Goal: Transaction & Acquisition: Purchase product/service

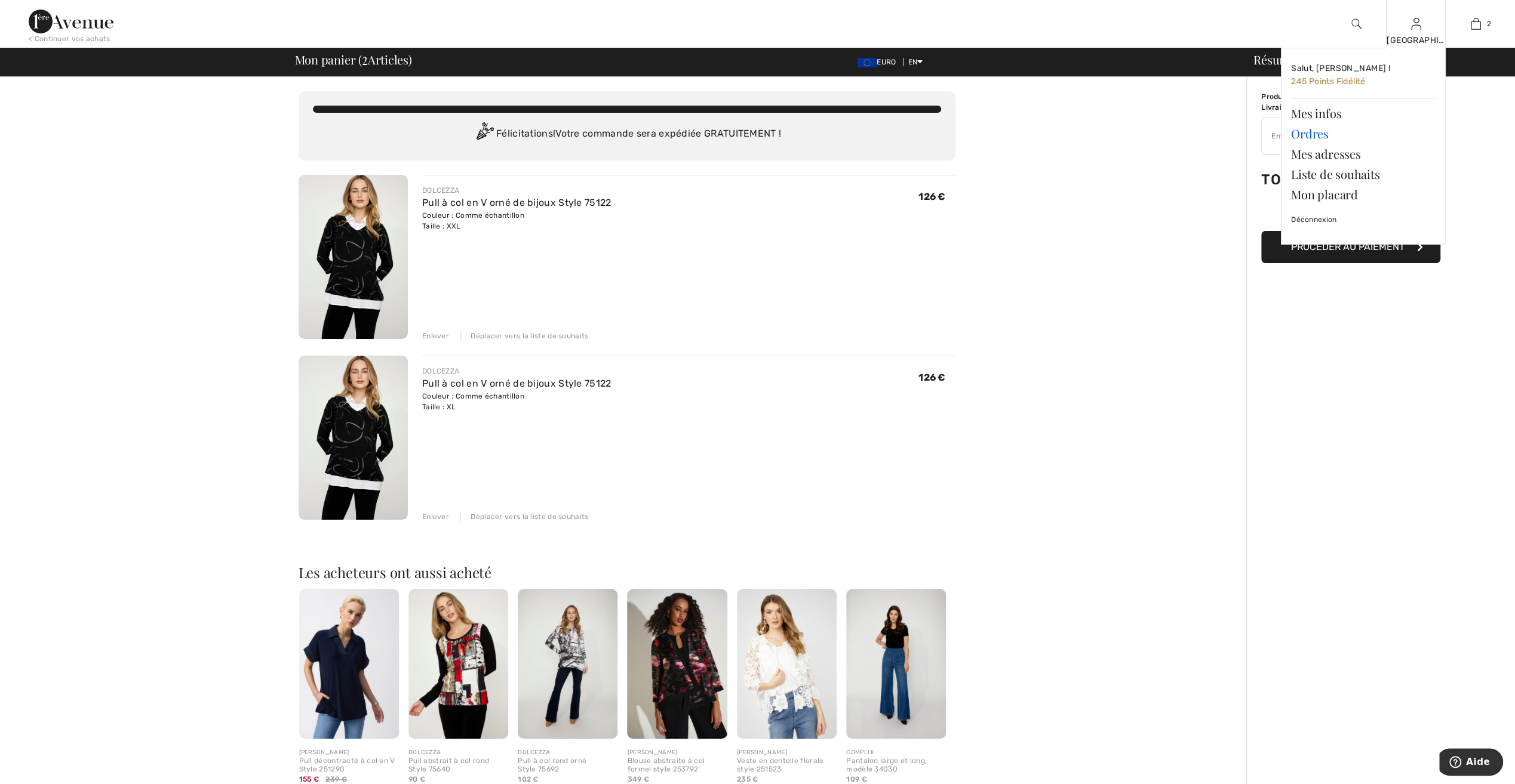
click at [1299, 135] on link "Ordres" at bounding box center [1363, 133] width 144 height 20
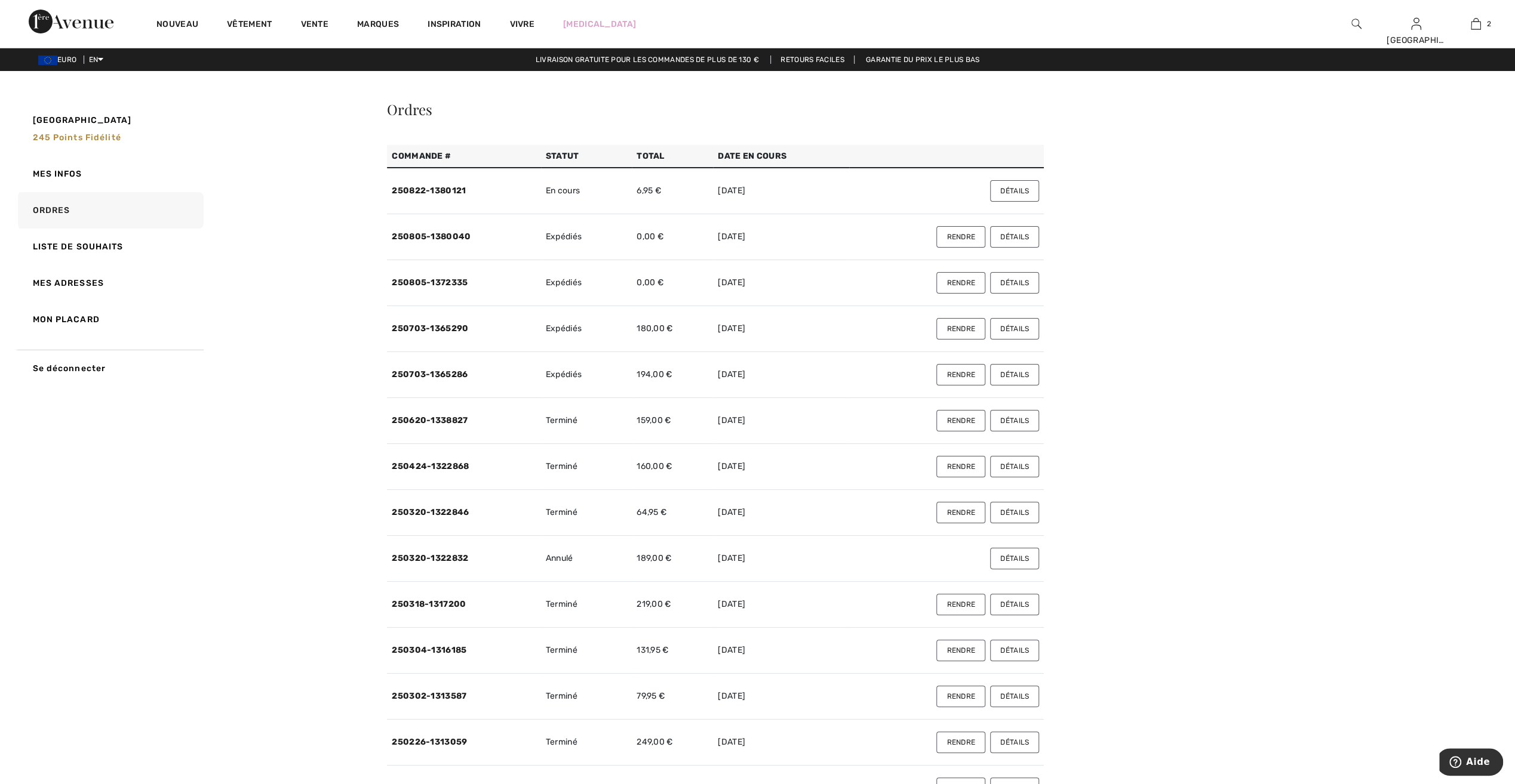
click at [1010, 284] on button "Détails" at bounding box center [1015, 282] width 49 height 22
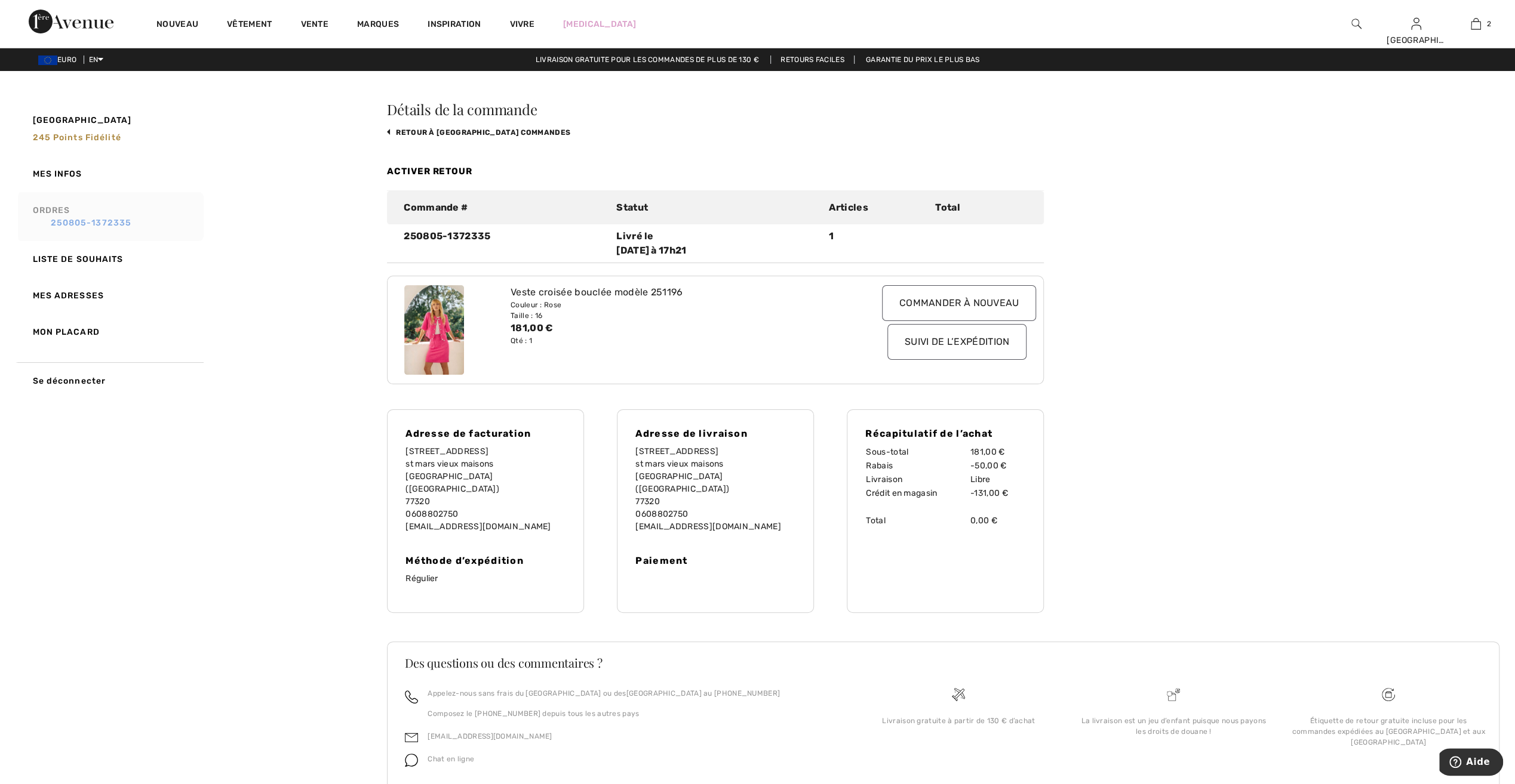
click at [59, 217] on link "250805-1372335" at bounding box center [117, 223] width 167 height 13
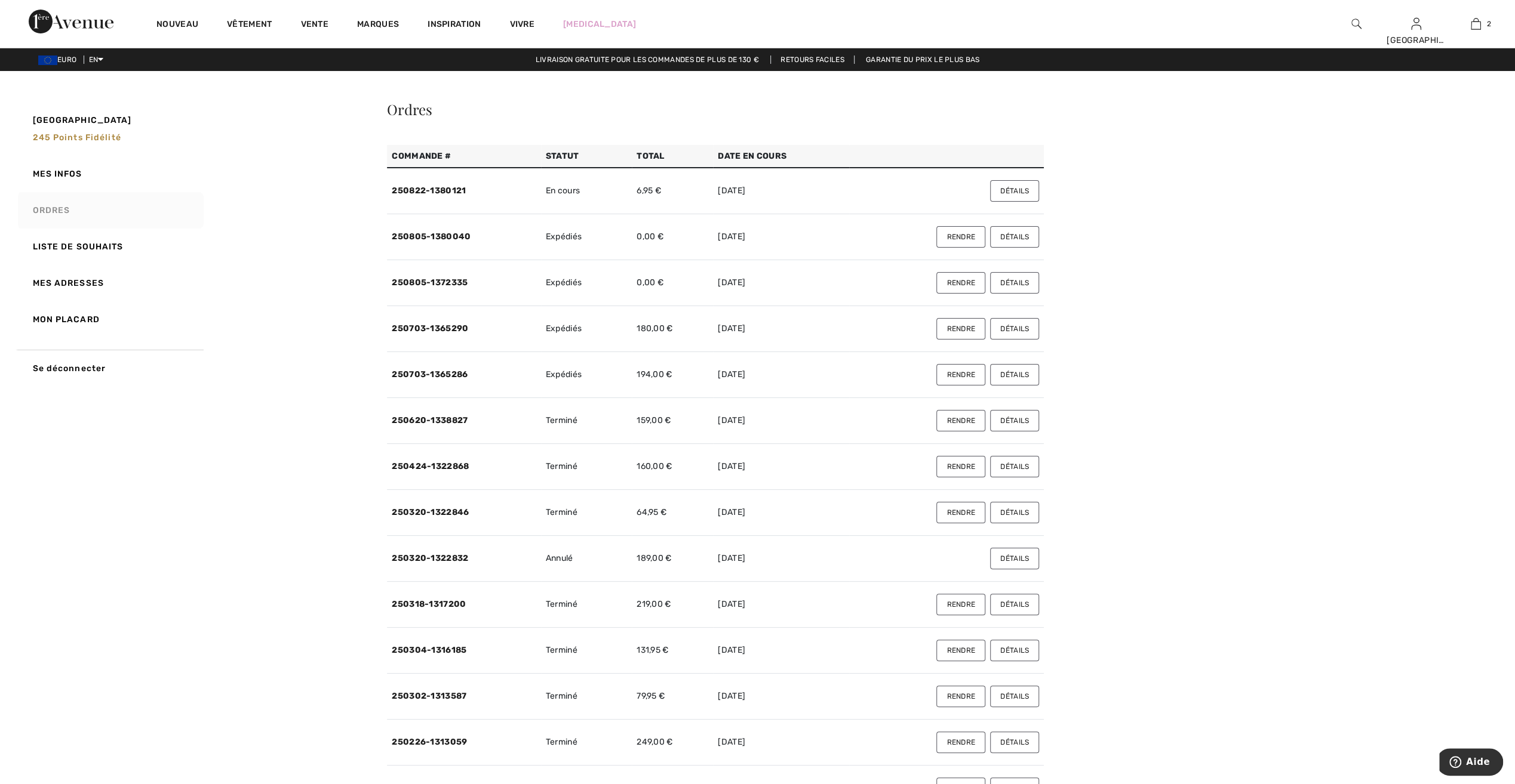
click at [1002, 234] on button "Détails" at bounding box center [1015, 236] width 49 height 22
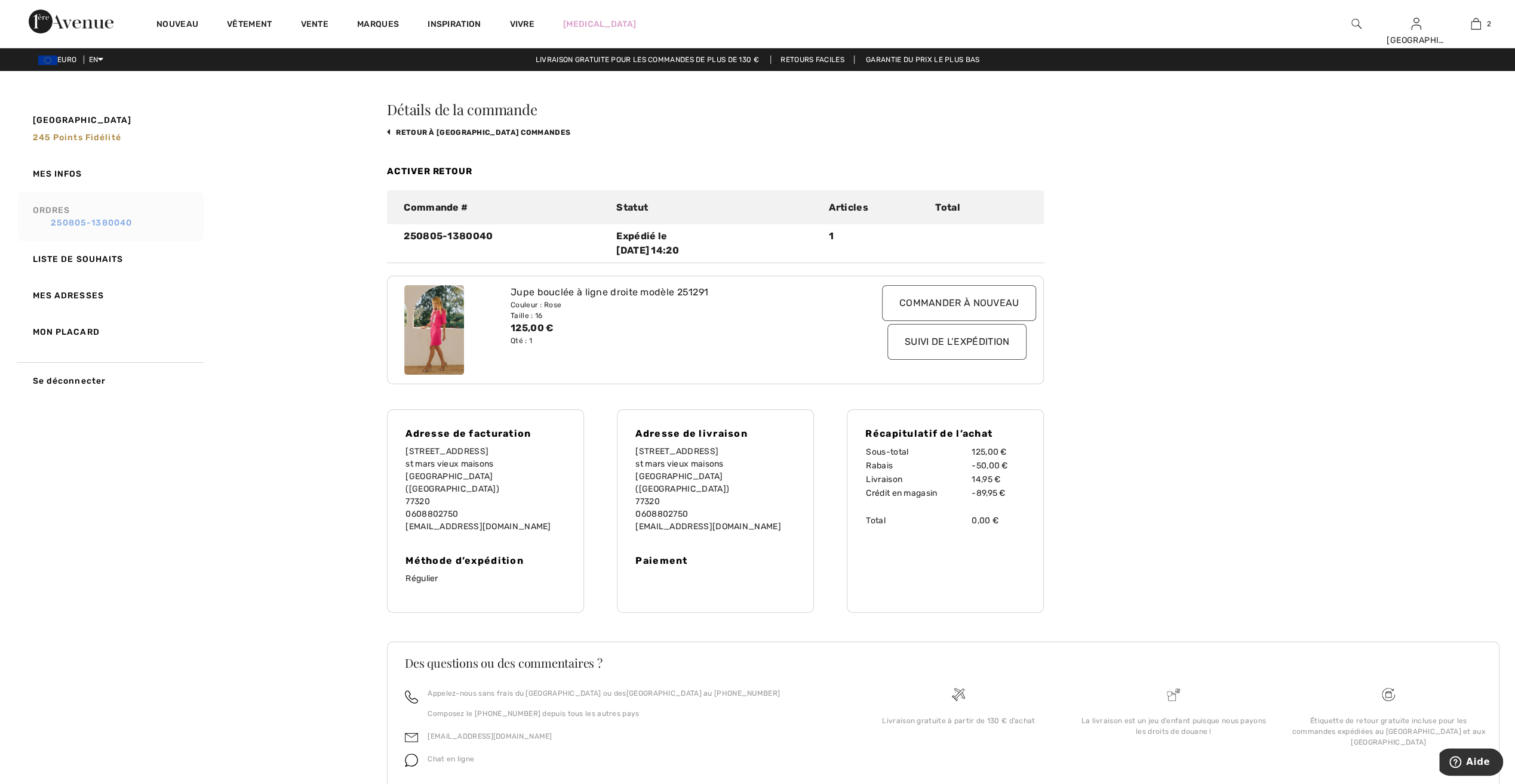
click at [88, 216] on link "Ordres 250805-1380040" at bounding box center [110, 216] width 188 height 49
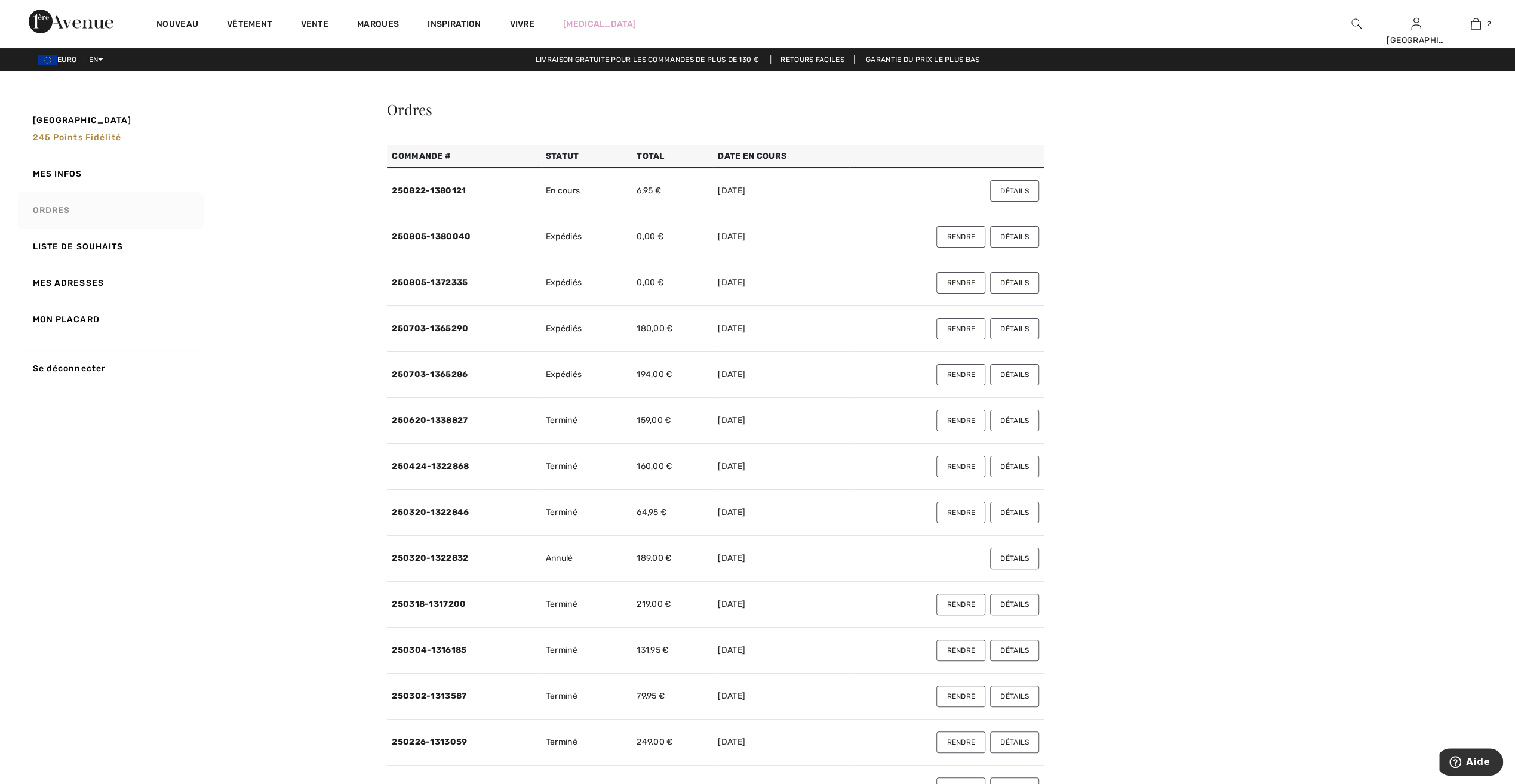
click at [1011, 195] on button "Détails" at bounding box center [1015, 190] width 49 height 22
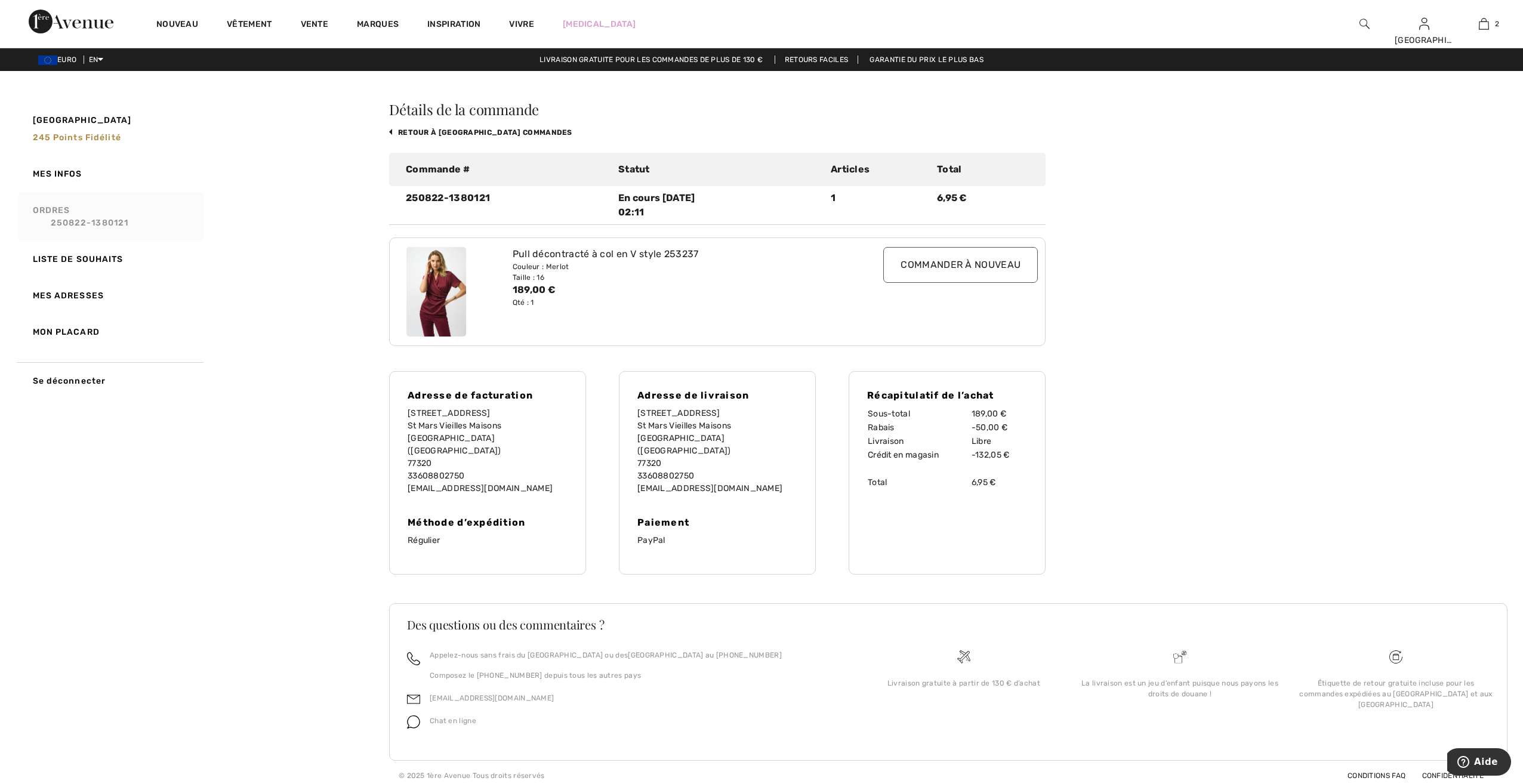
click at [230, 219] on div "Mon avenue 245 Points Fidélité Mes infos Ordres 250822-1380121 Liste de souhait…" at bounding box center [762, 445] width 1494 height 691
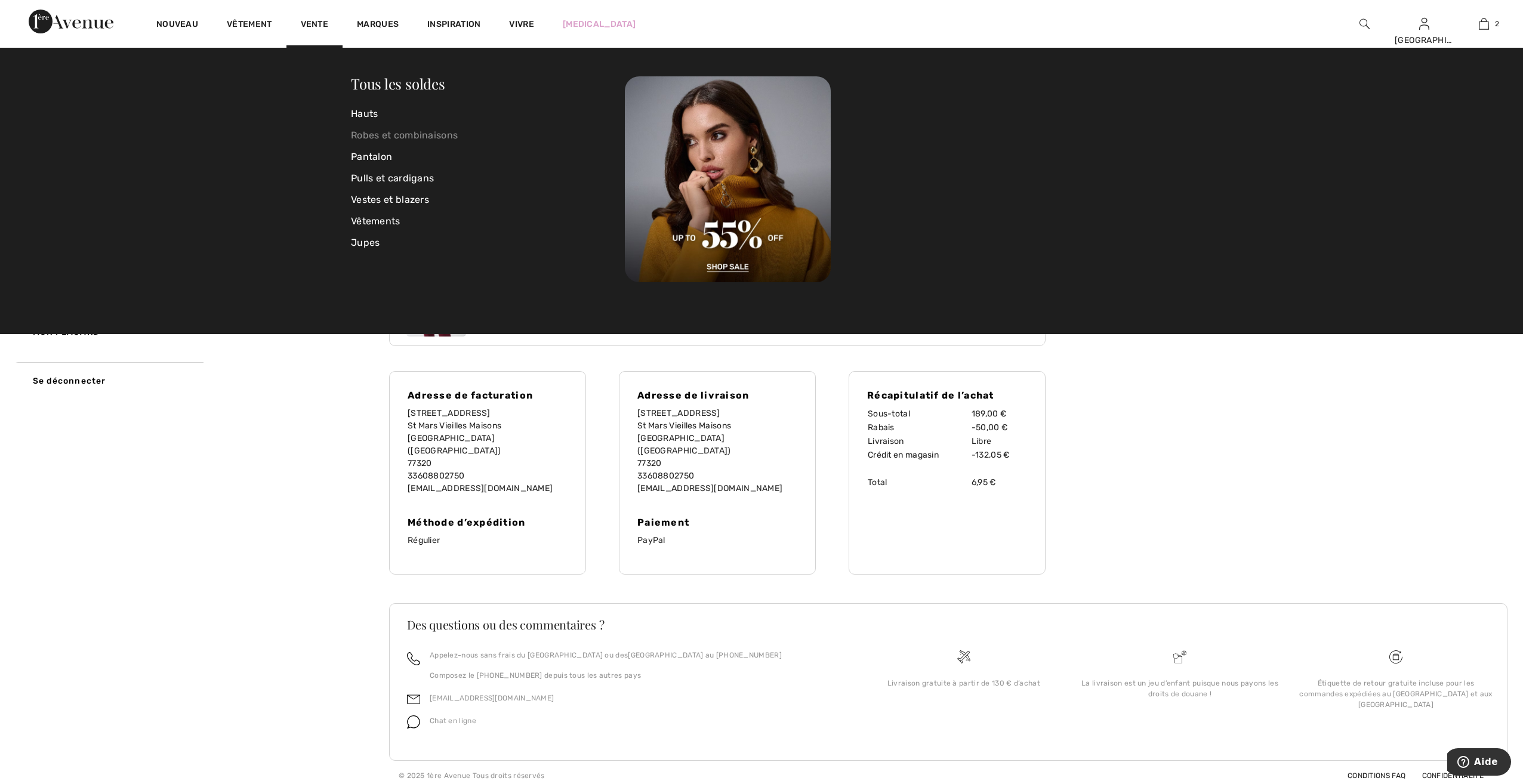
click at [361, 130] on link "Robes et combinaisons" at bounding box center [488, 135] width 274 height 22
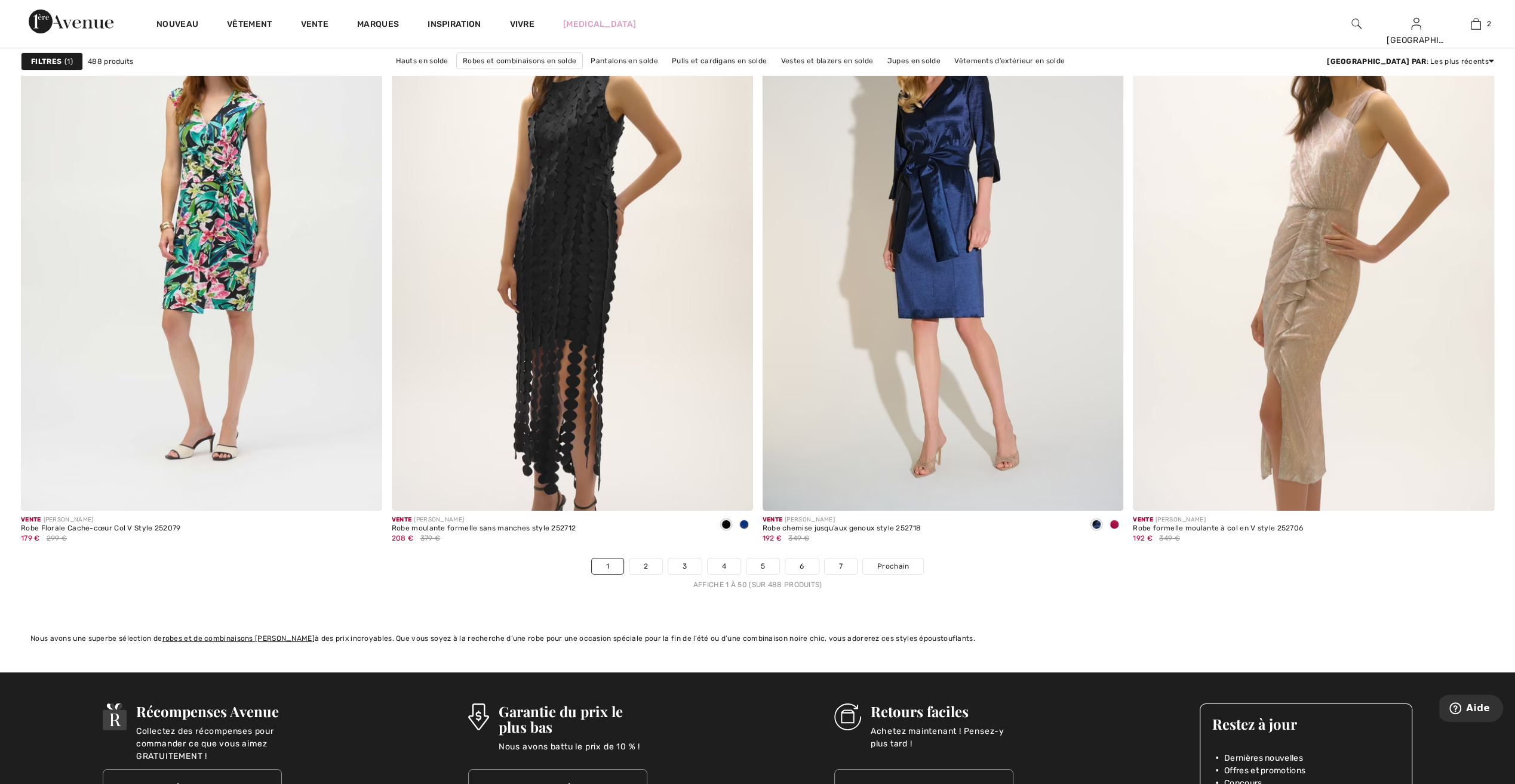
scroll to position [8713, 0]
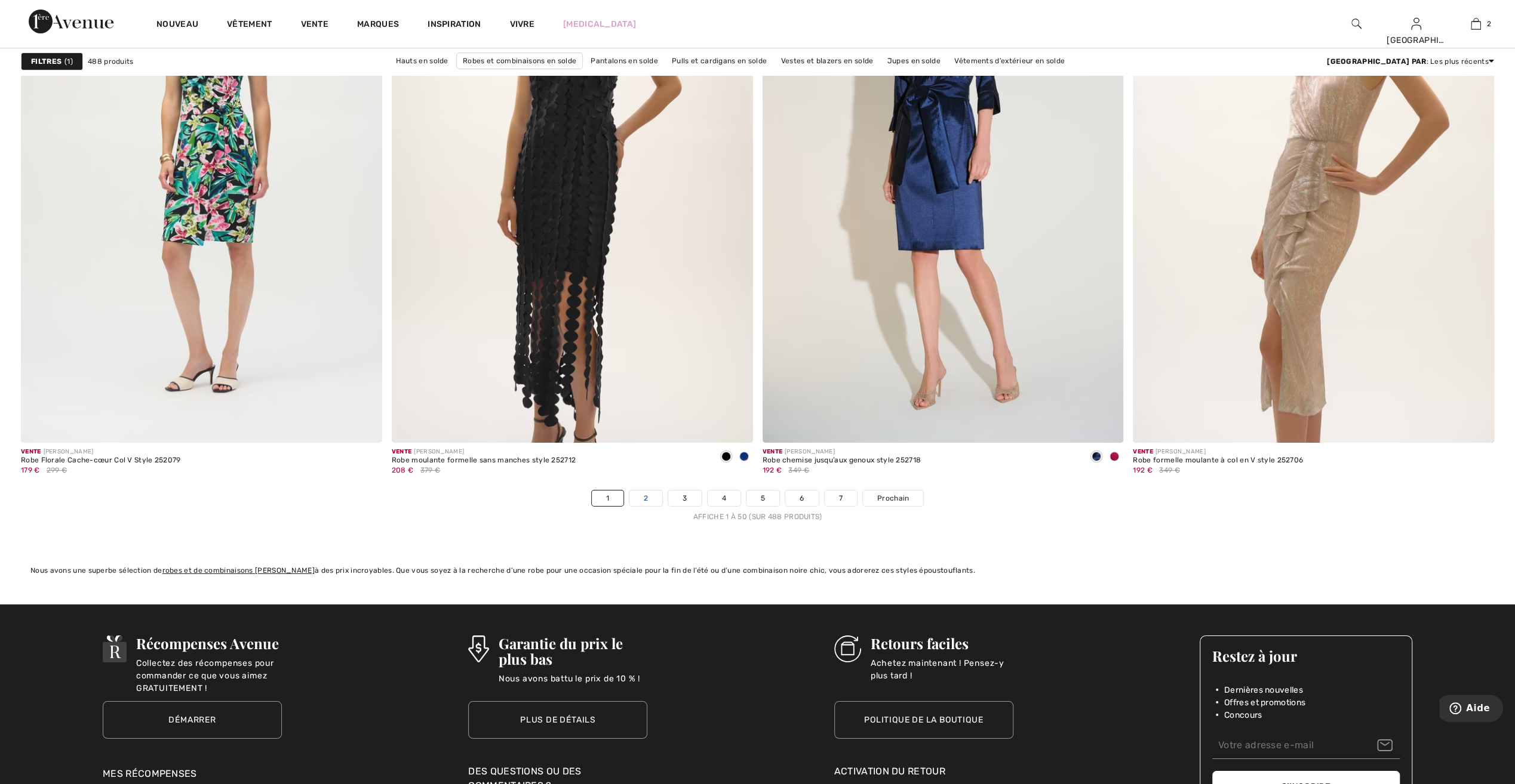
click at [648, 492] on link "2" at bounding box center [645, 498] width 33 height 15
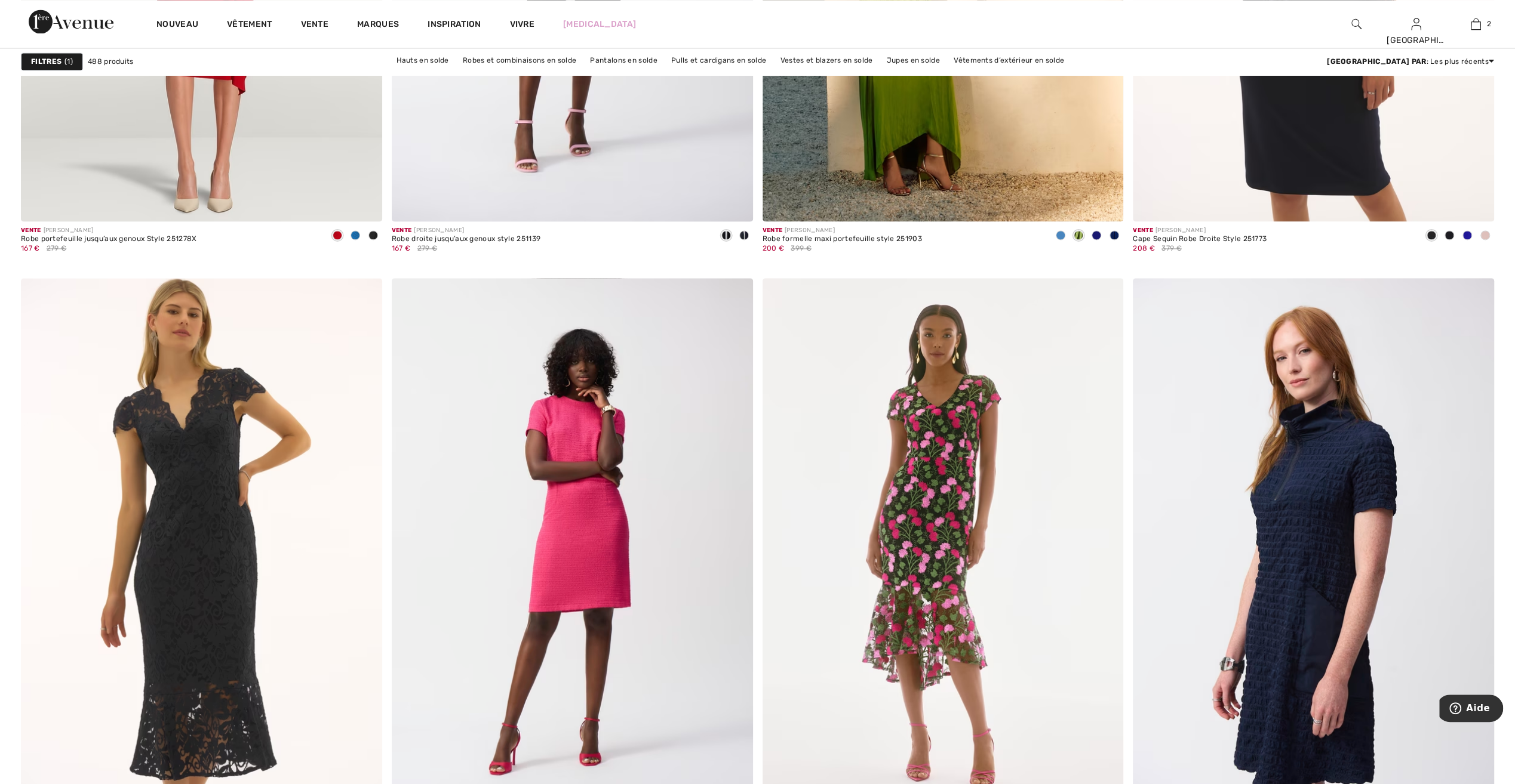
scroll to position [6445, 0]
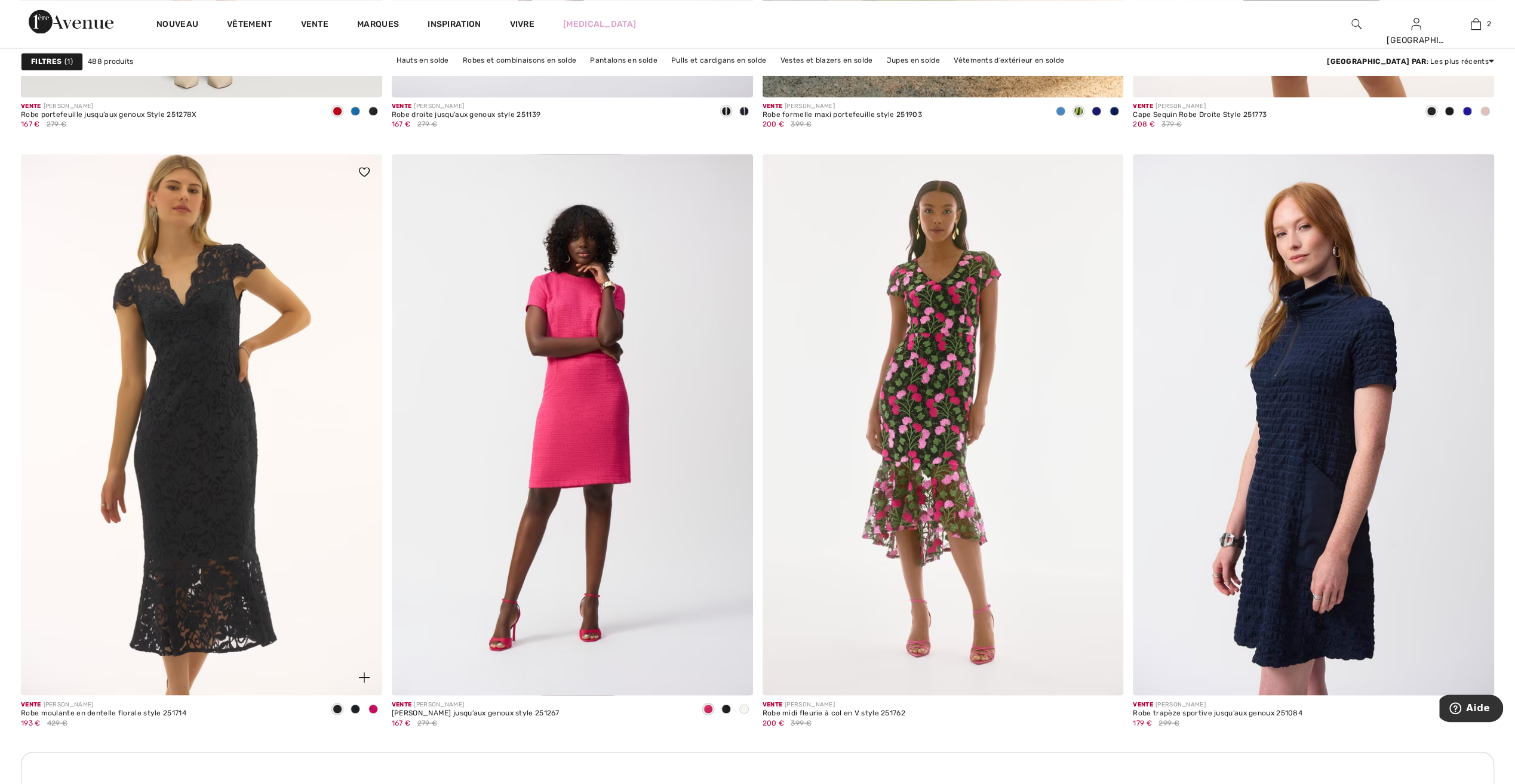
click at [375, 707] on span at bounding box center [373, 709] width 10 height 10
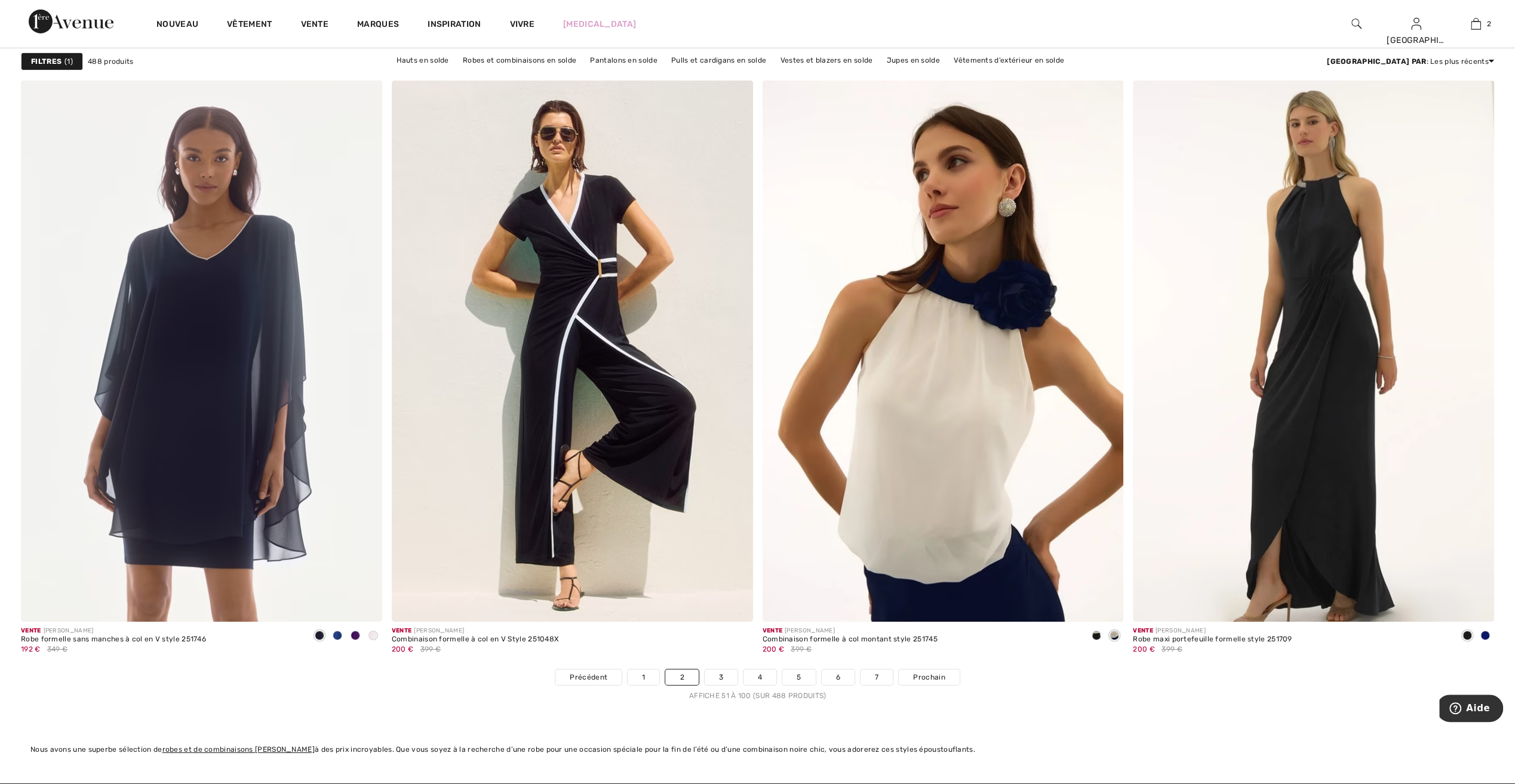
scroll to position [8593, 0]
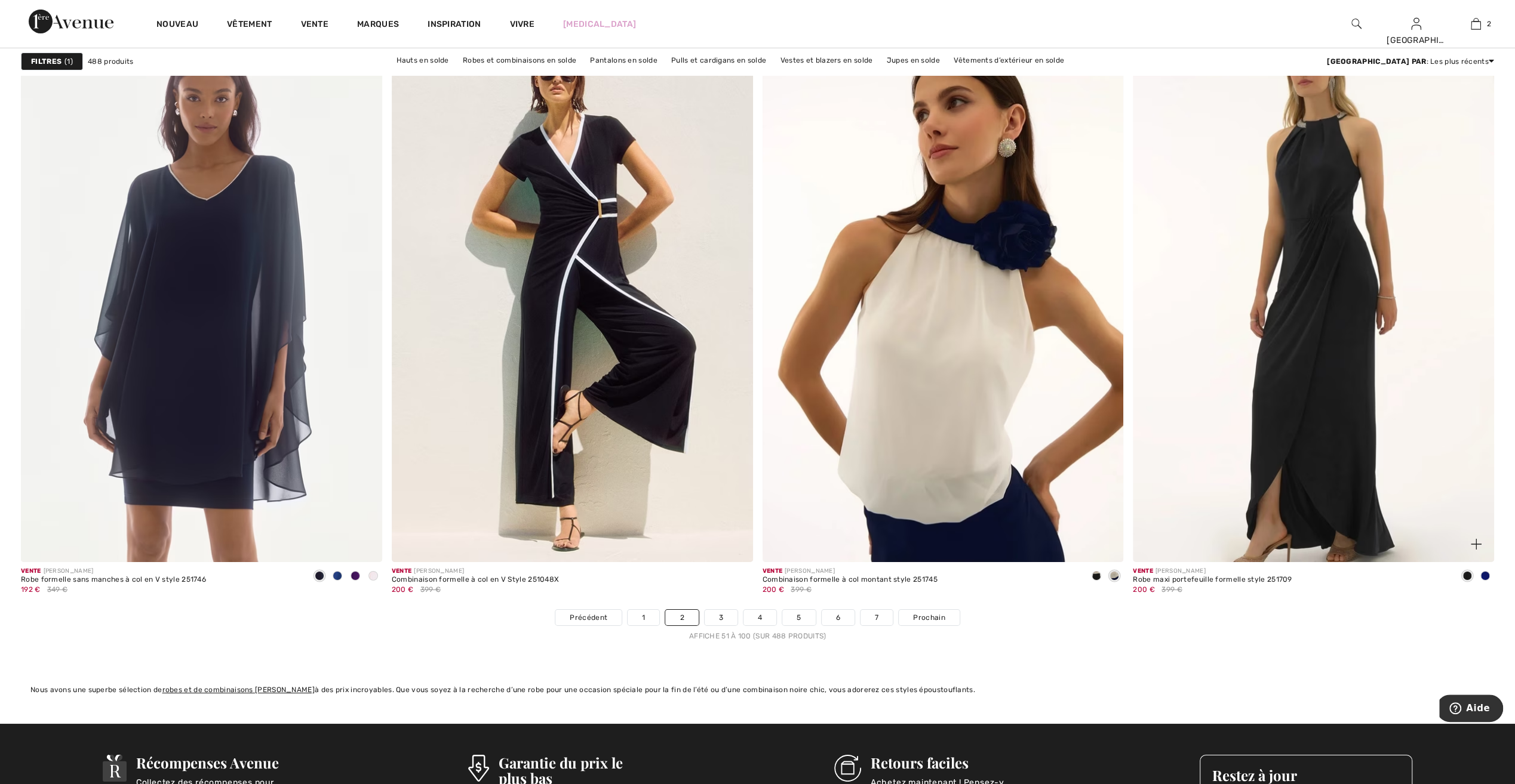
click at [1486, 572] on span at bounding box center [1485, 576] width 10 height 10
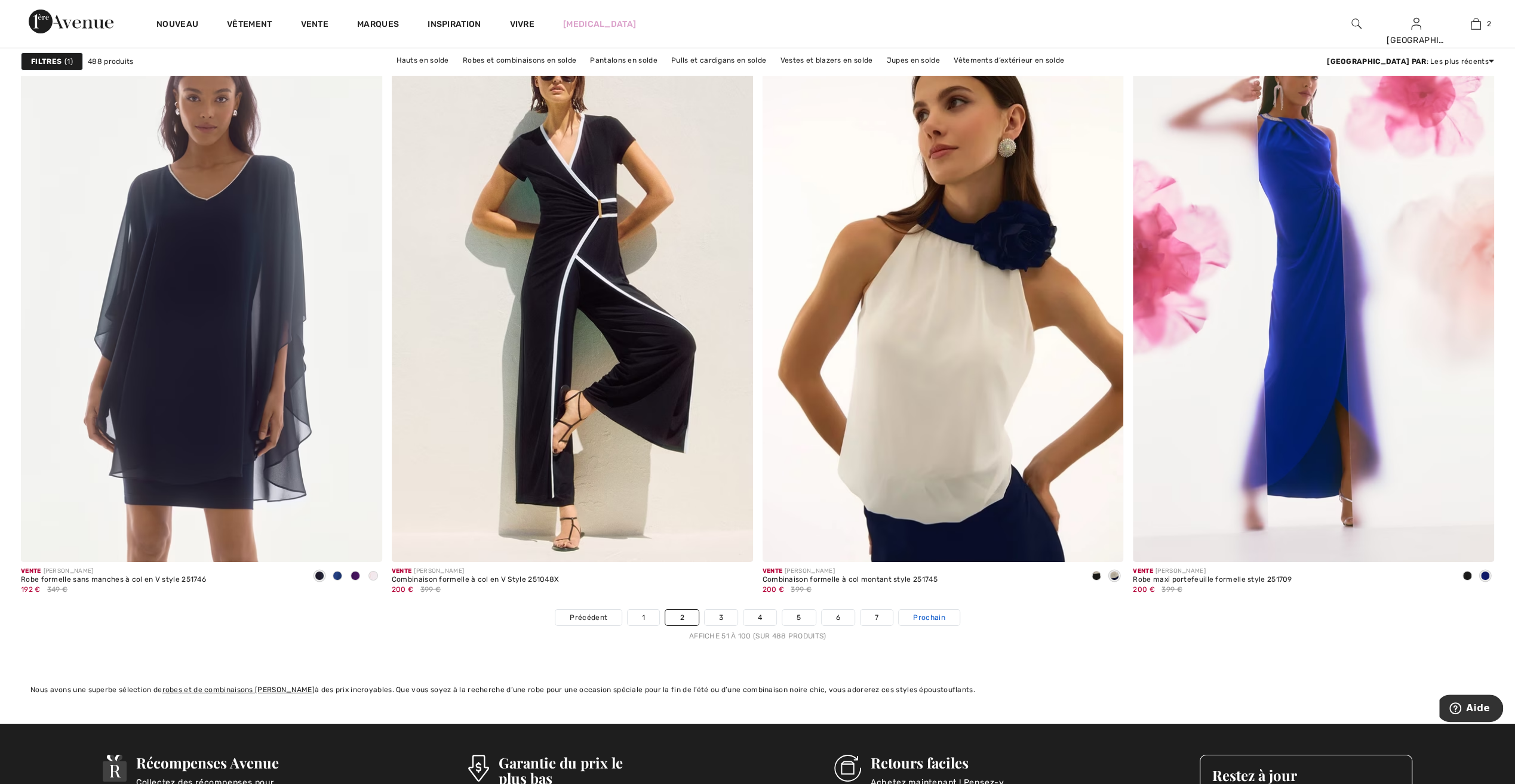
click at [939, 612] on span "Prochain" at bounding box center [928, 617] width 31 height 10
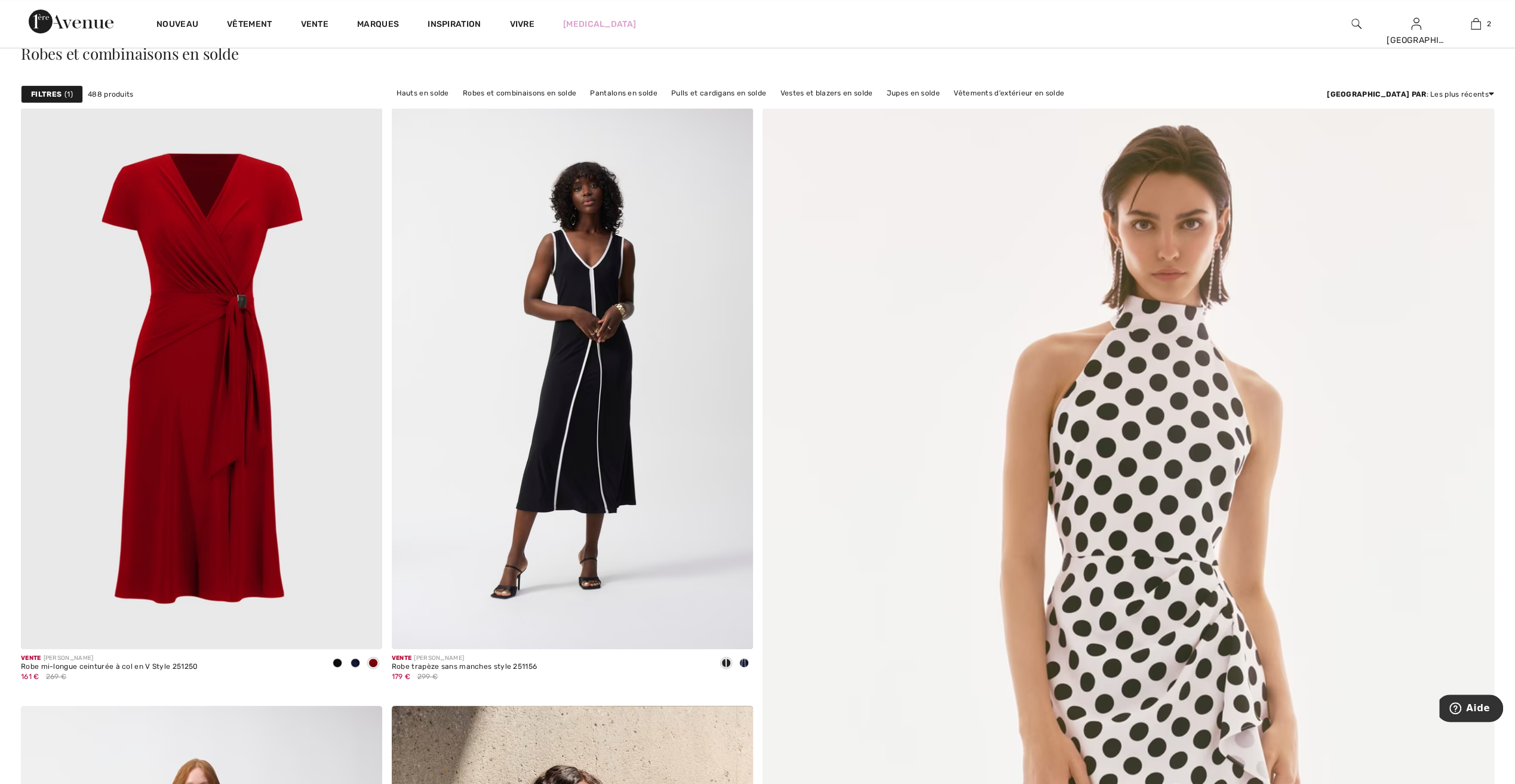
scroll to position [179, 0]
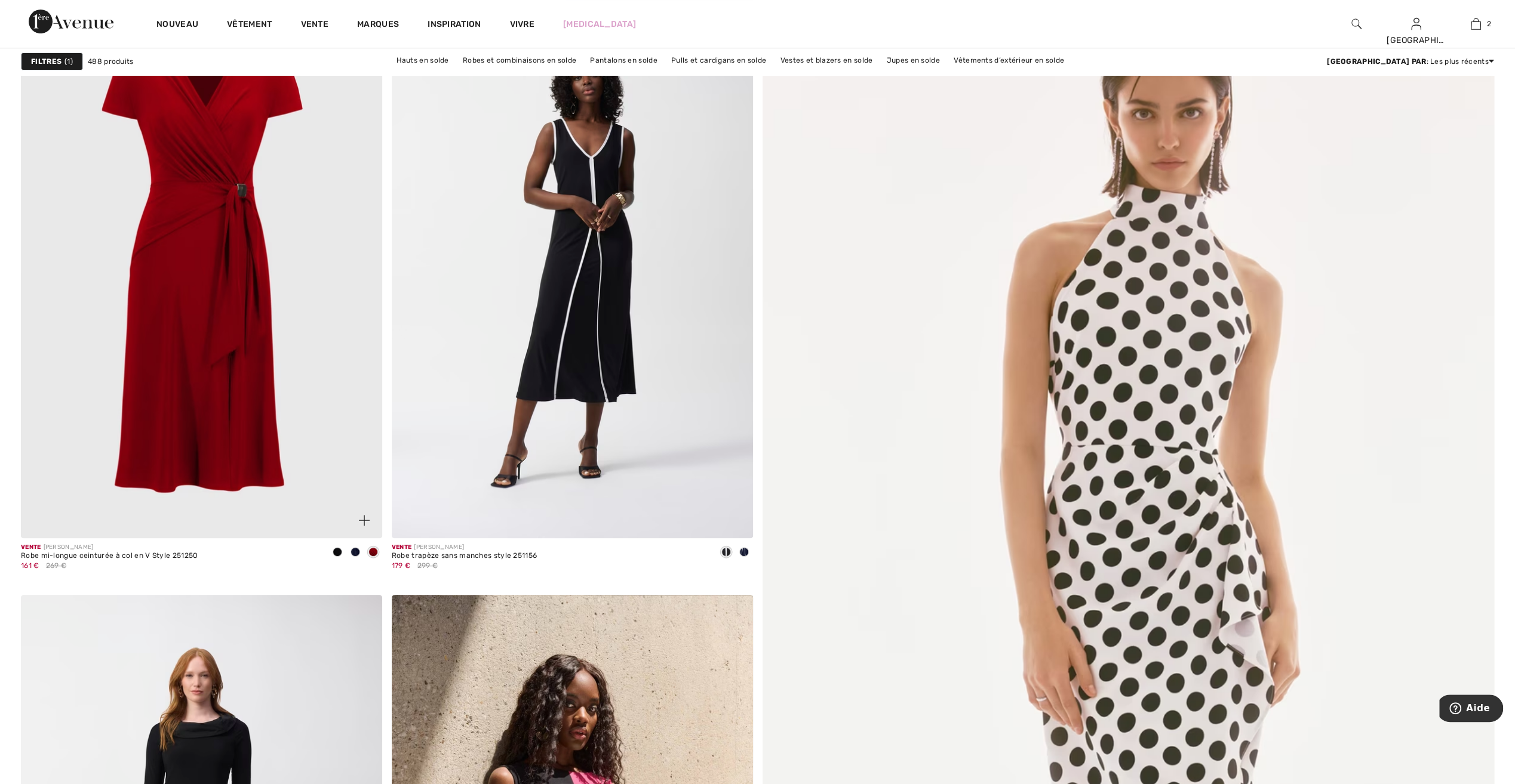
click at [359, 552] on span at bounding box center [355, 552] width 10 height 10
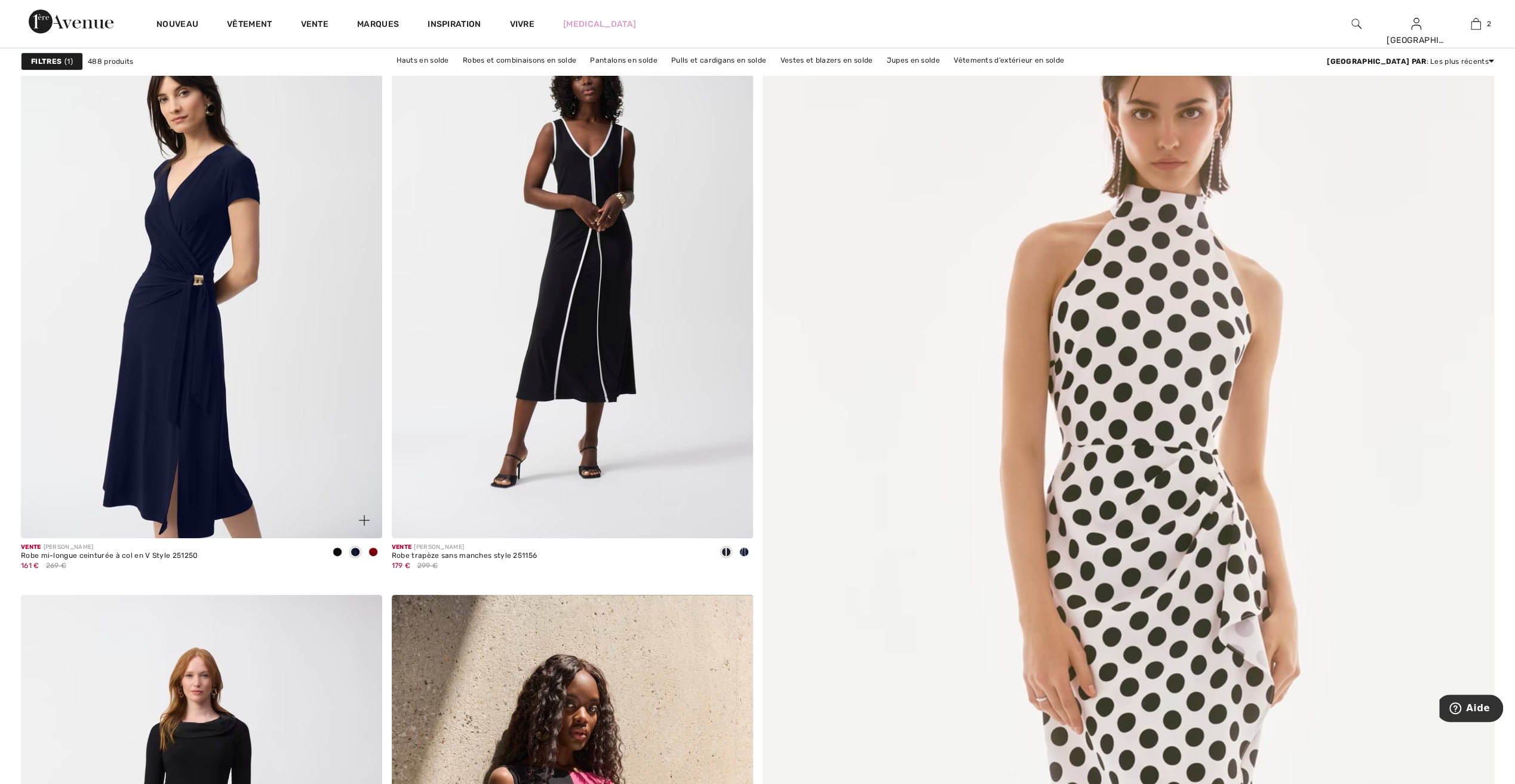
click at [336, 553] on span at bounding box center [338, 552] width 10 height 10
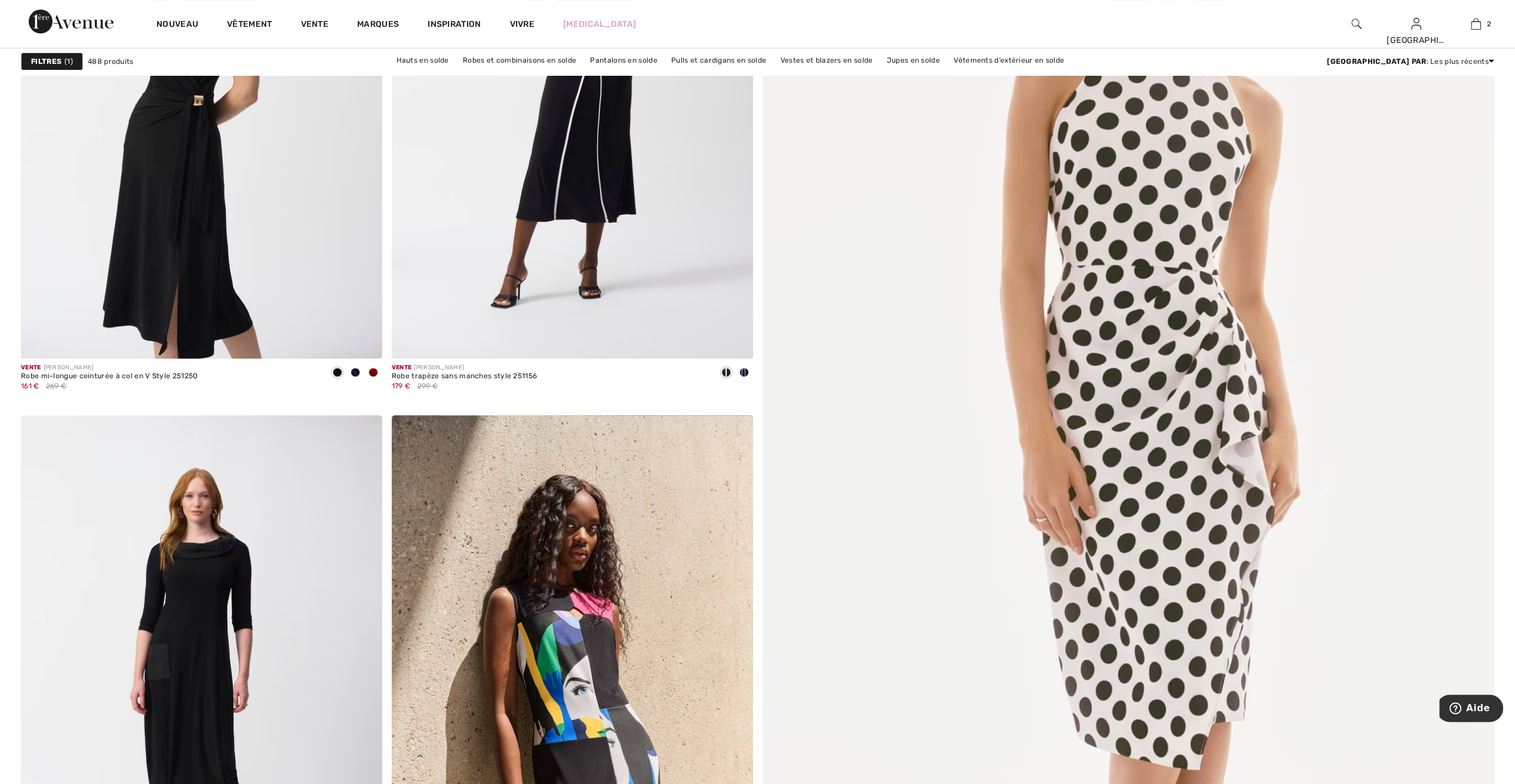
scroll to position [358, 0]
click at [374, 374] on span at bounding box center [373, 373] width 10 height 10
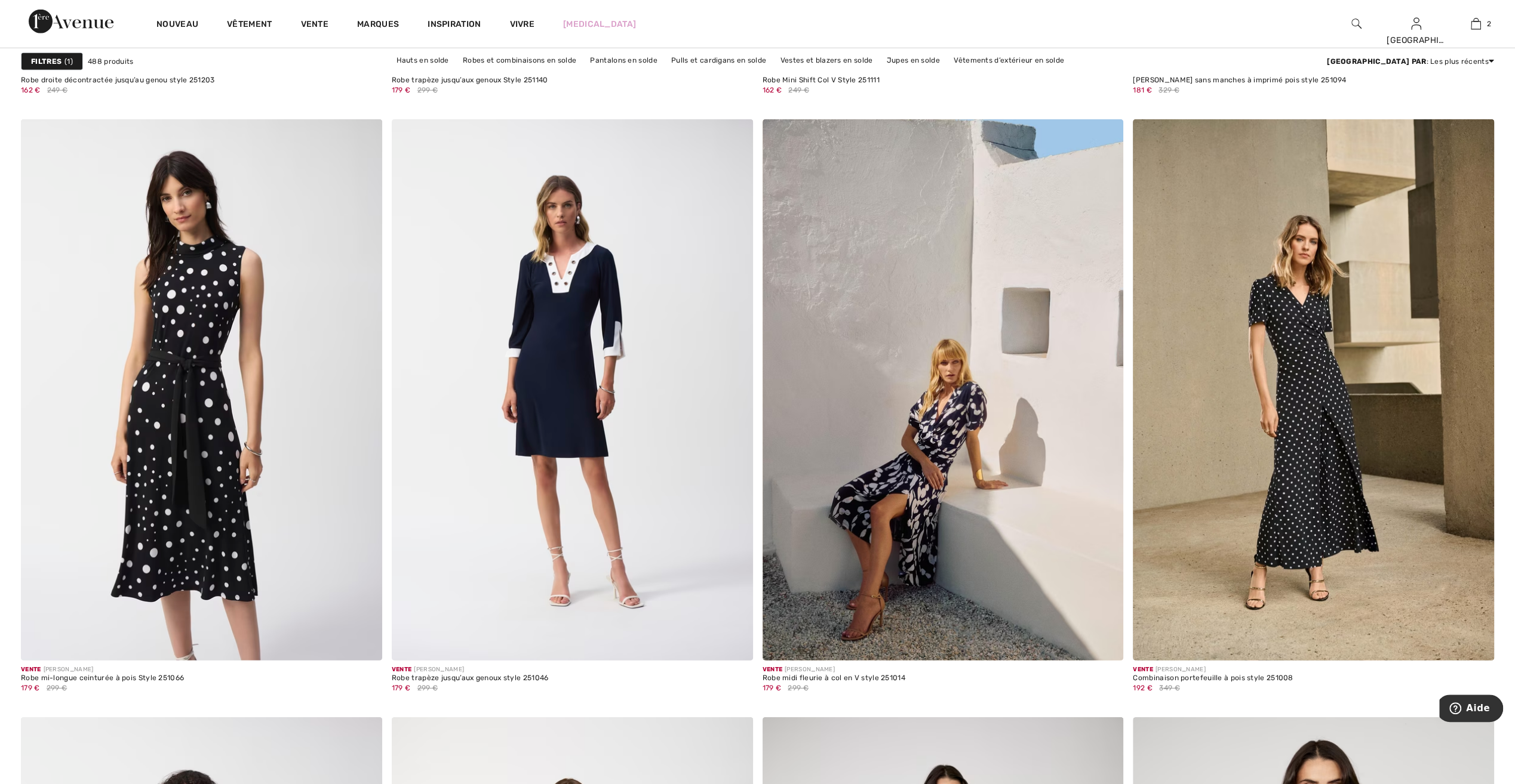
scroll to position [3282, 0]
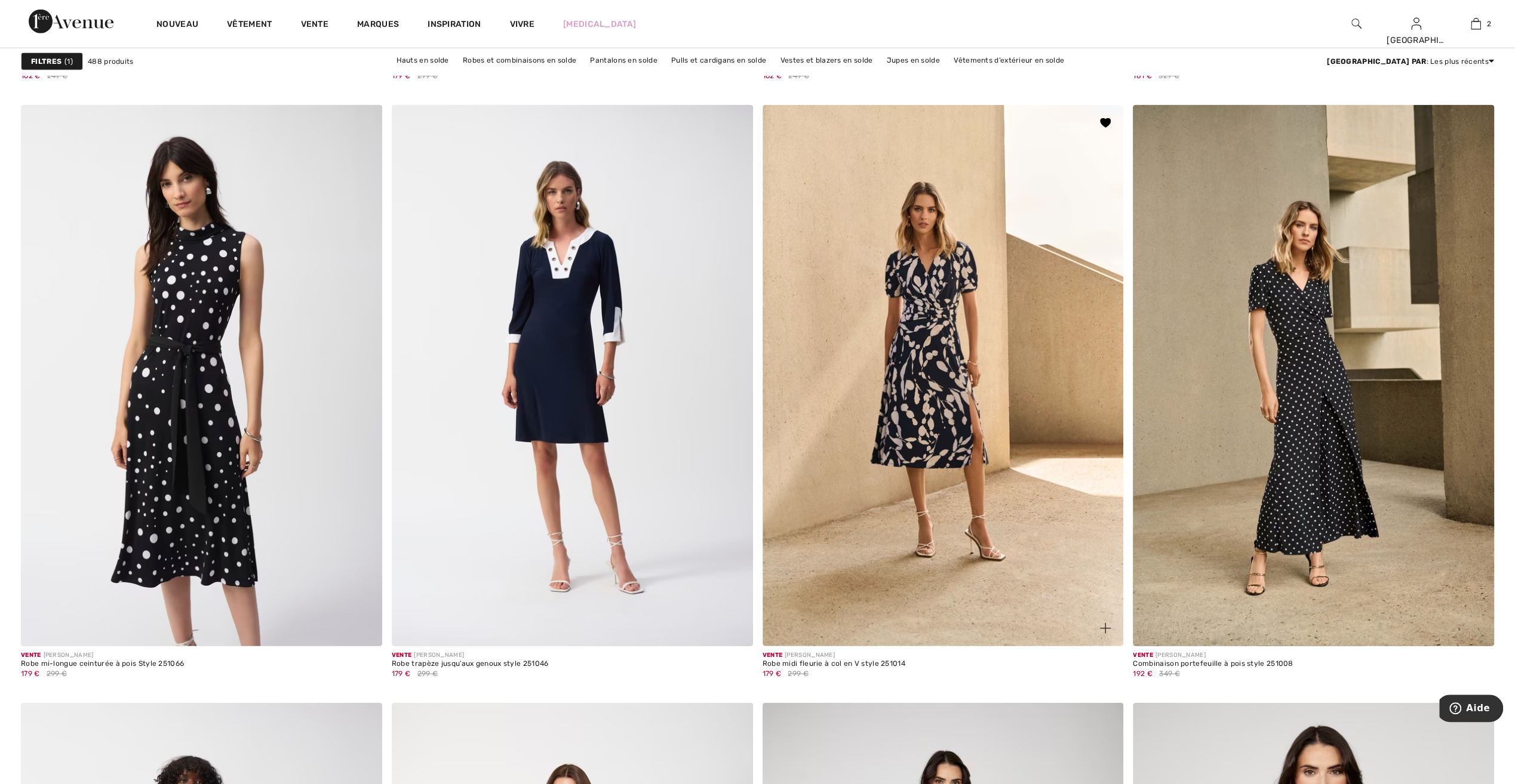
click at [950, 393] on img at bounding box center [943, 376] width 361 height 541
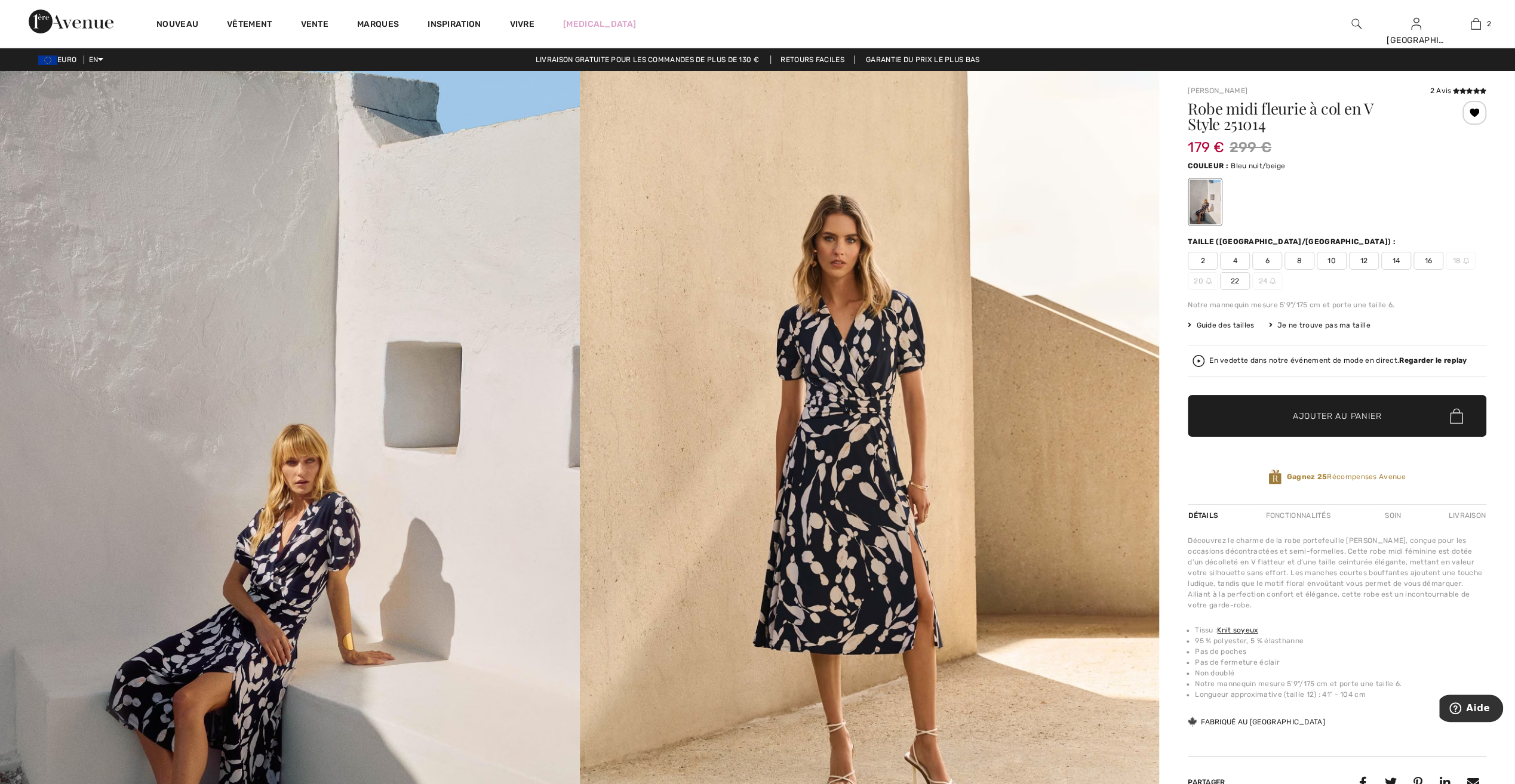
click at [1229, 322] on font "Guide des tailles" at bounding box center [1225, 325] width 58 height 8
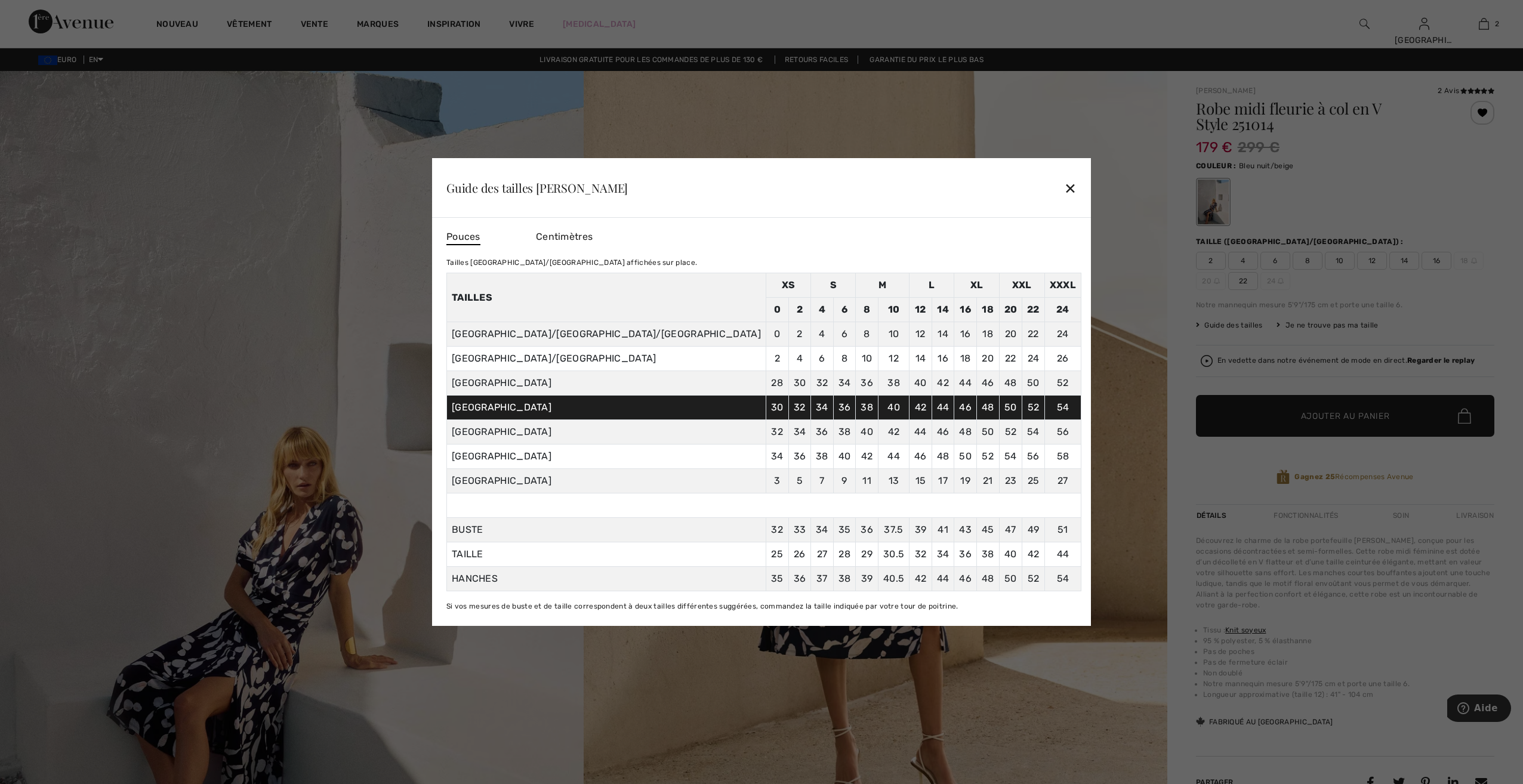
click at [1065, 185] on div "✕" at bounding box center [1071, 188] width 13 height 25
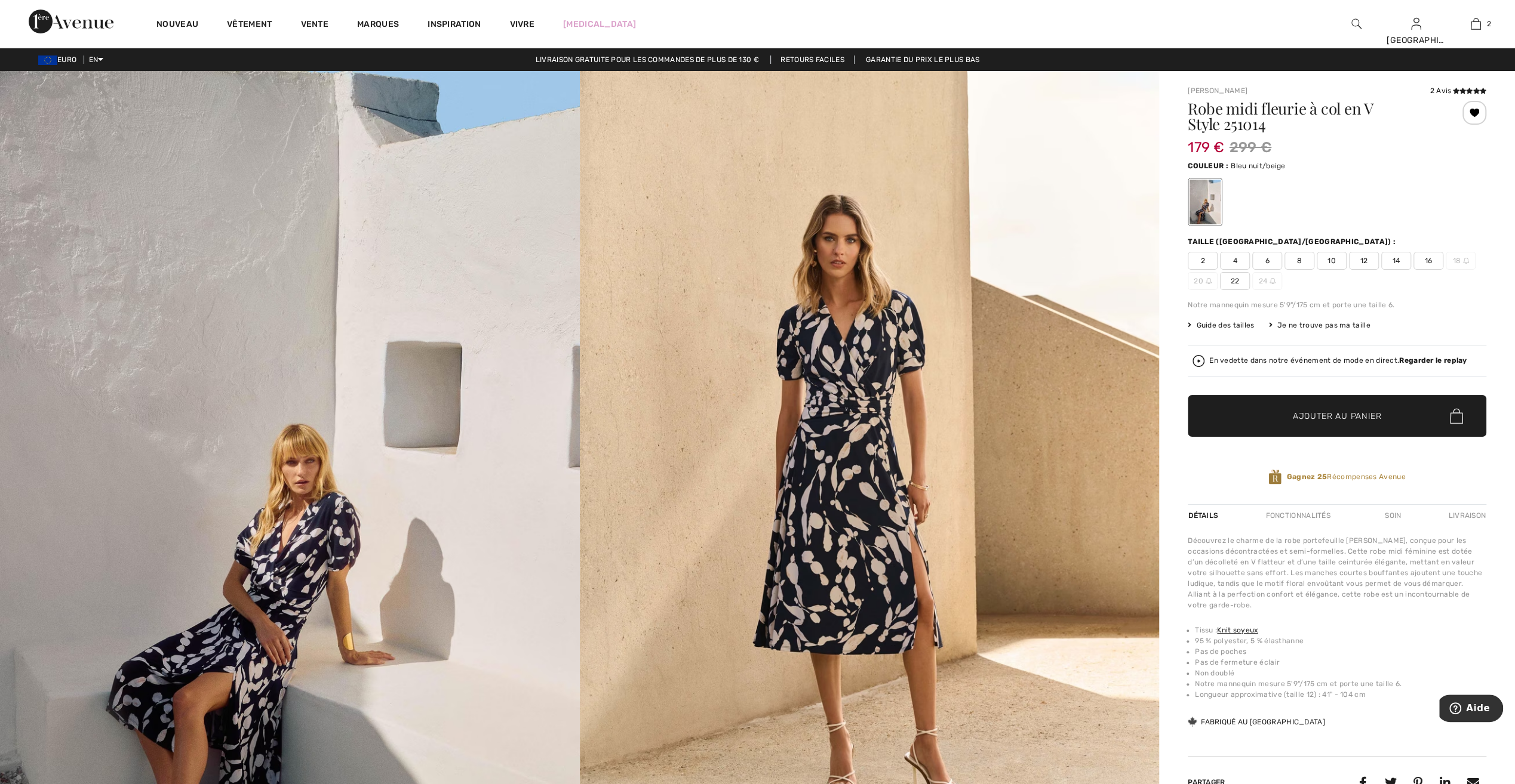
click at [1399, 261] on span "14" at bounding box center [1396, 261] width 30 height 18
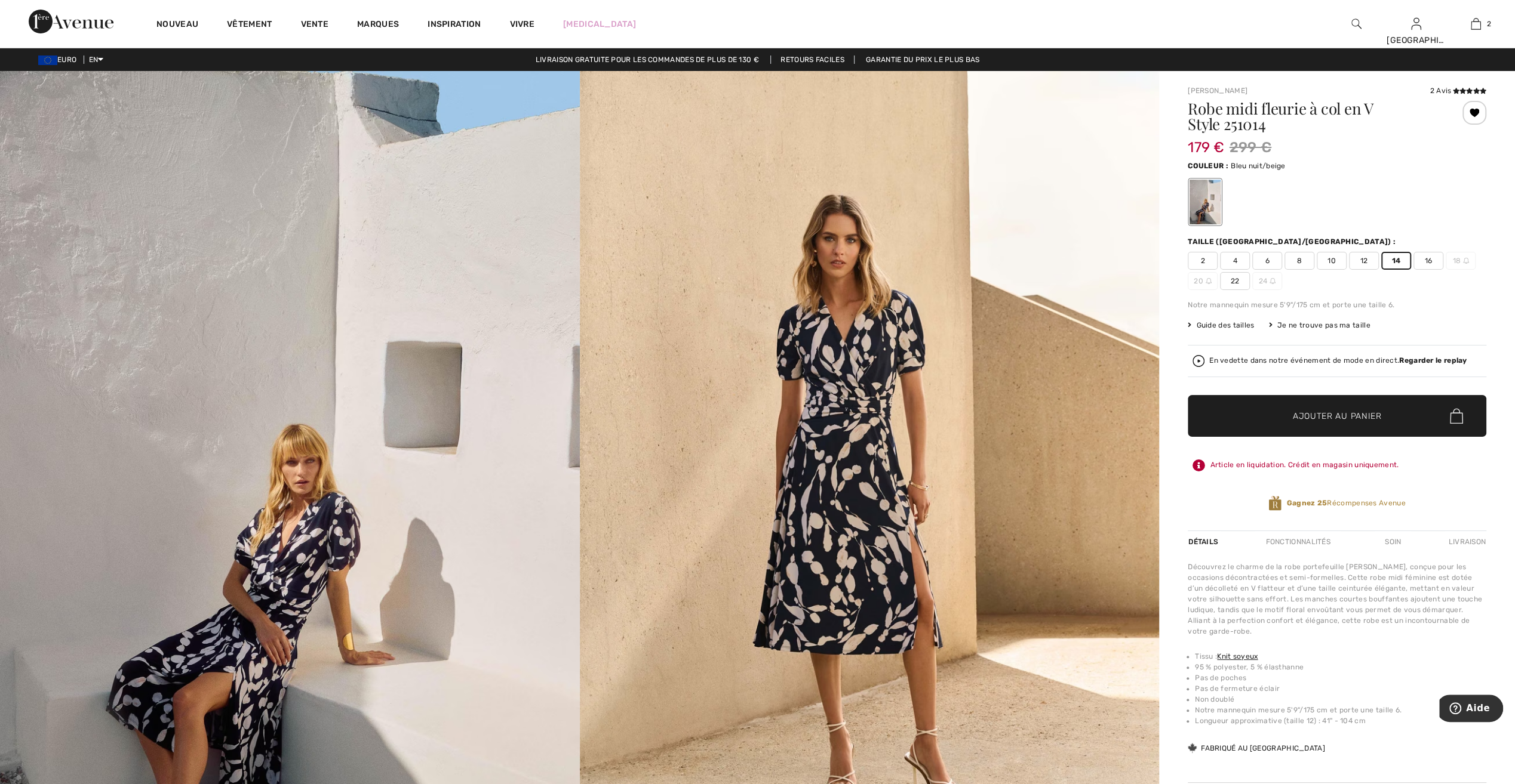
click at [1343, 415] on span "Ajouter au panier" at bounding box center [1336, 416] width 89 height 13
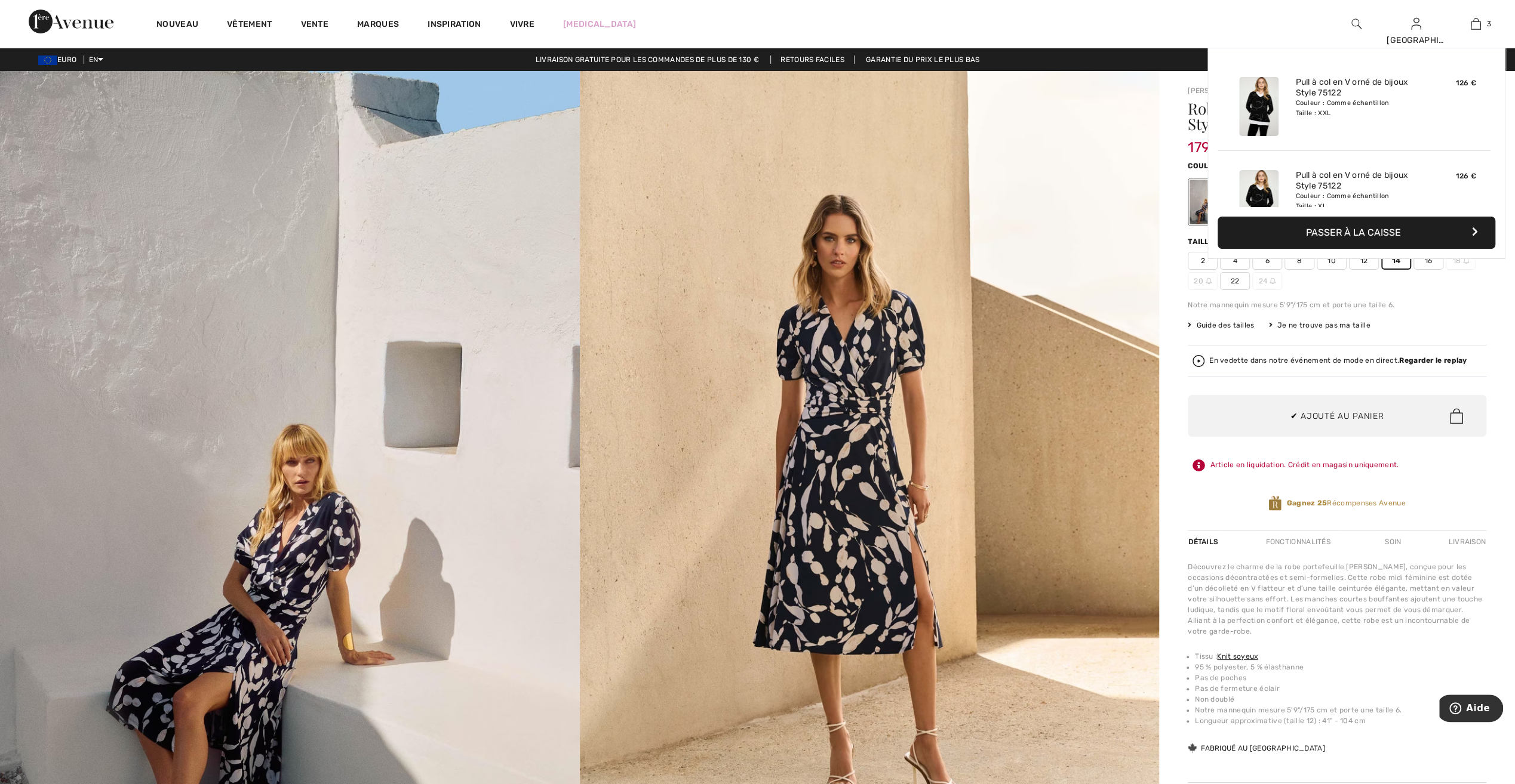
scroll to position [130, 0]
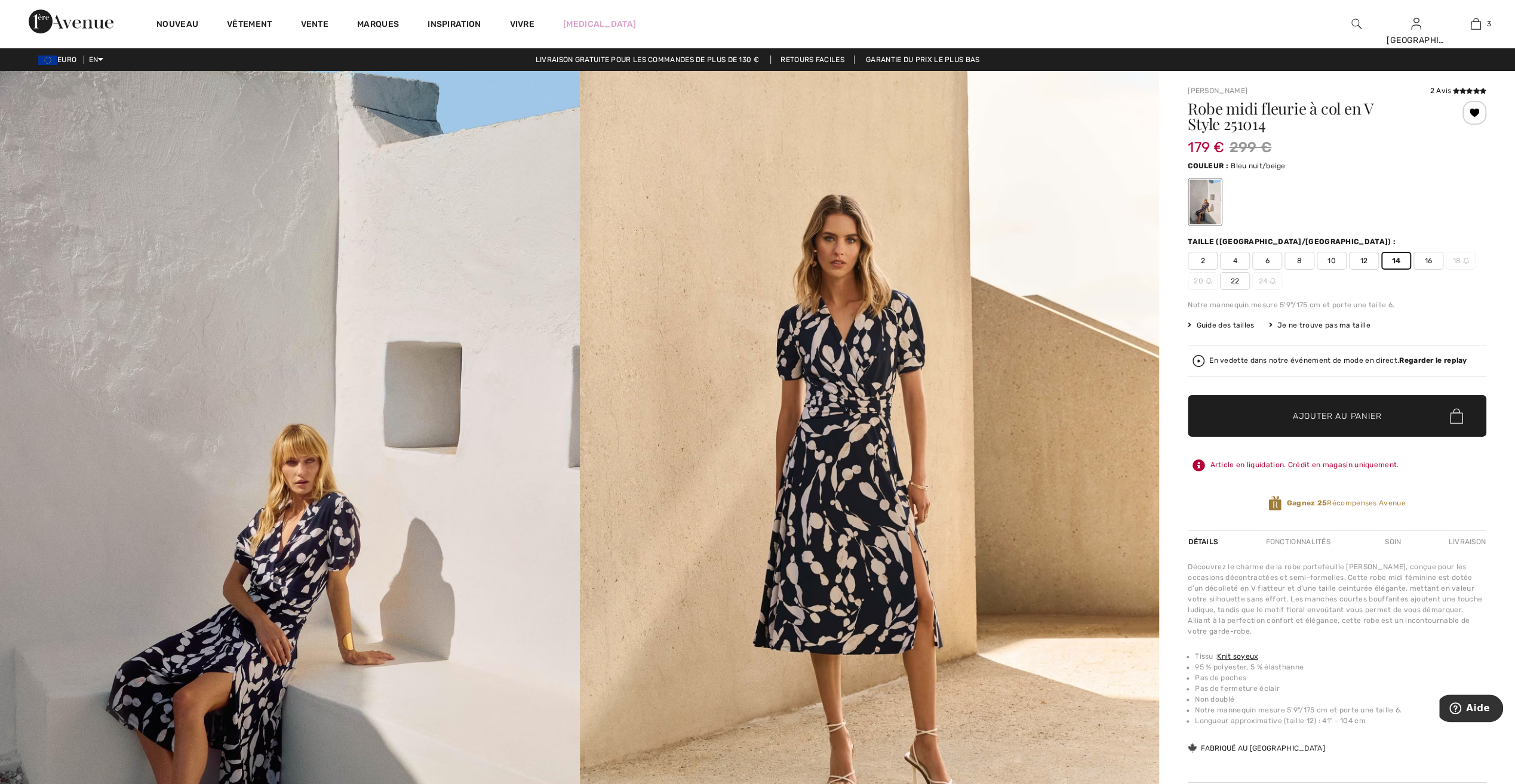
click at [1429, 263] on span "16" at bounding box center [1428, 261] width 30 height 18
click at [1319, 419] on span "Ajouter au panier" at bounding box center [1336, 416] width 89 height 13
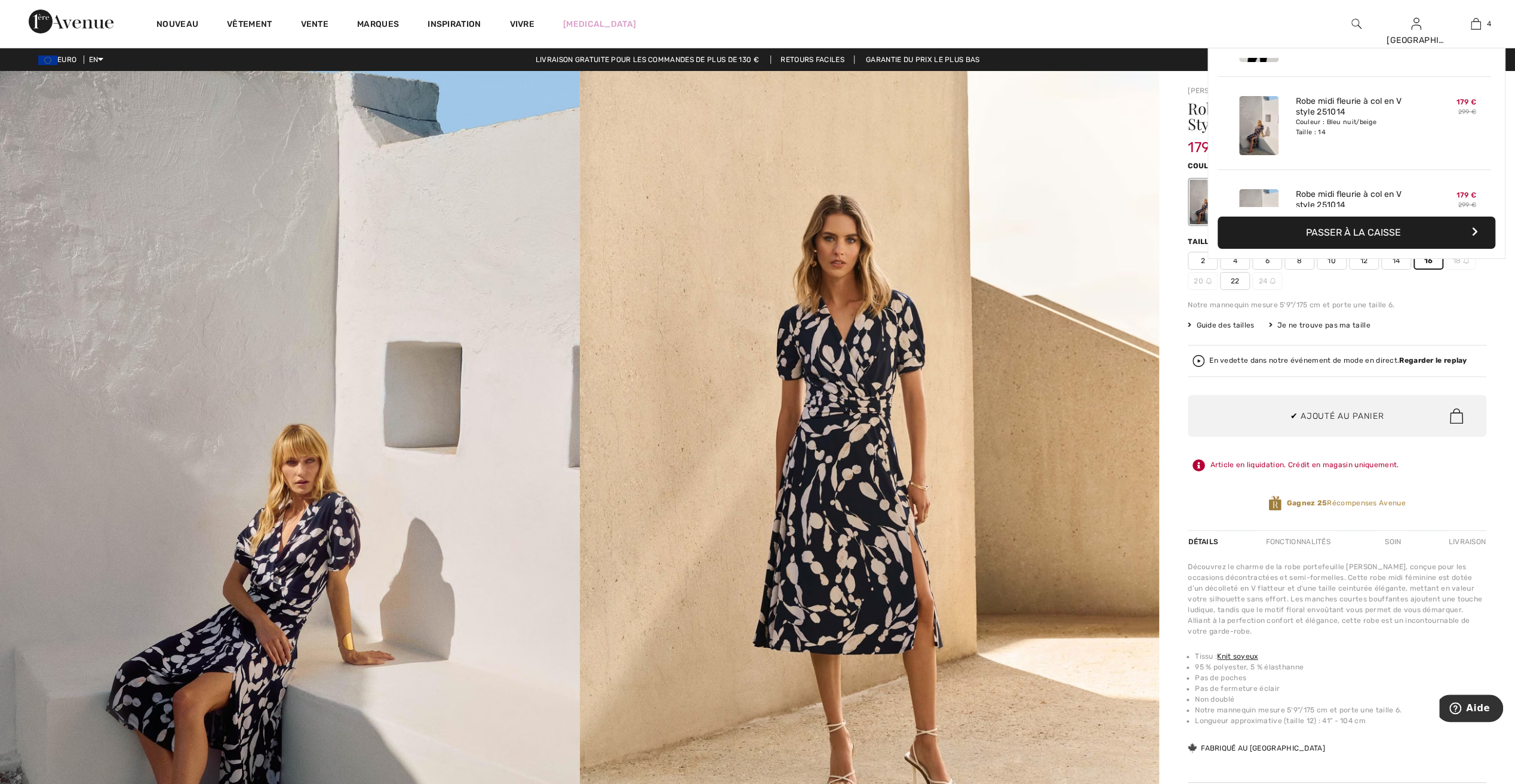
scroll to position [222, 0]
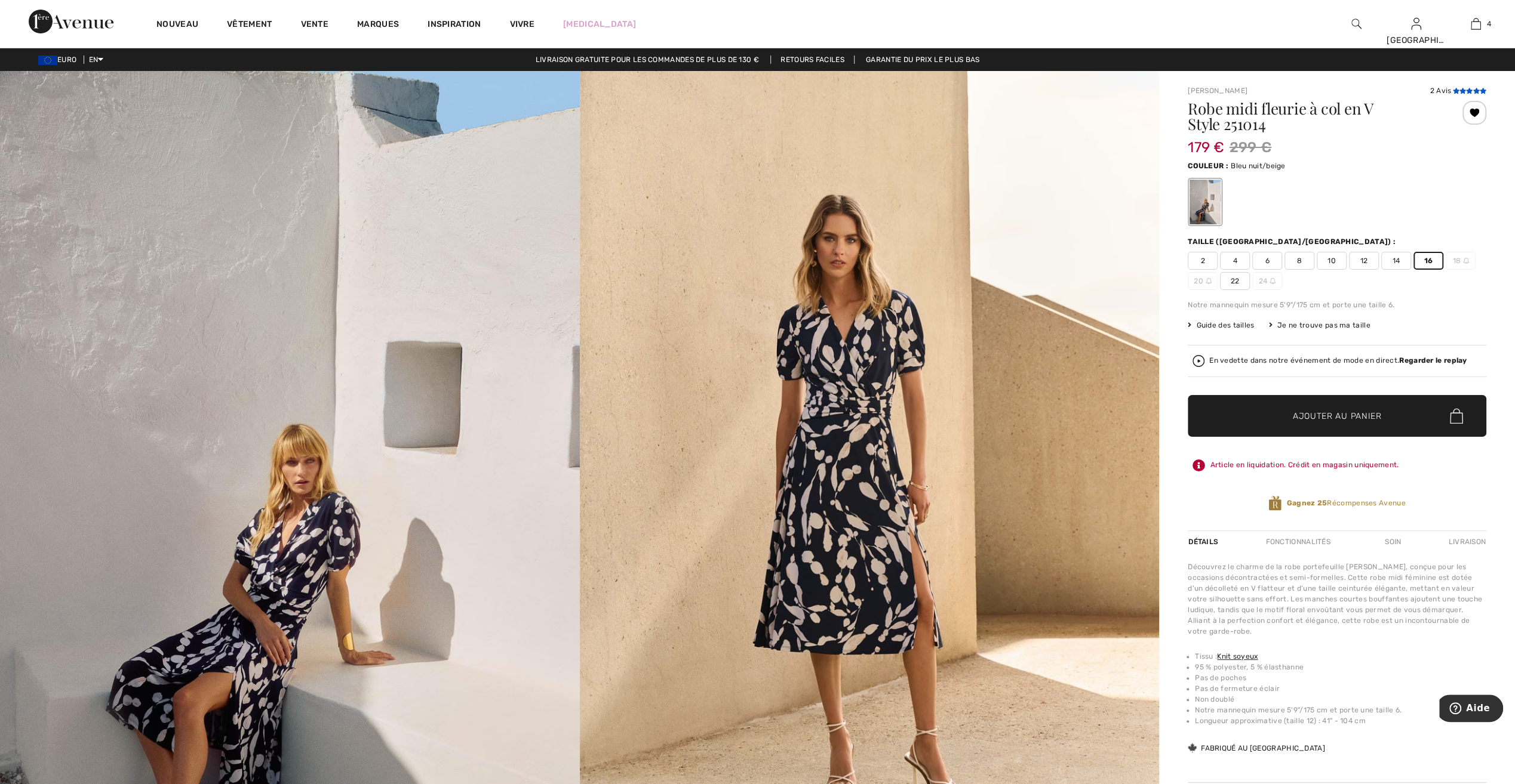
click at [1452, 90] on icon at bounding box center [1455, 91] width 6 height 6
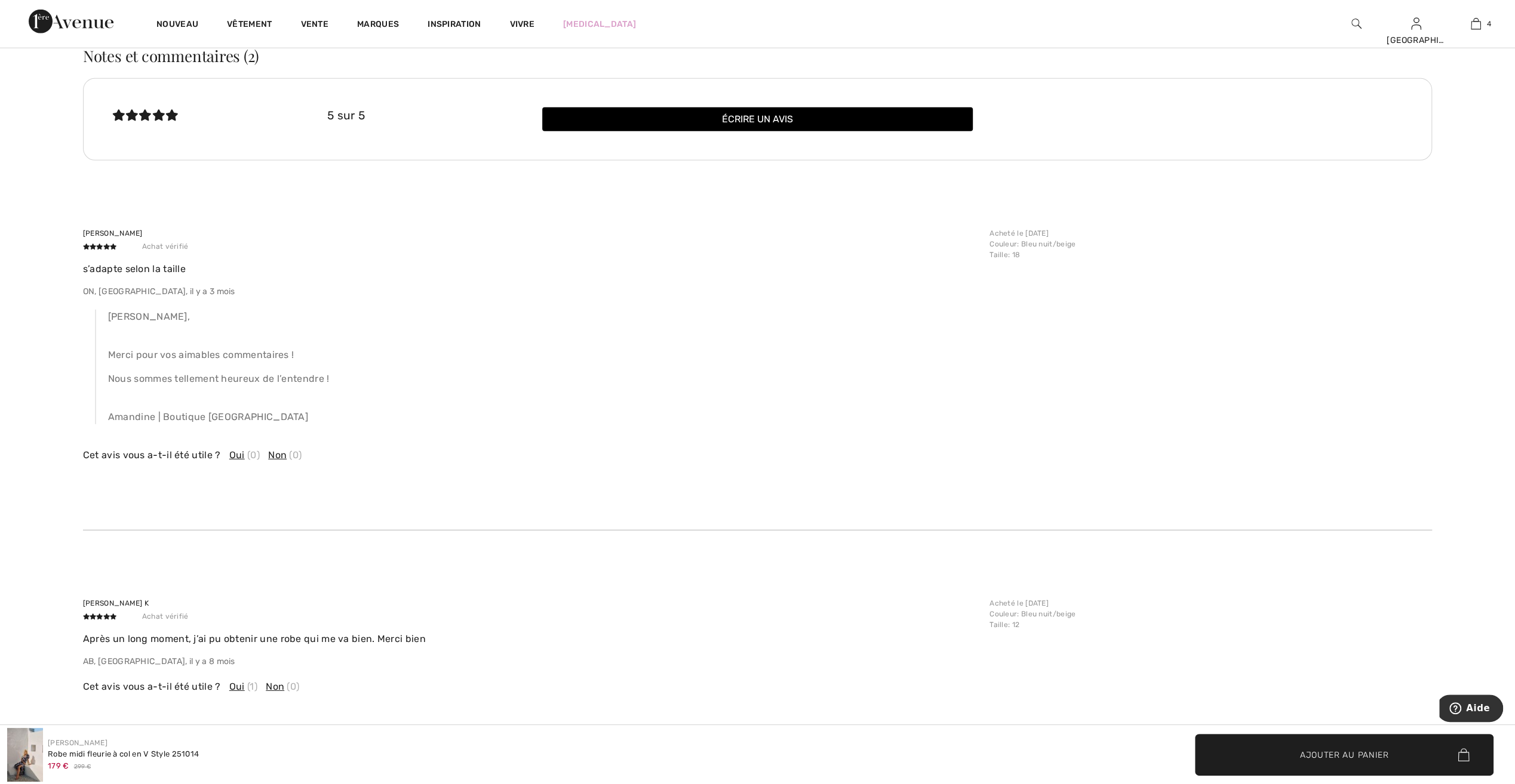
scroll to position [3110, 0]
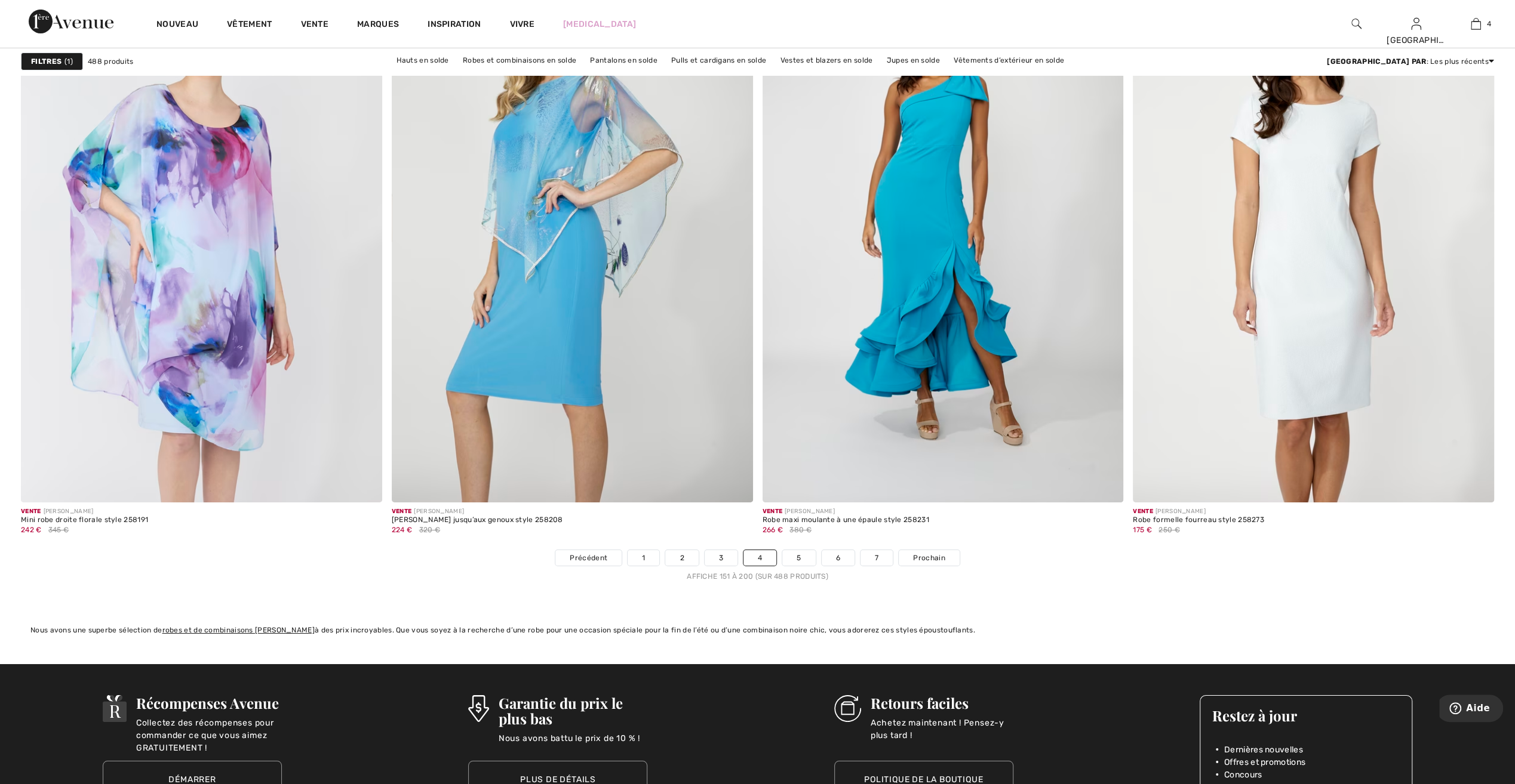
scroll to position [8773, 0]
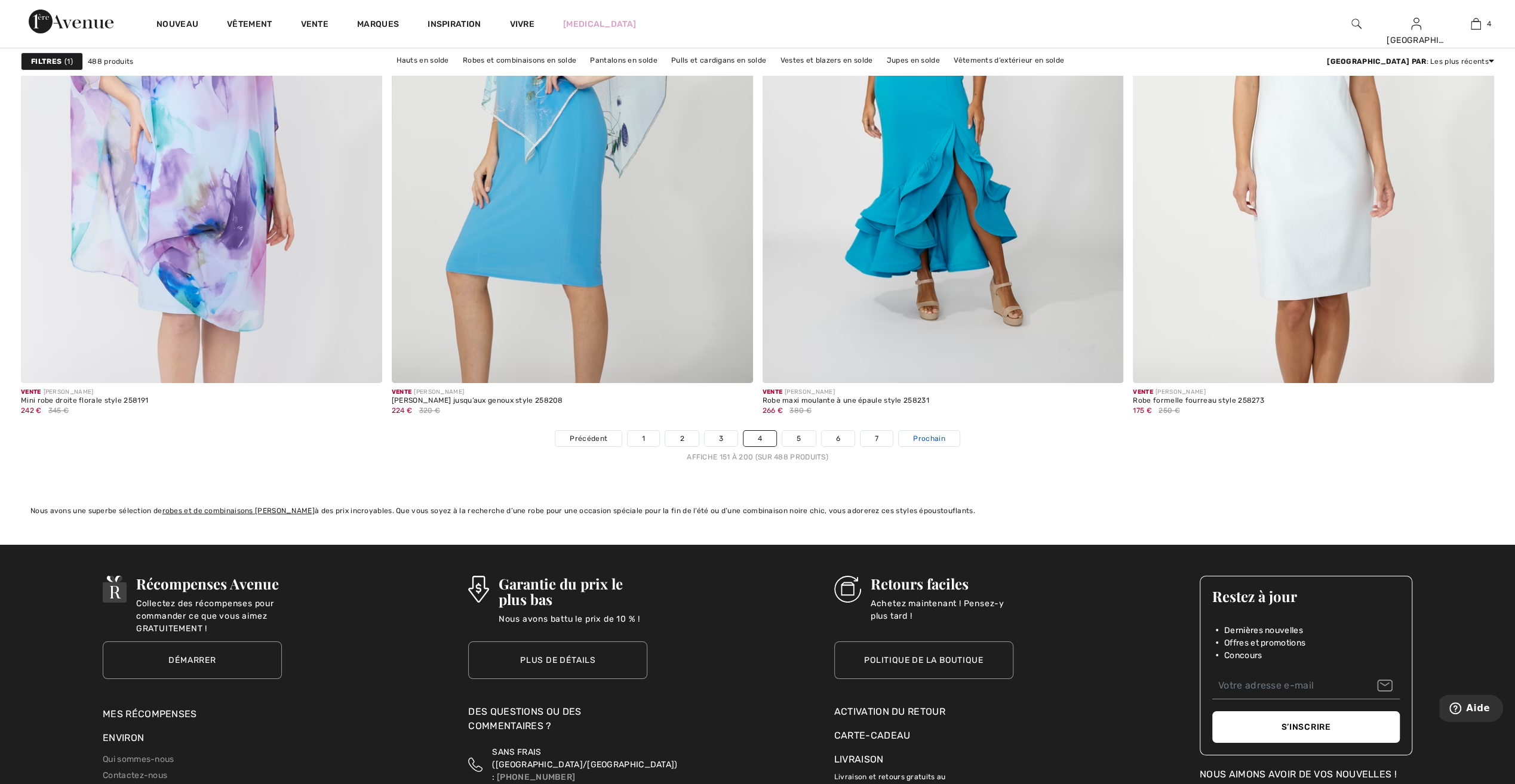
click at [940, 435] on span "Prochain" at bounding box center [928, 438] width 31 height 10
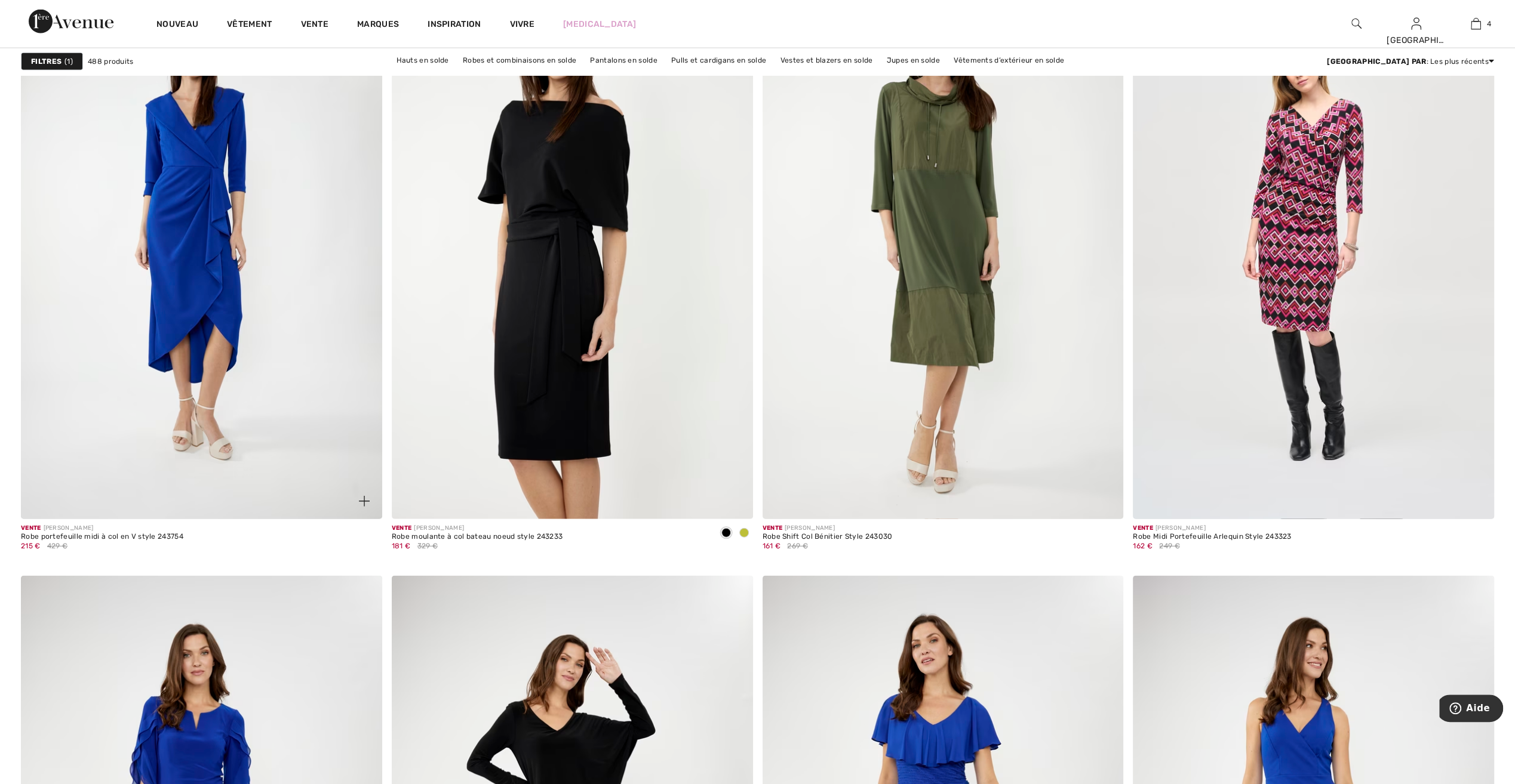
scroll to position [7460, 0]
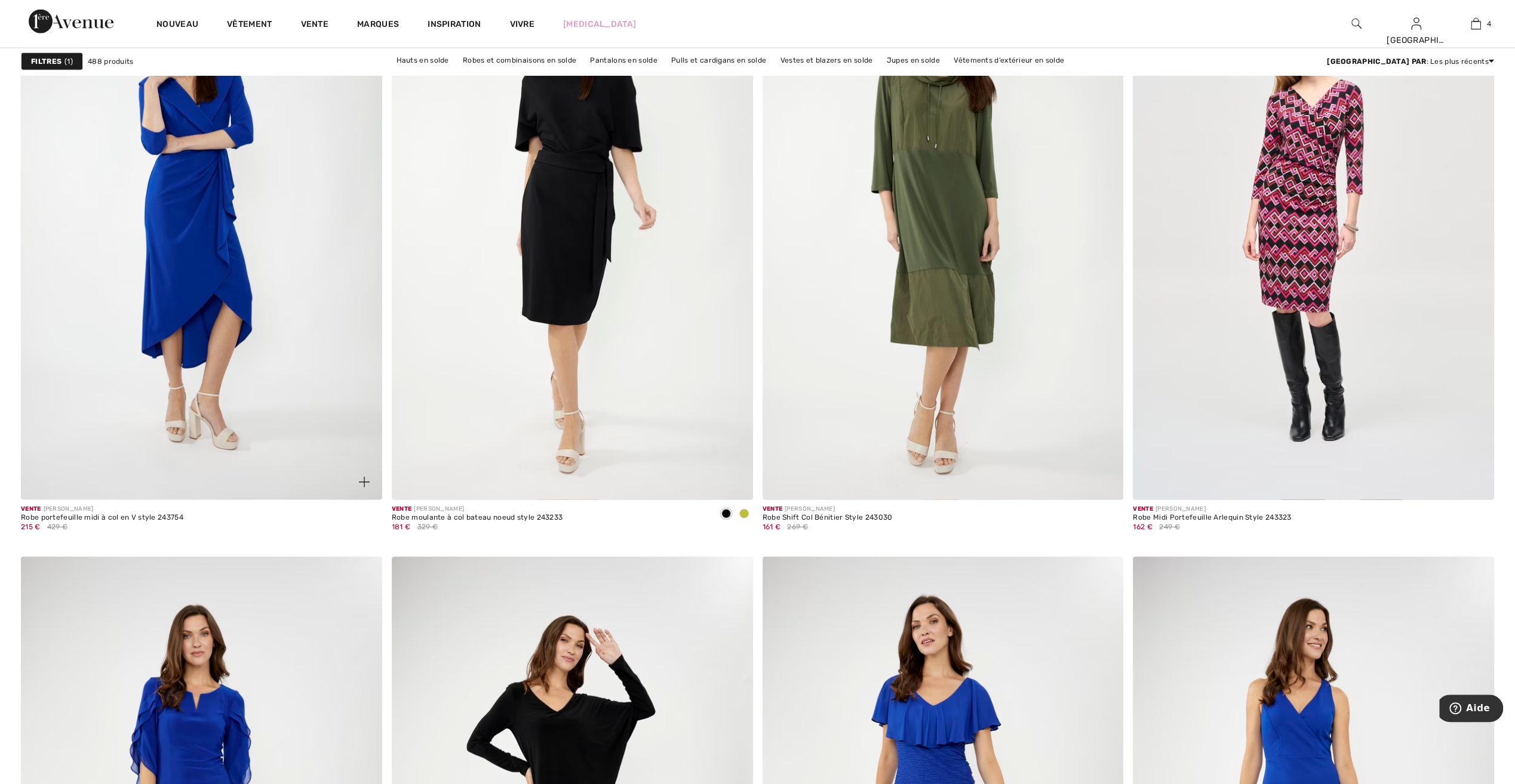
click at [177, 381] on img at bounding box center [202, 229] width 361 height 541
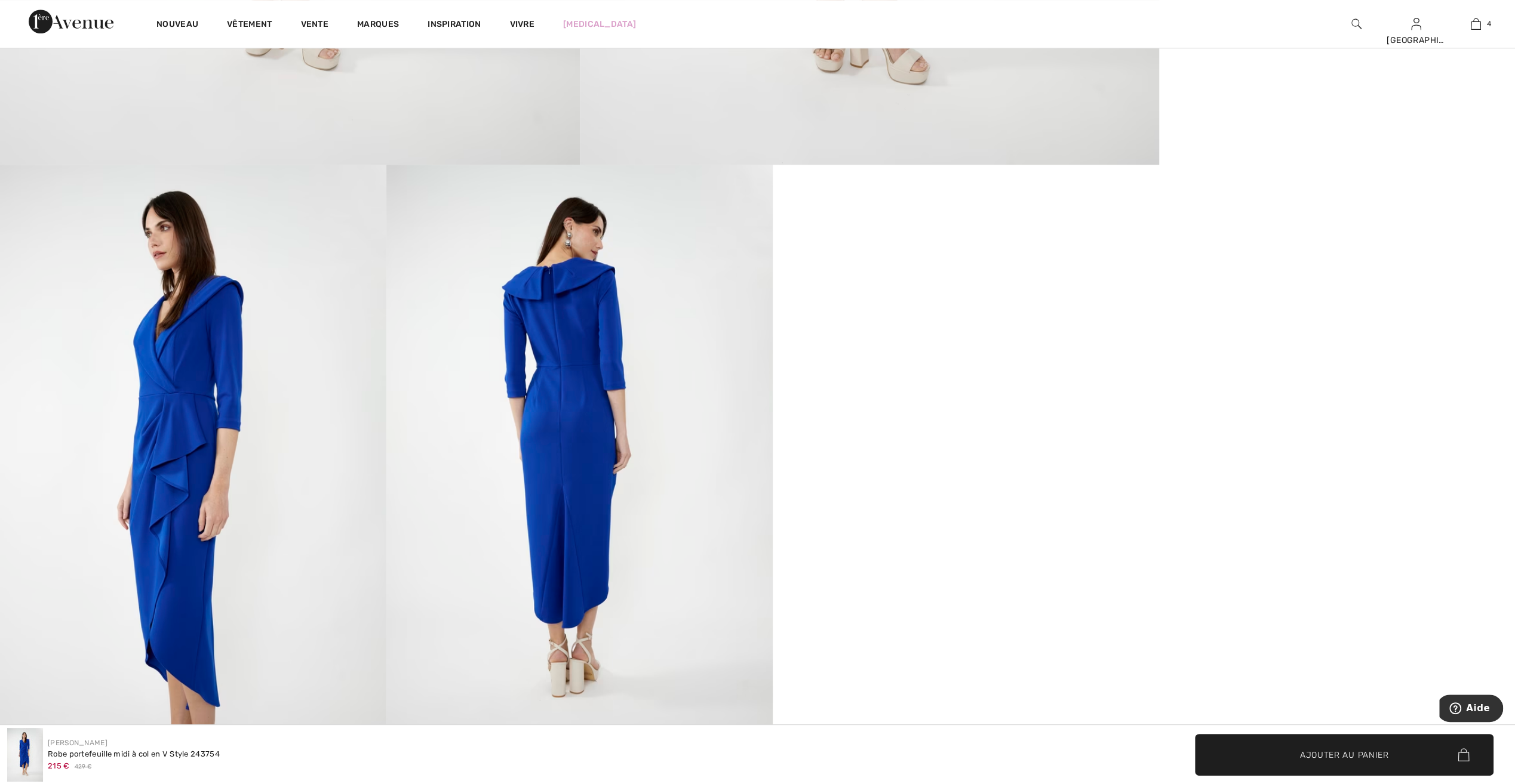
scroll to position [776, 0]
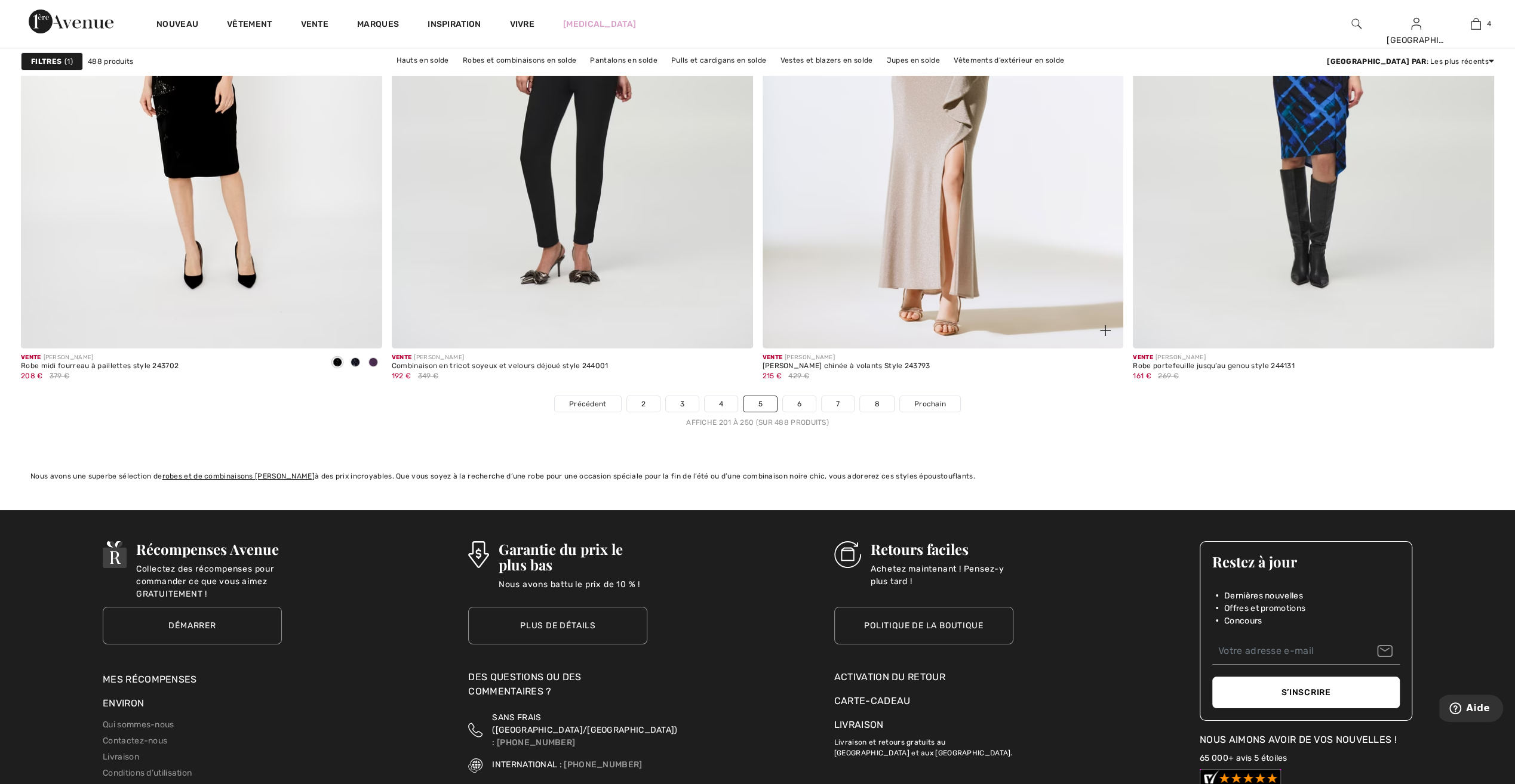
scroll to position [8833, 0]
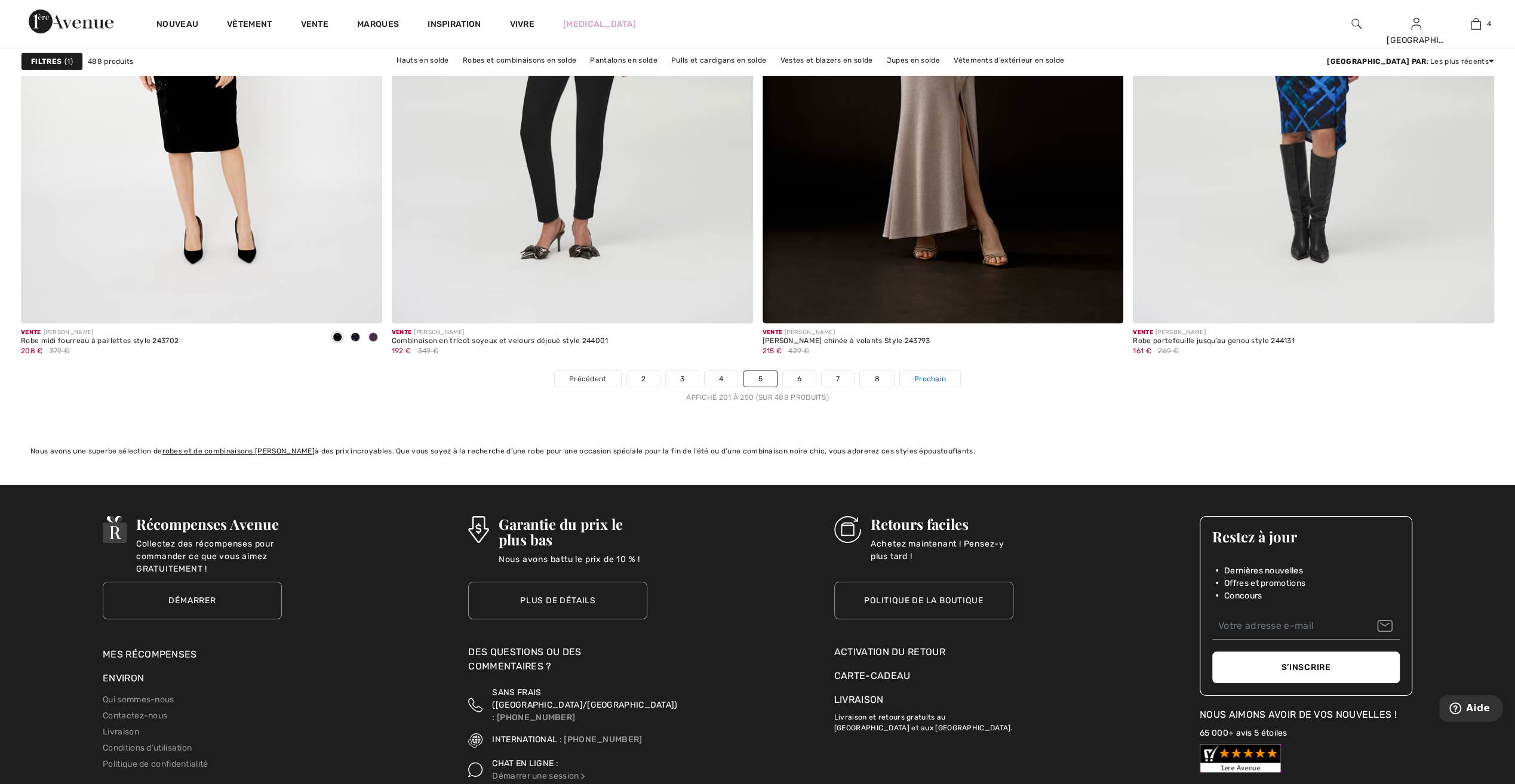
click at [935, 376] on span "Prochain" at bounding box center [930, 379] width 31 height 10
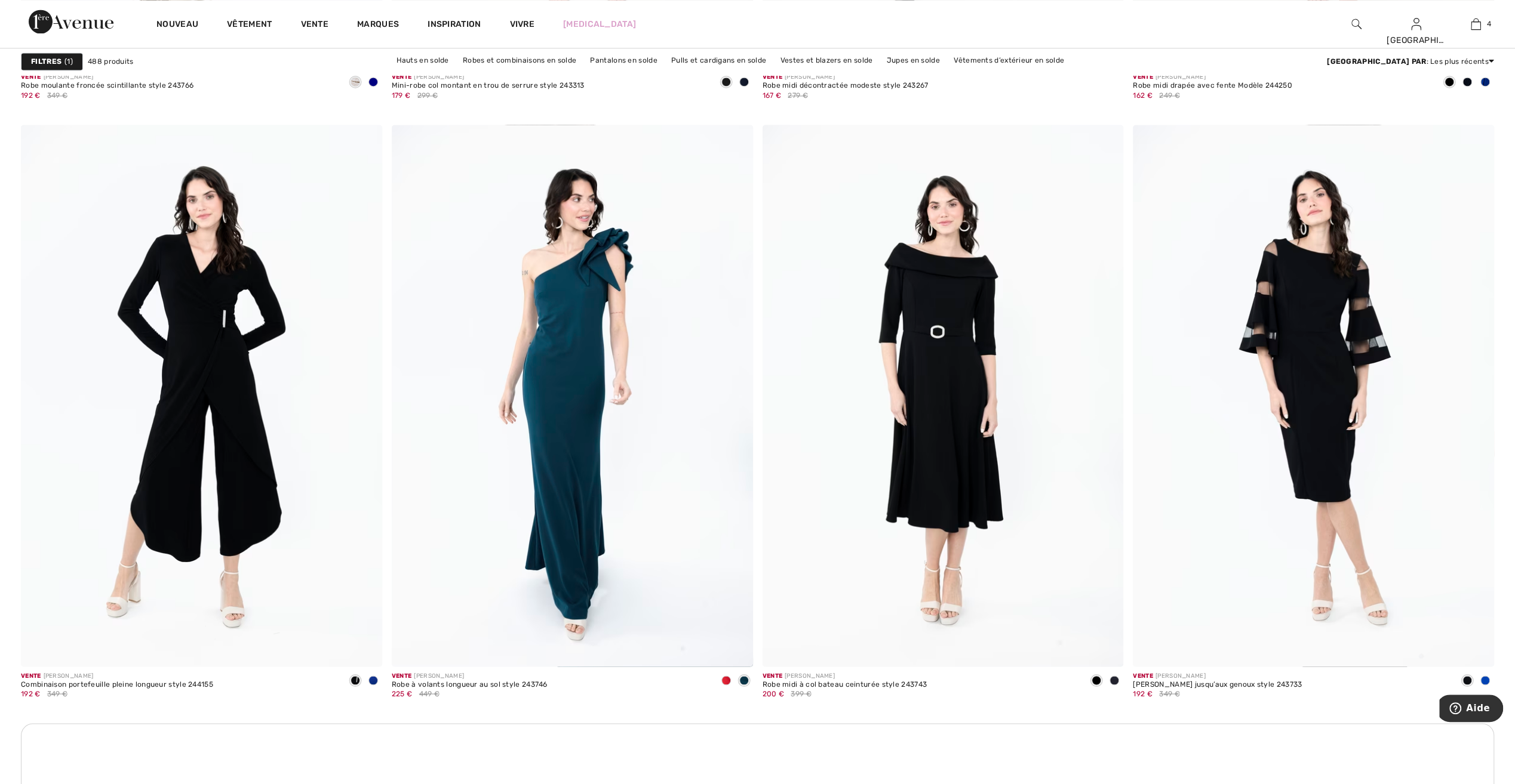
scroll to position [1969, 0]
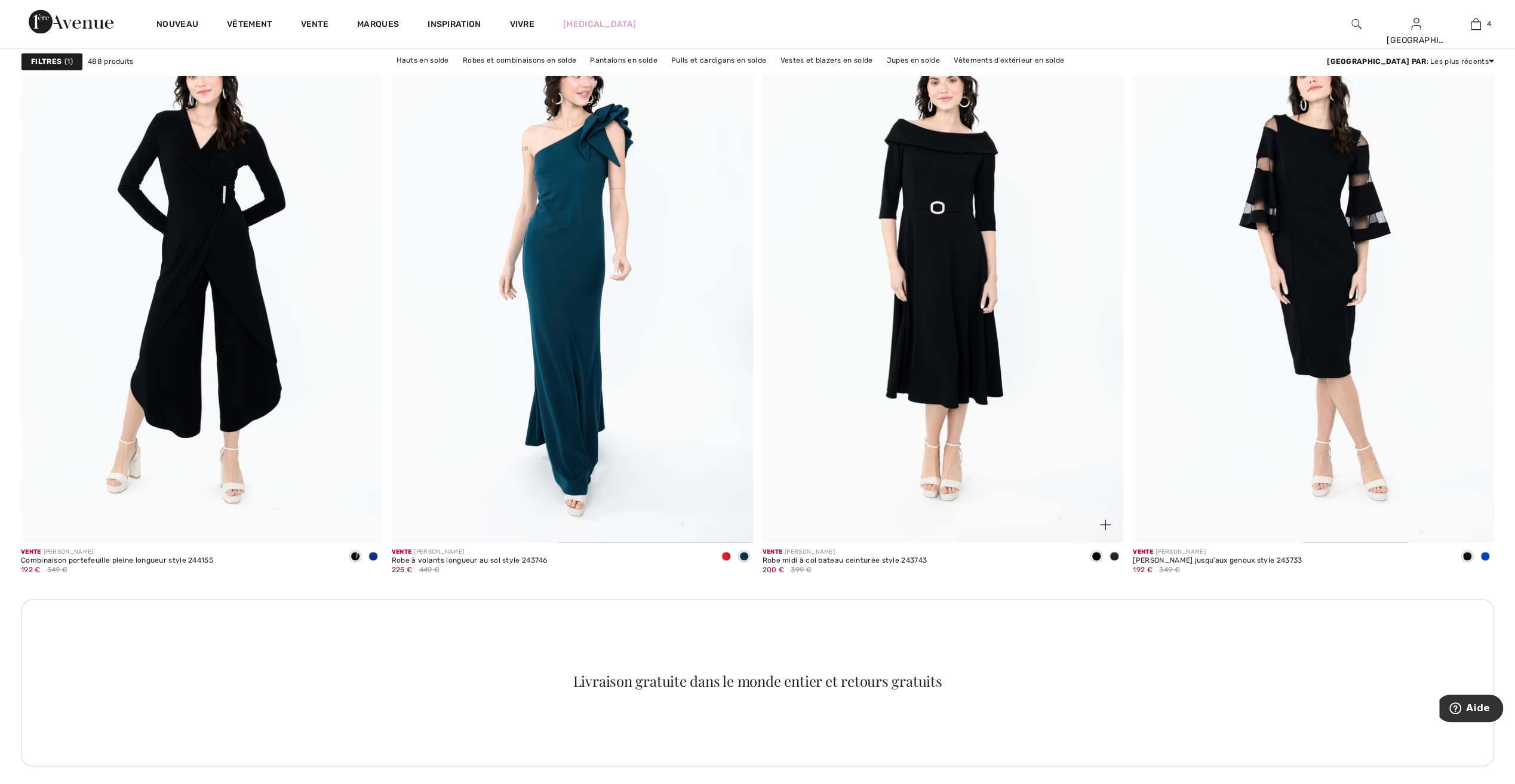
click at [1116, 555] on span at bounding box center [1114, 557] width 10 height 10
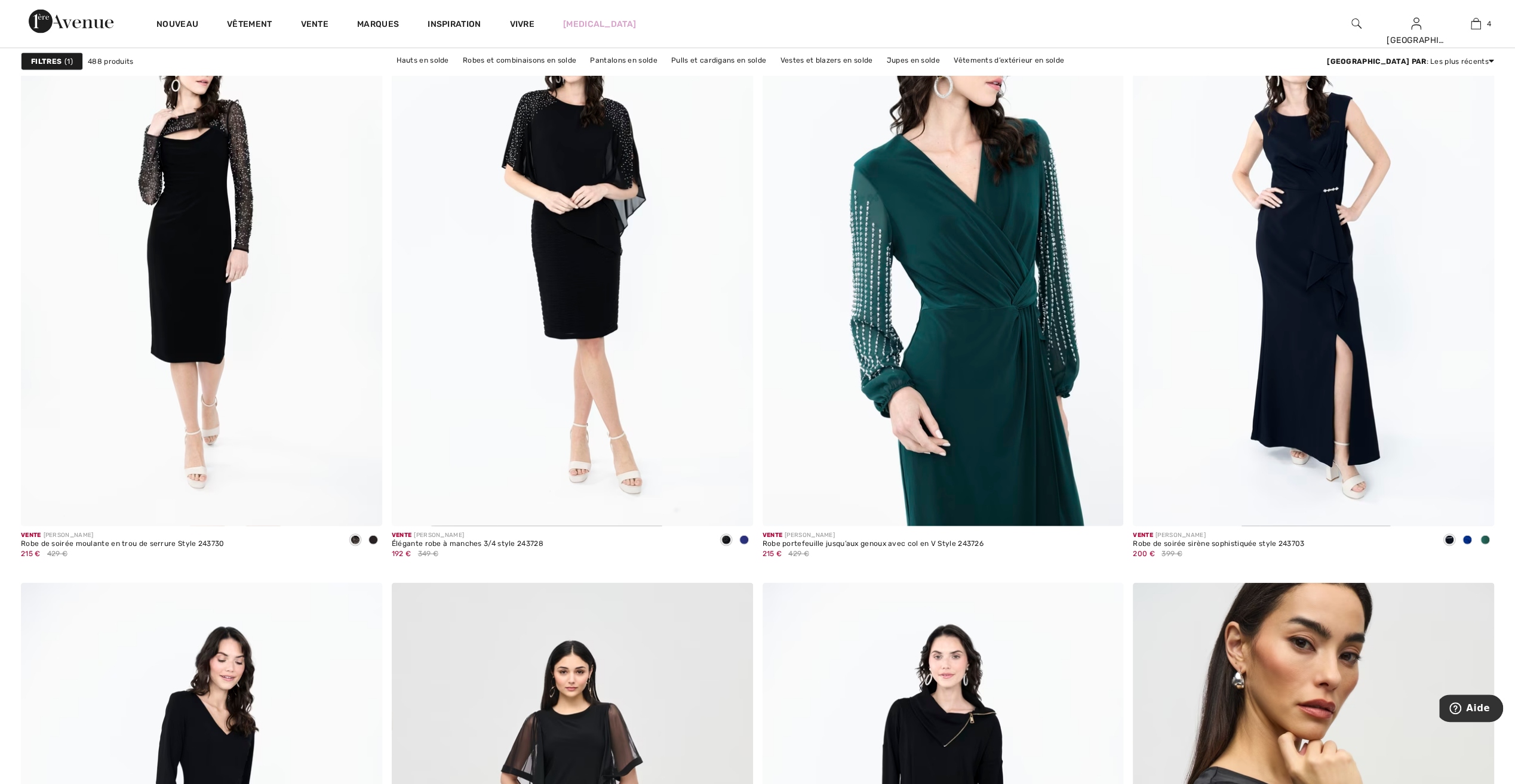
scroll to position [2805, 0]
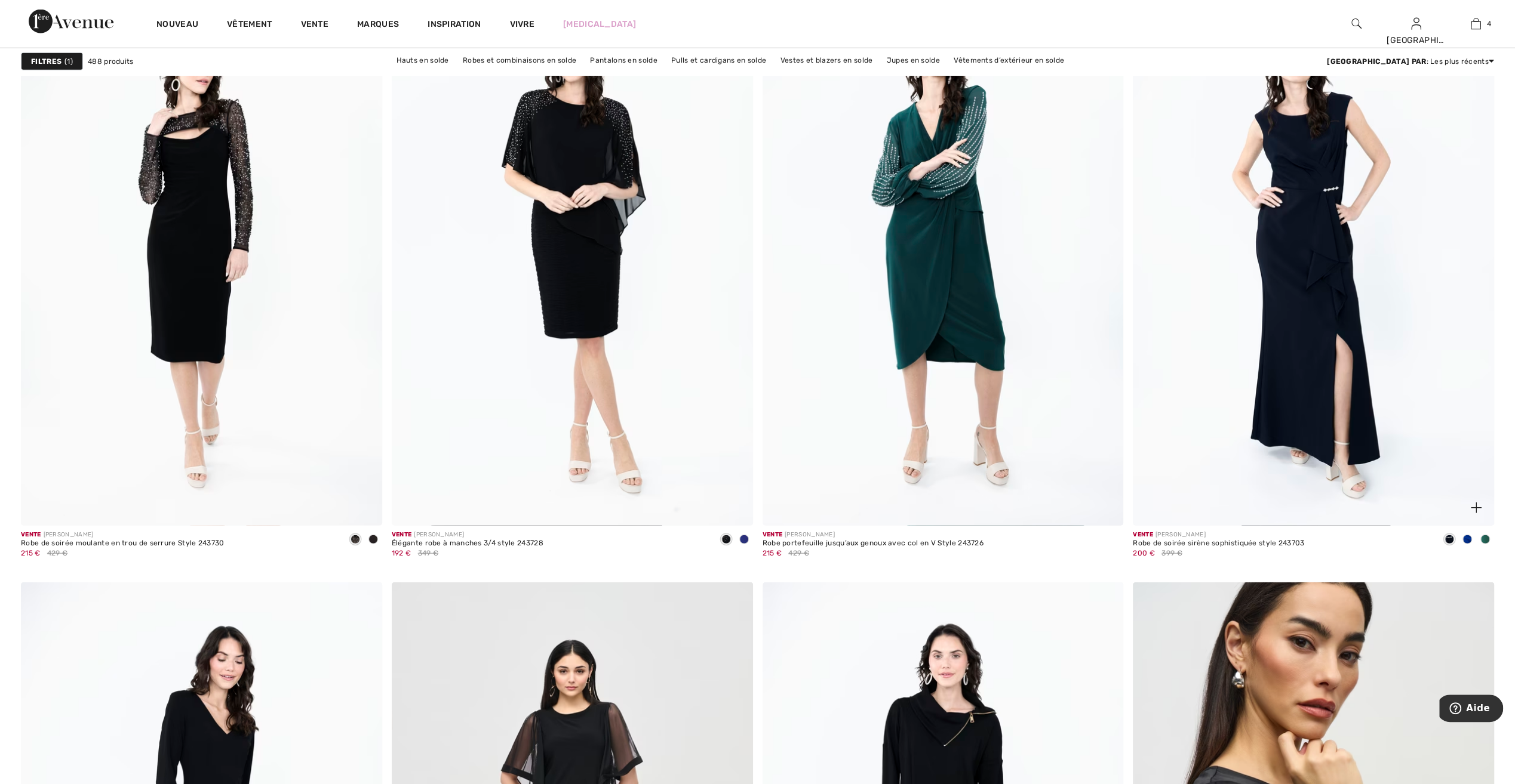
click at [1482, 538] on span at bounding box center [1485, 540] width 10 height 10
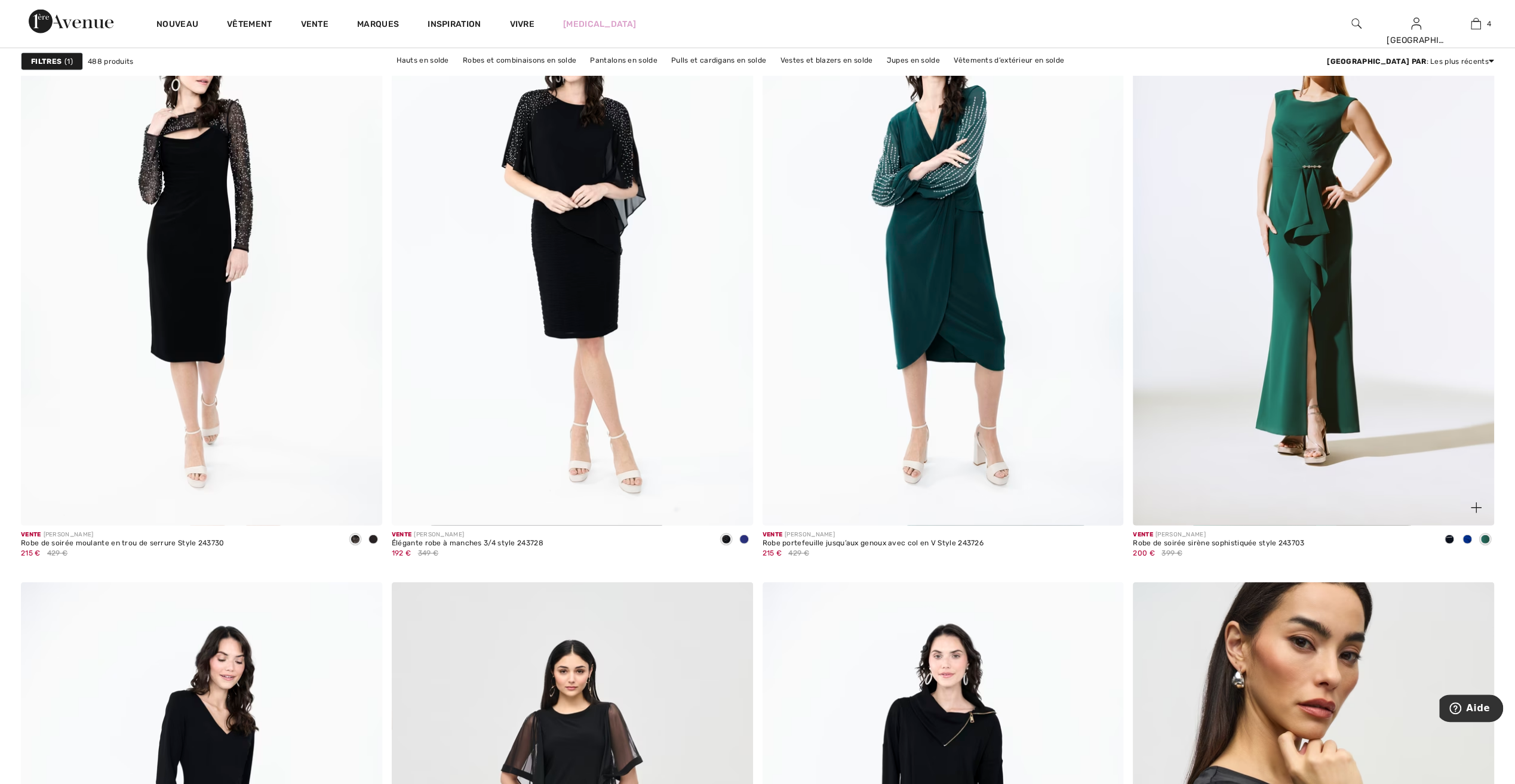
click at [1449, 536] on span at bounding box center [1449, 540] width 10 height 10
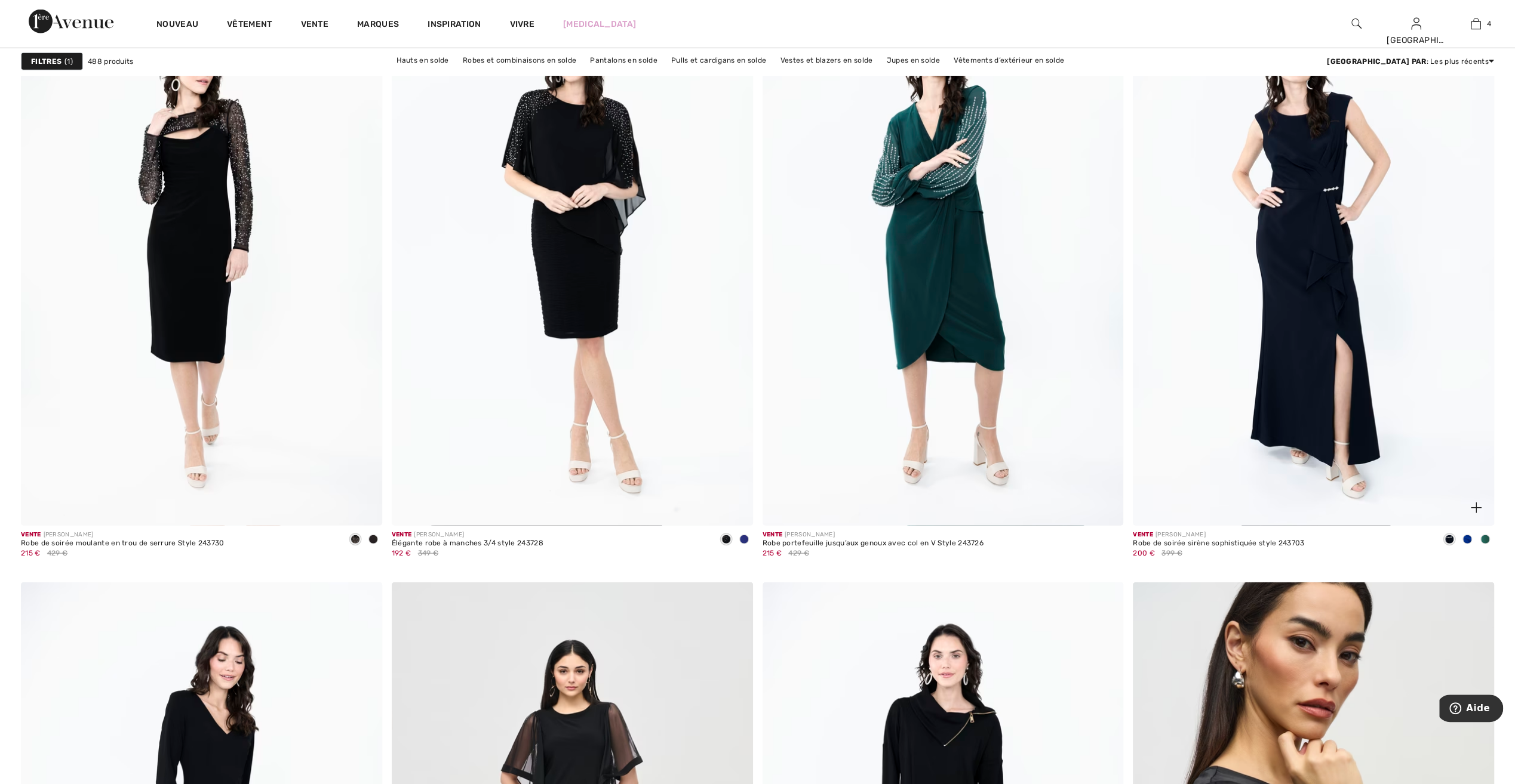
click at [1467, 538] on span at bounding box center [1467, 540] width 10 height 10
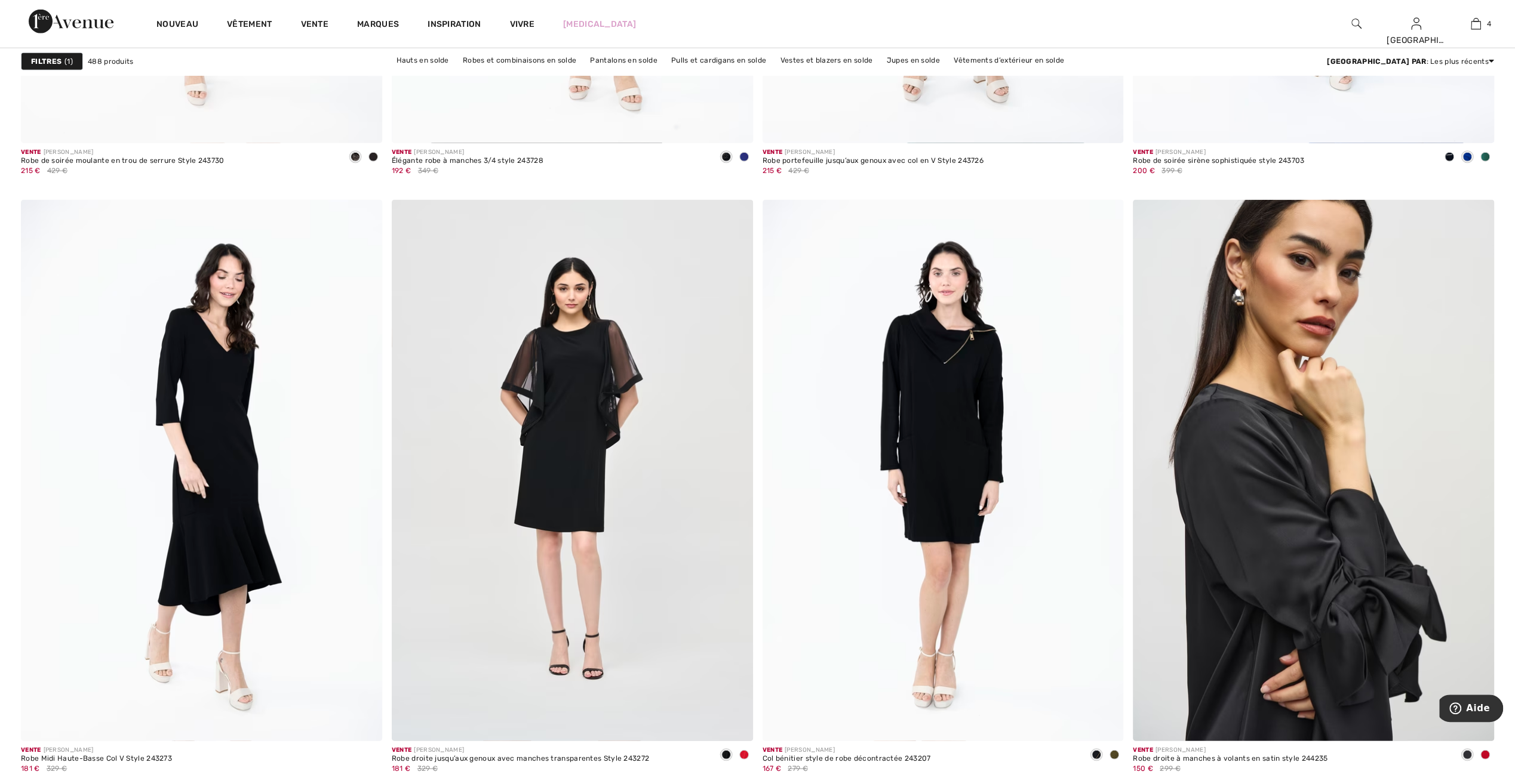
scroll to position [3282, 0]
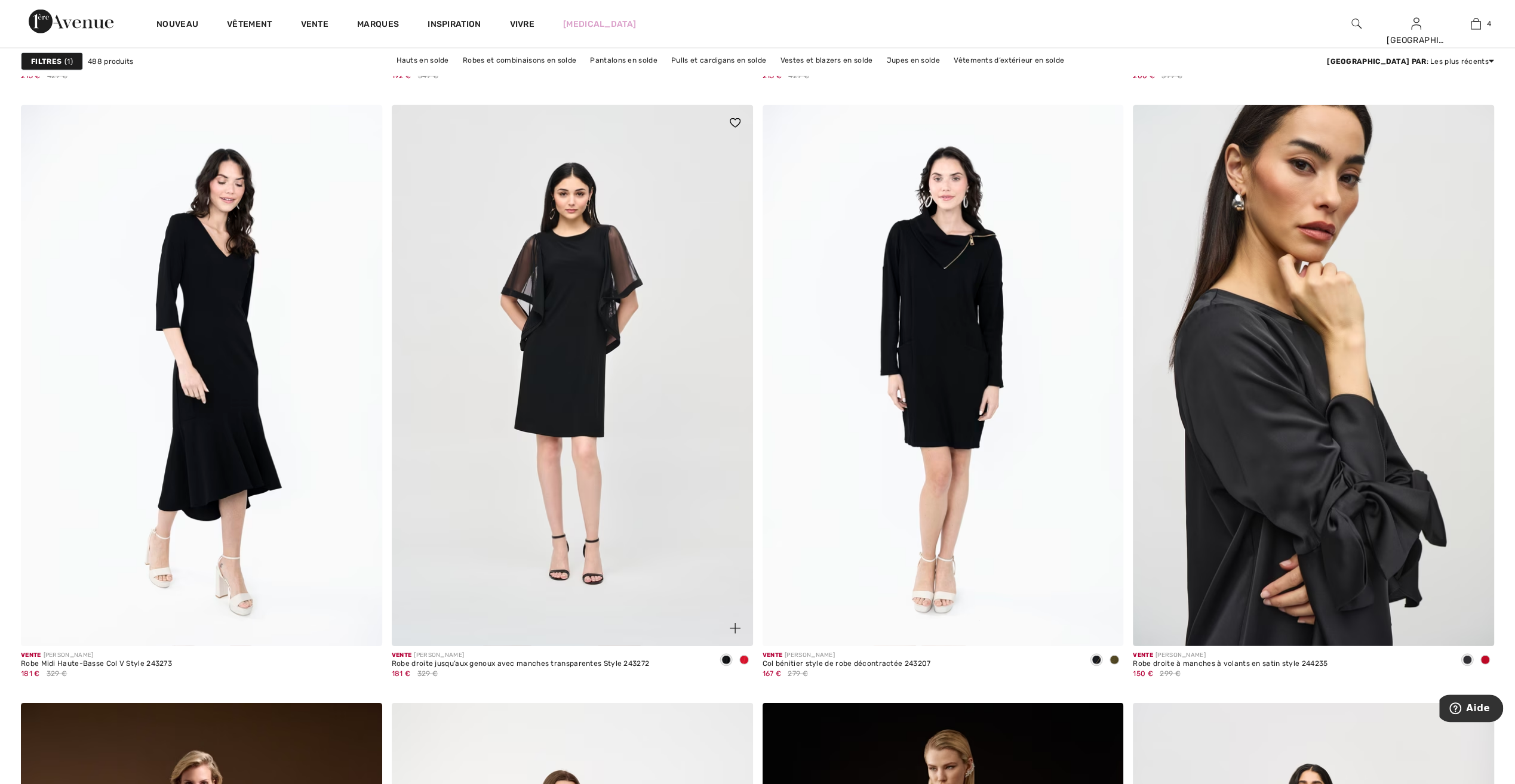
click at [745, 656] on span at bounding box center [744, 660] width 10 height 10
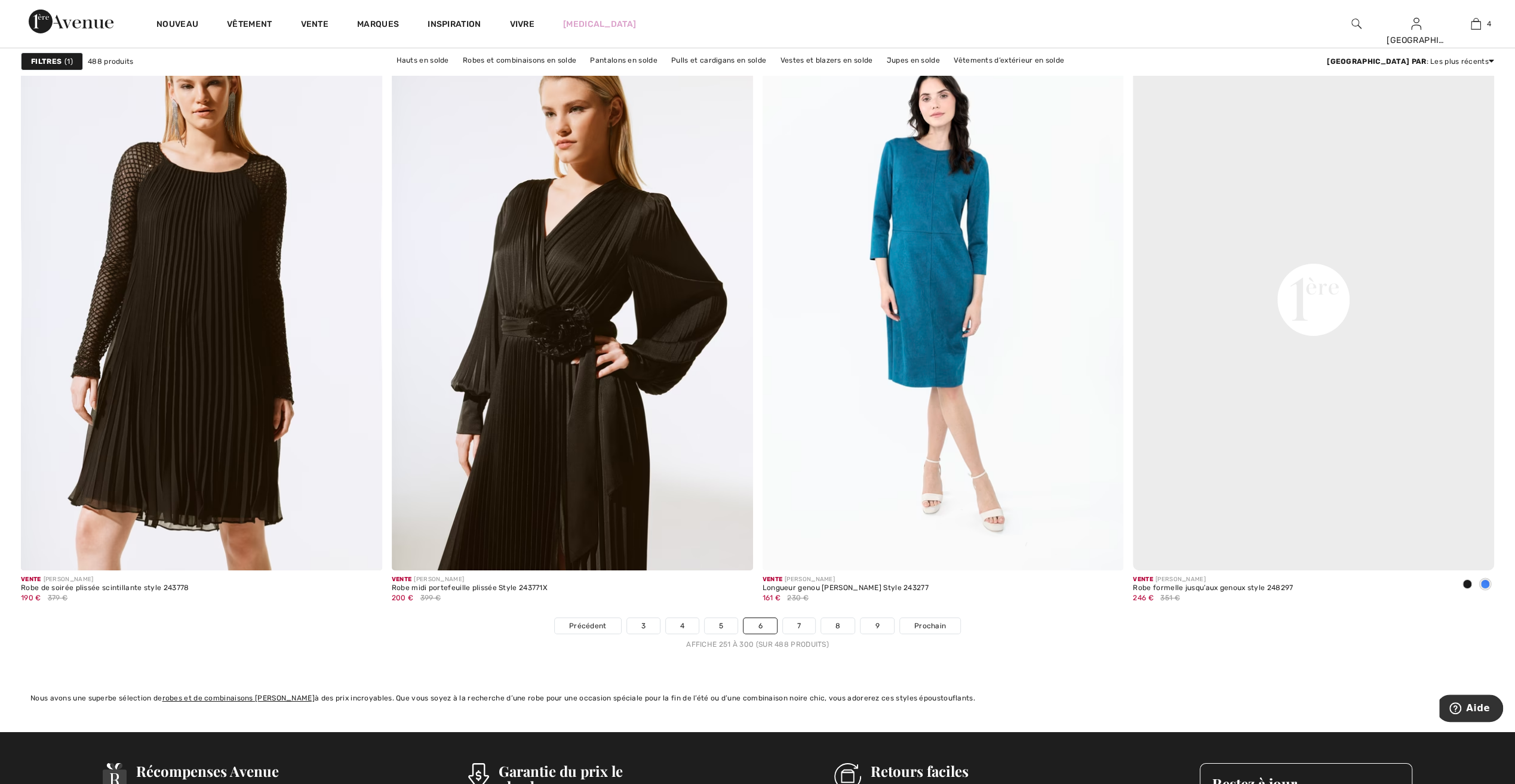
scroll to position [8593, 0]
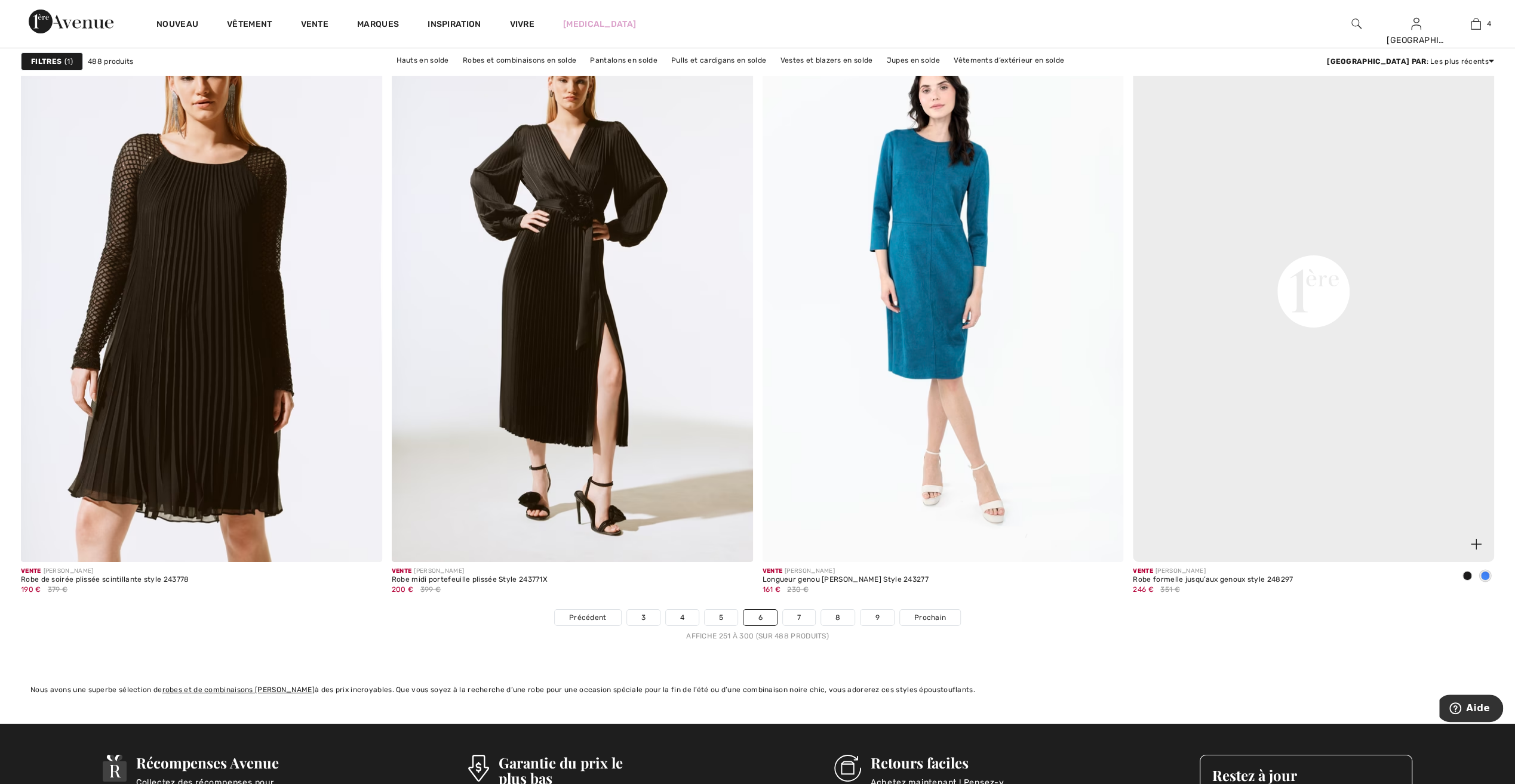
click at [1468, 573] on span at bounding box center [1467, 576] width 10 height 10
click at [1483, 573] on span at bounding box center [1485, 576] width 10 height 10
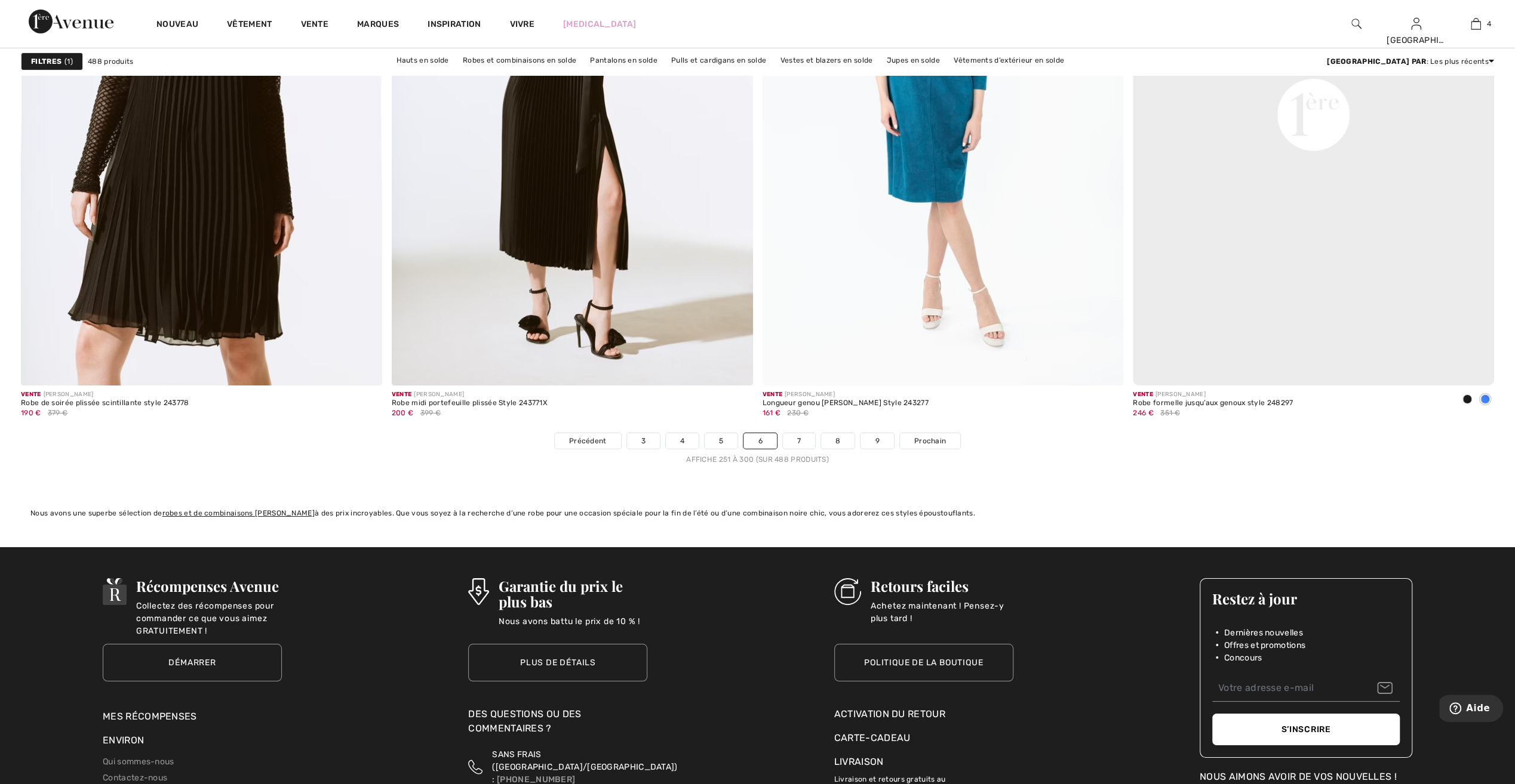
scroll to position [8773, 0]
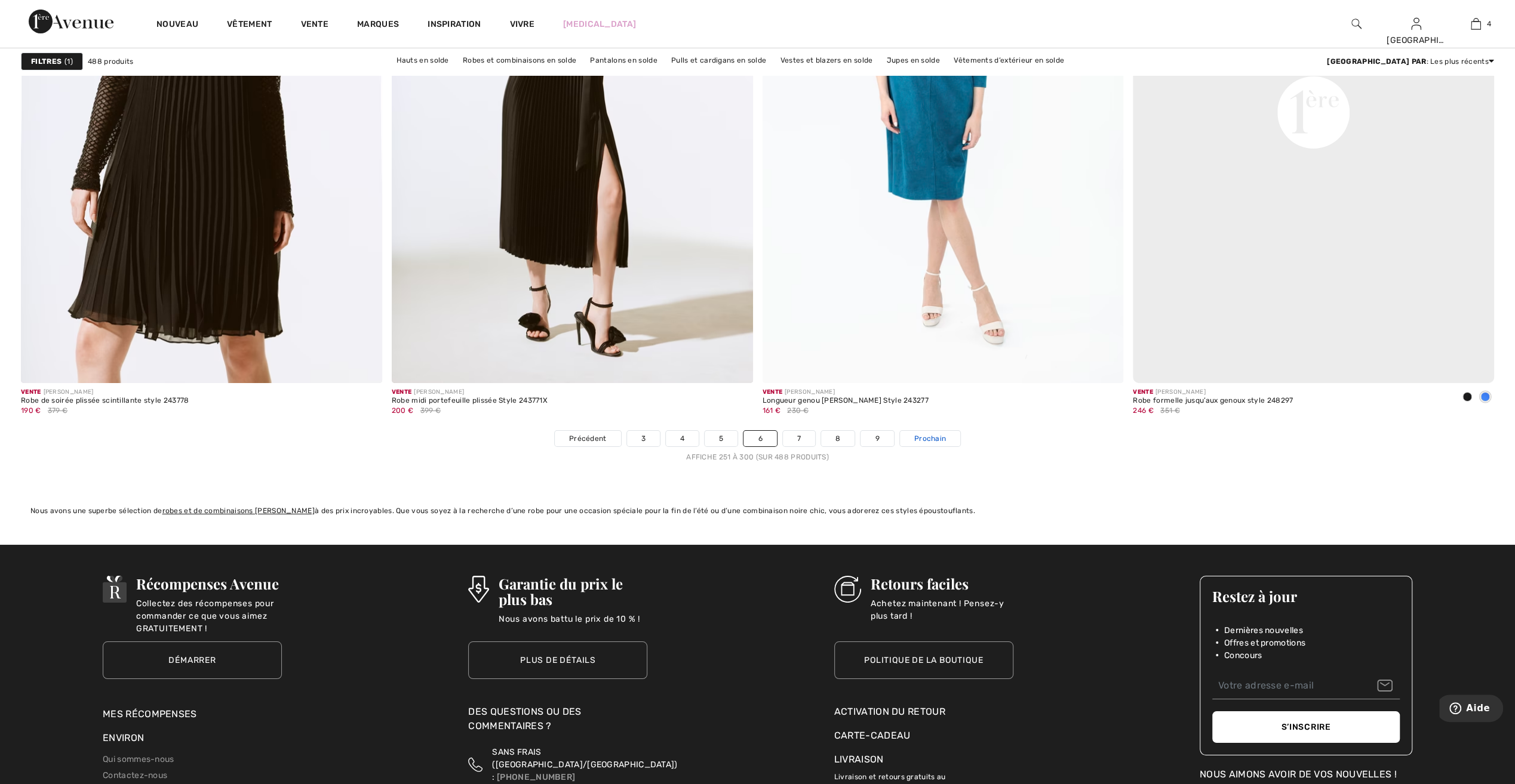
click at [932, 438] on span "Prochain" at bounding box center [930, 438] width 31 height 10
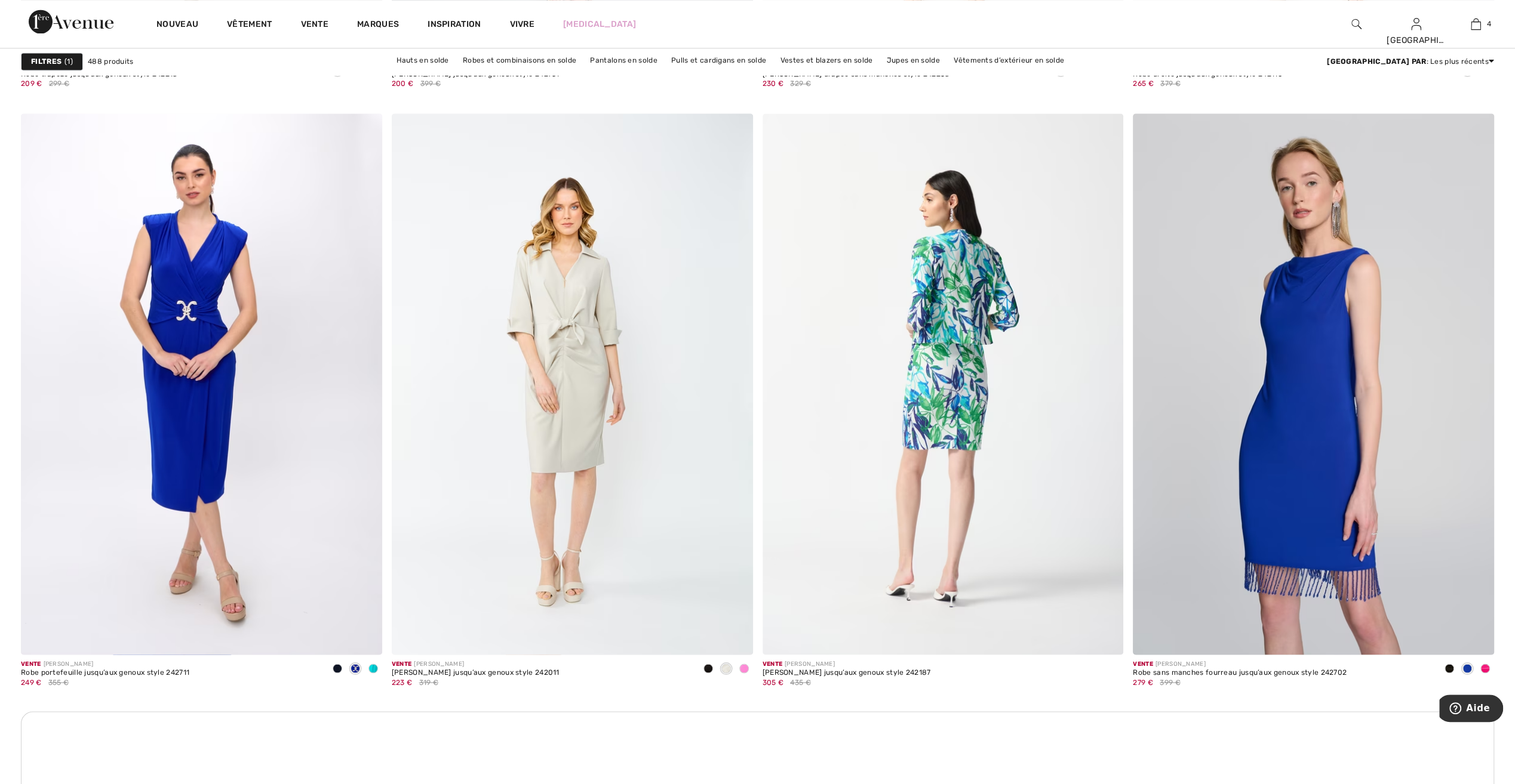
scroll to position [6505, 0]
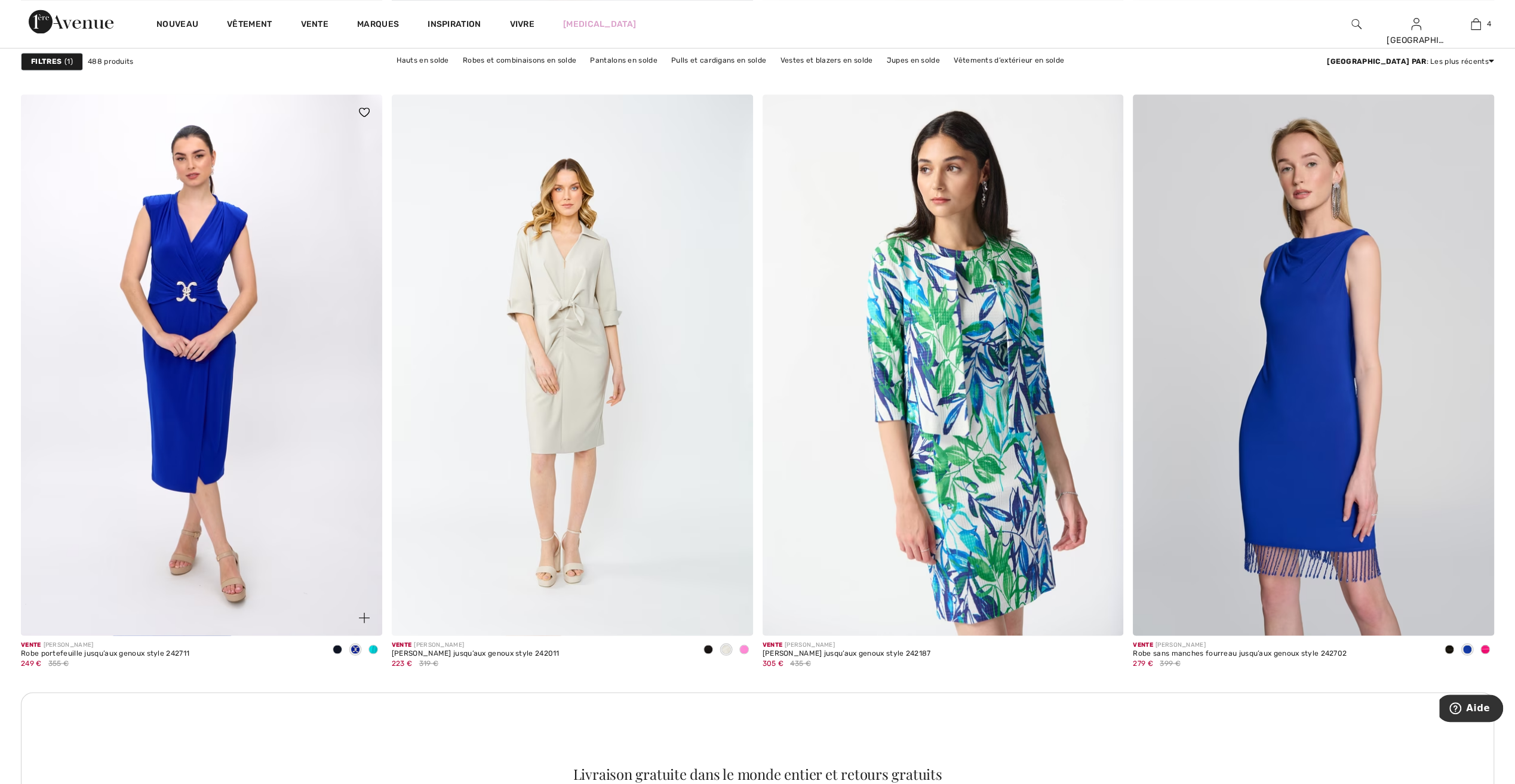
click at [372, 645] on span at bounding box center [373, 649] width 10 height 10
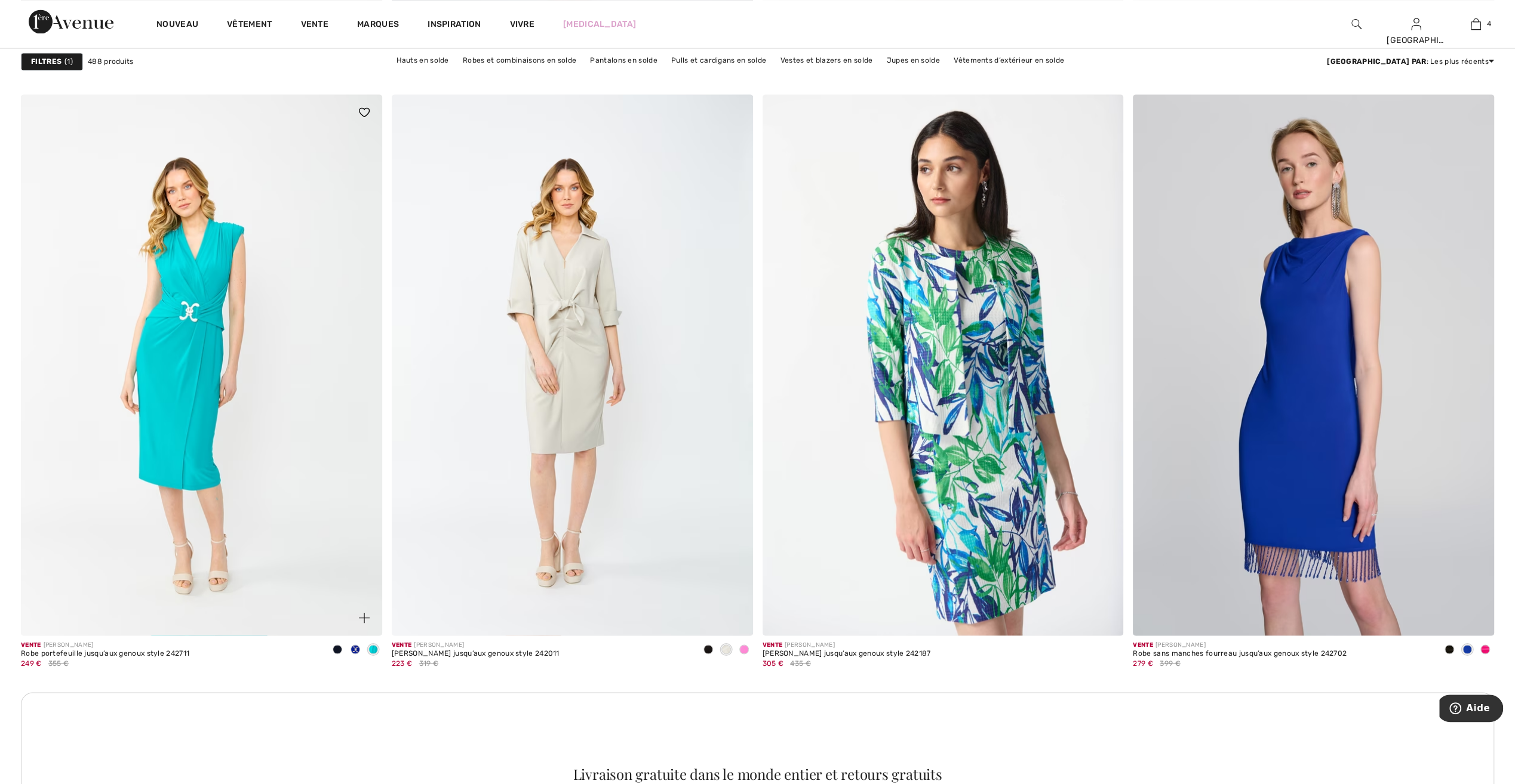
click at [337, 647] on span at bounding box center [338, 649] width 10 height 10
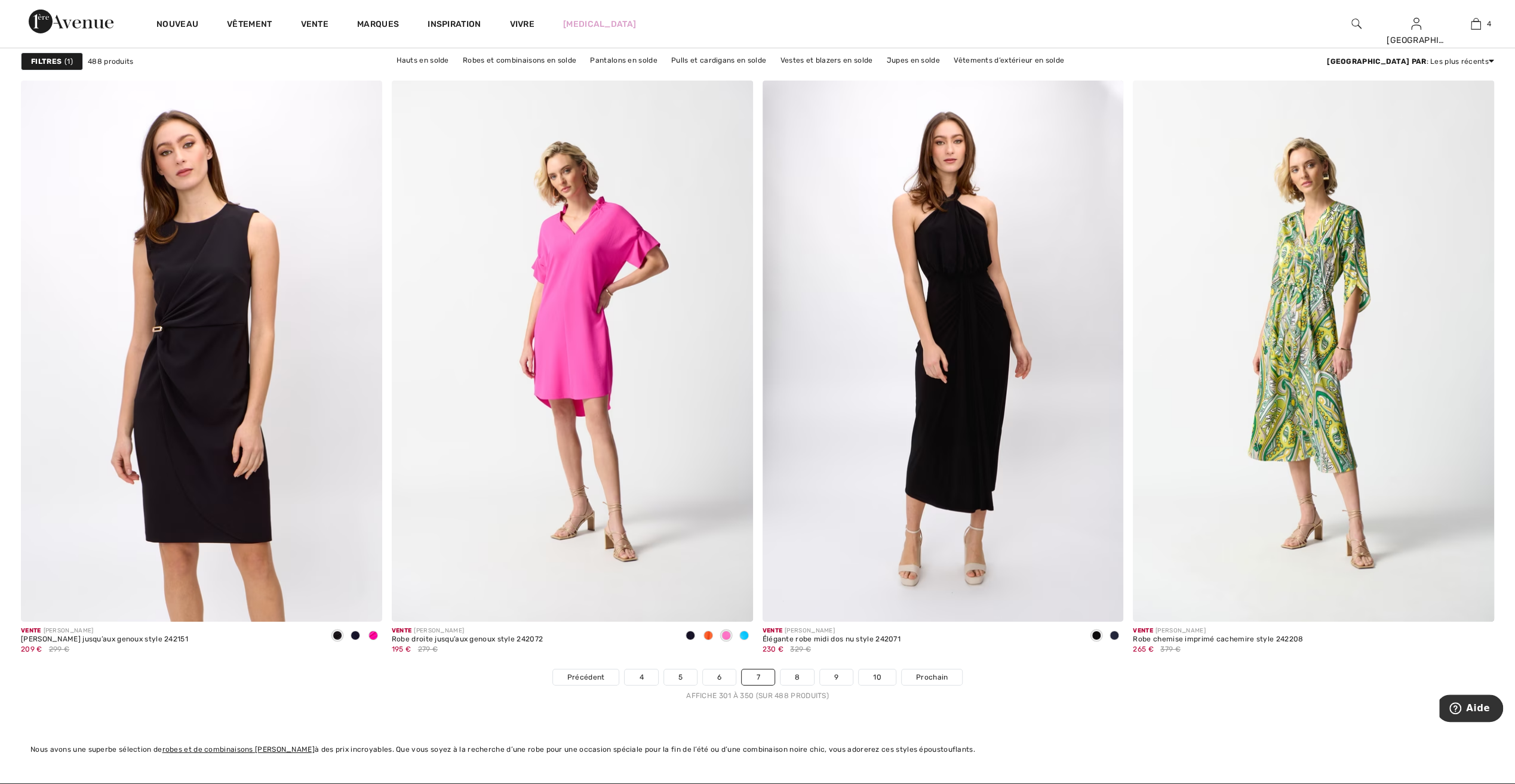
scroll to position [8773, 0]
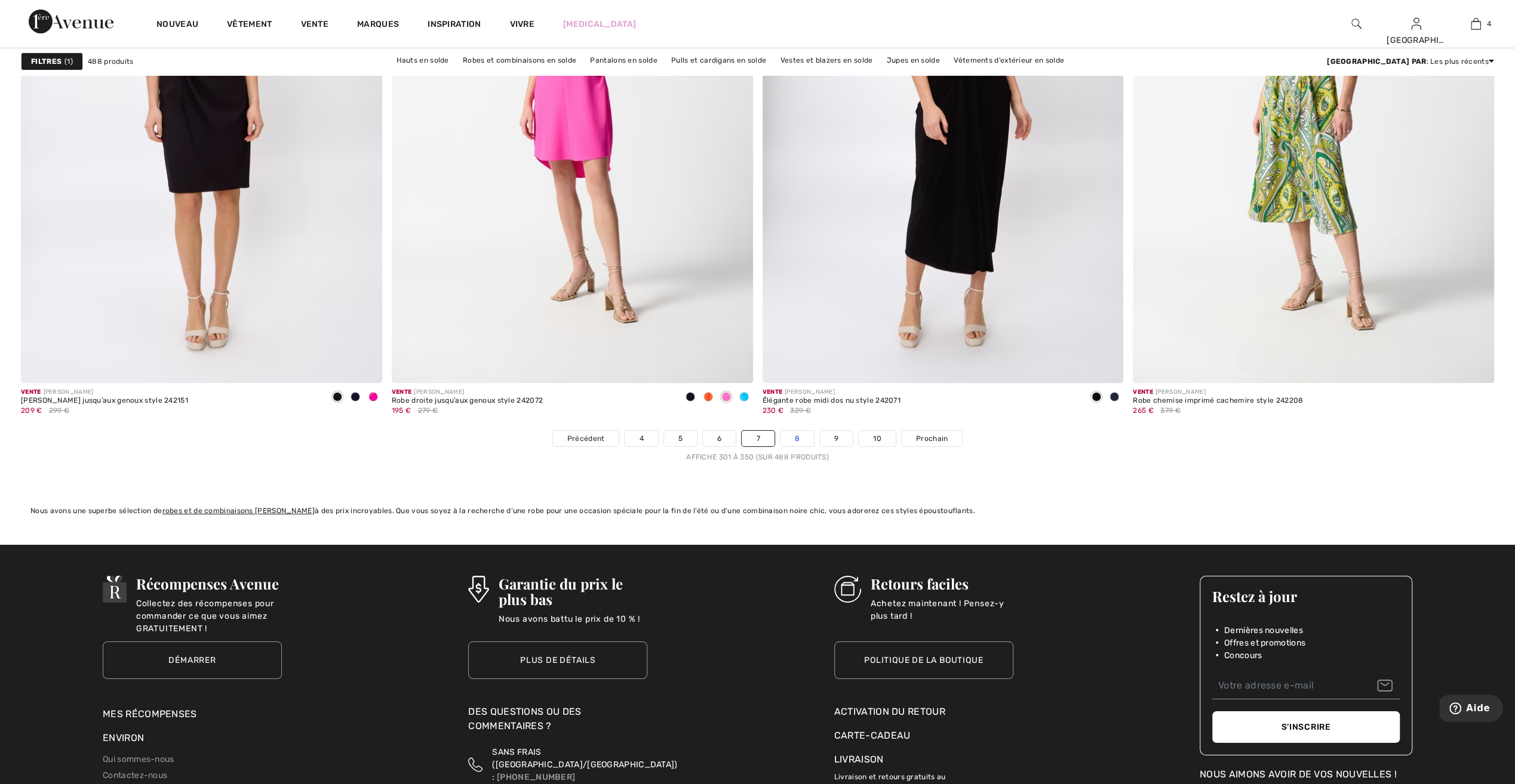
click at [799, 441] on link "8" at bounding box center [797, 439] width 33 height 15
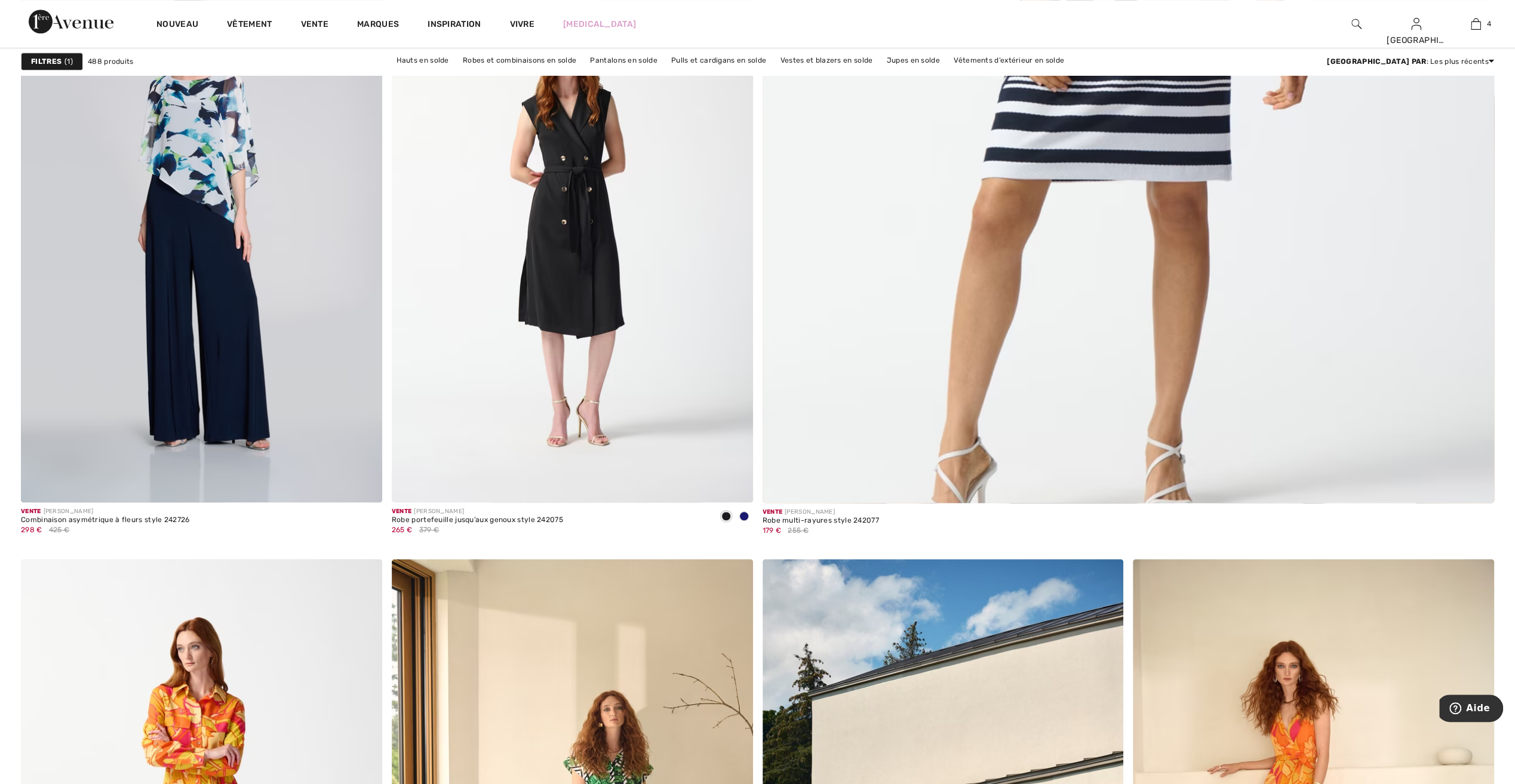
scroll to position [836, 0]
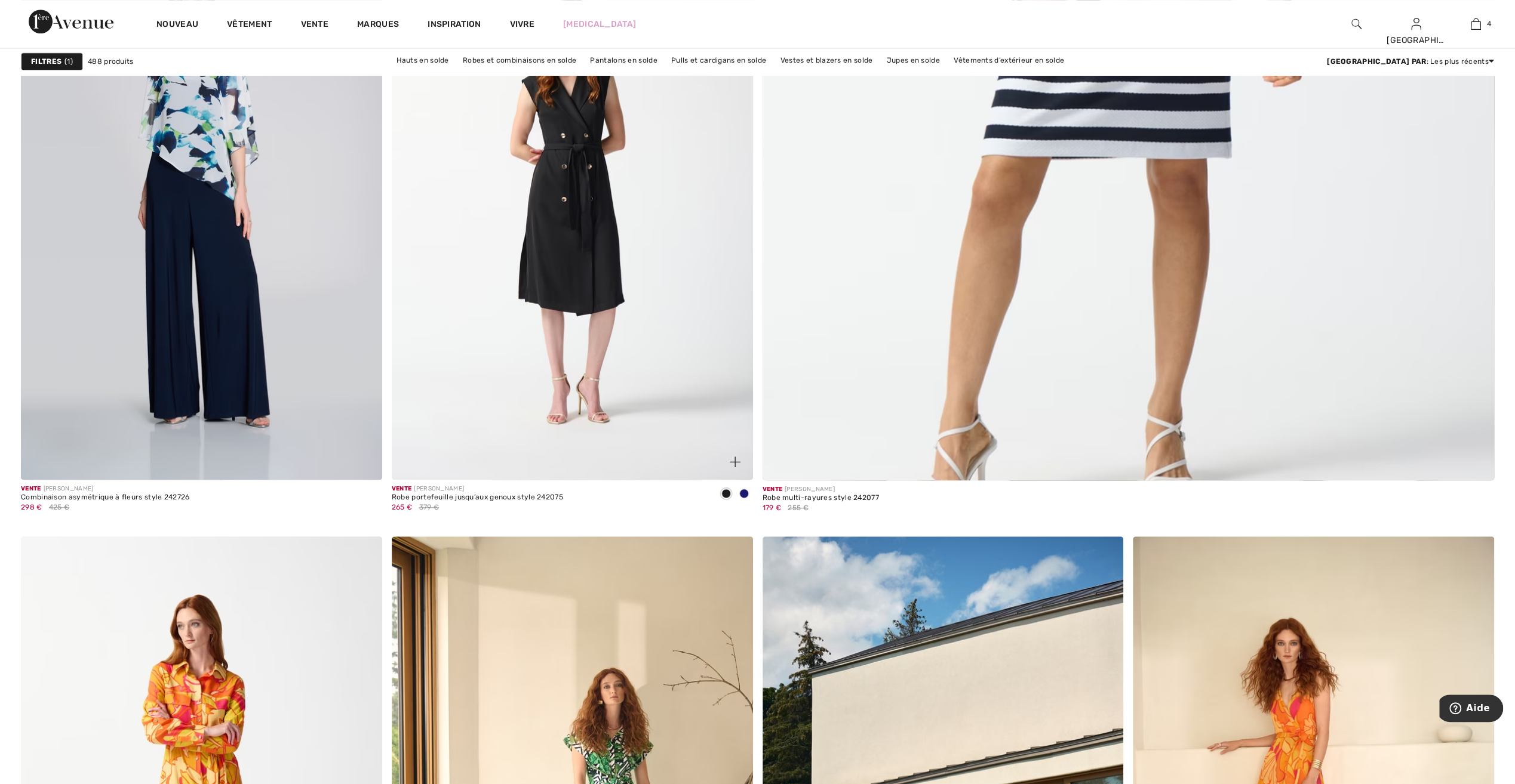
click at [742, 492] on span at bounding box center [744, 494] width 10 height 10
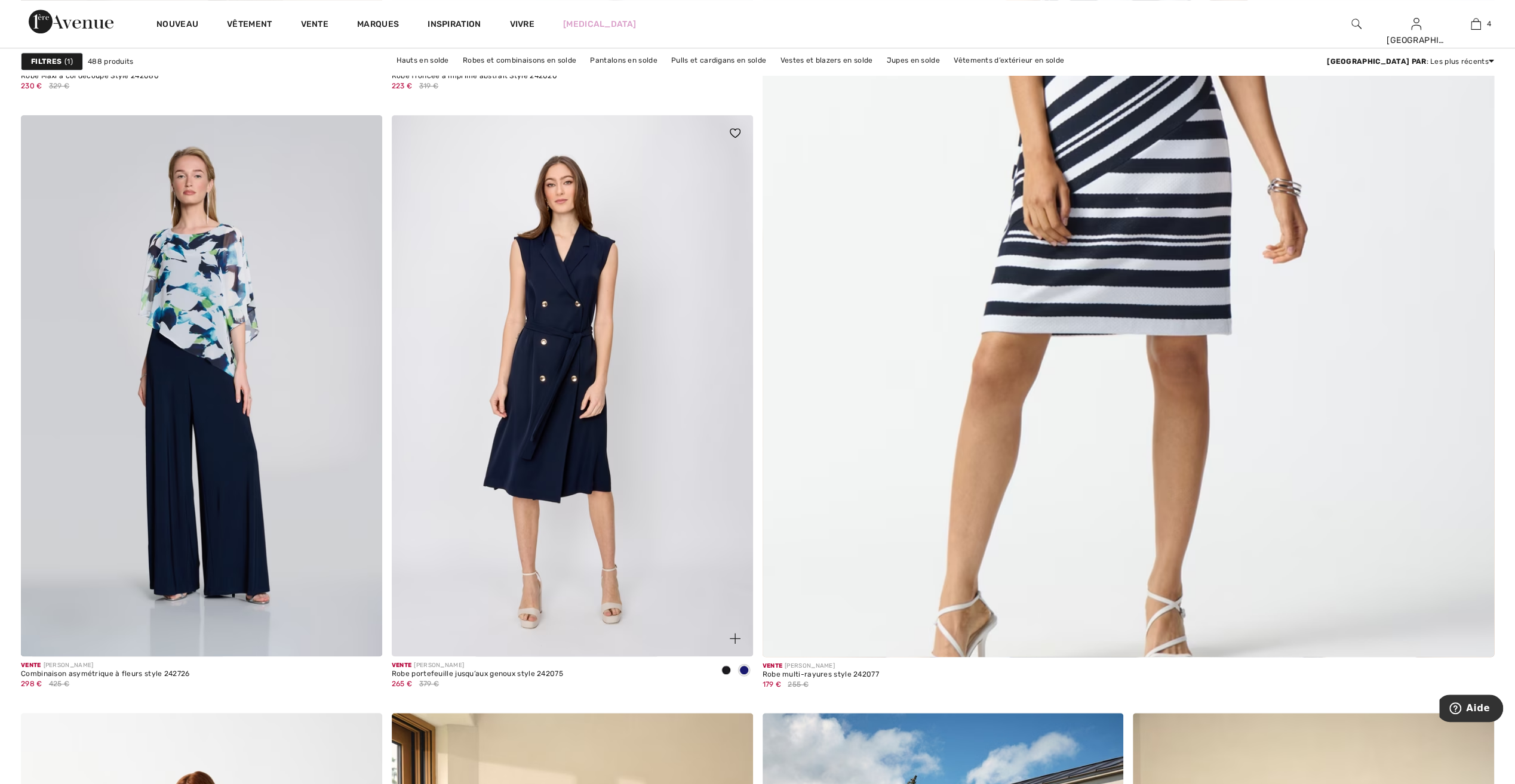
scroll to position [656, 0]
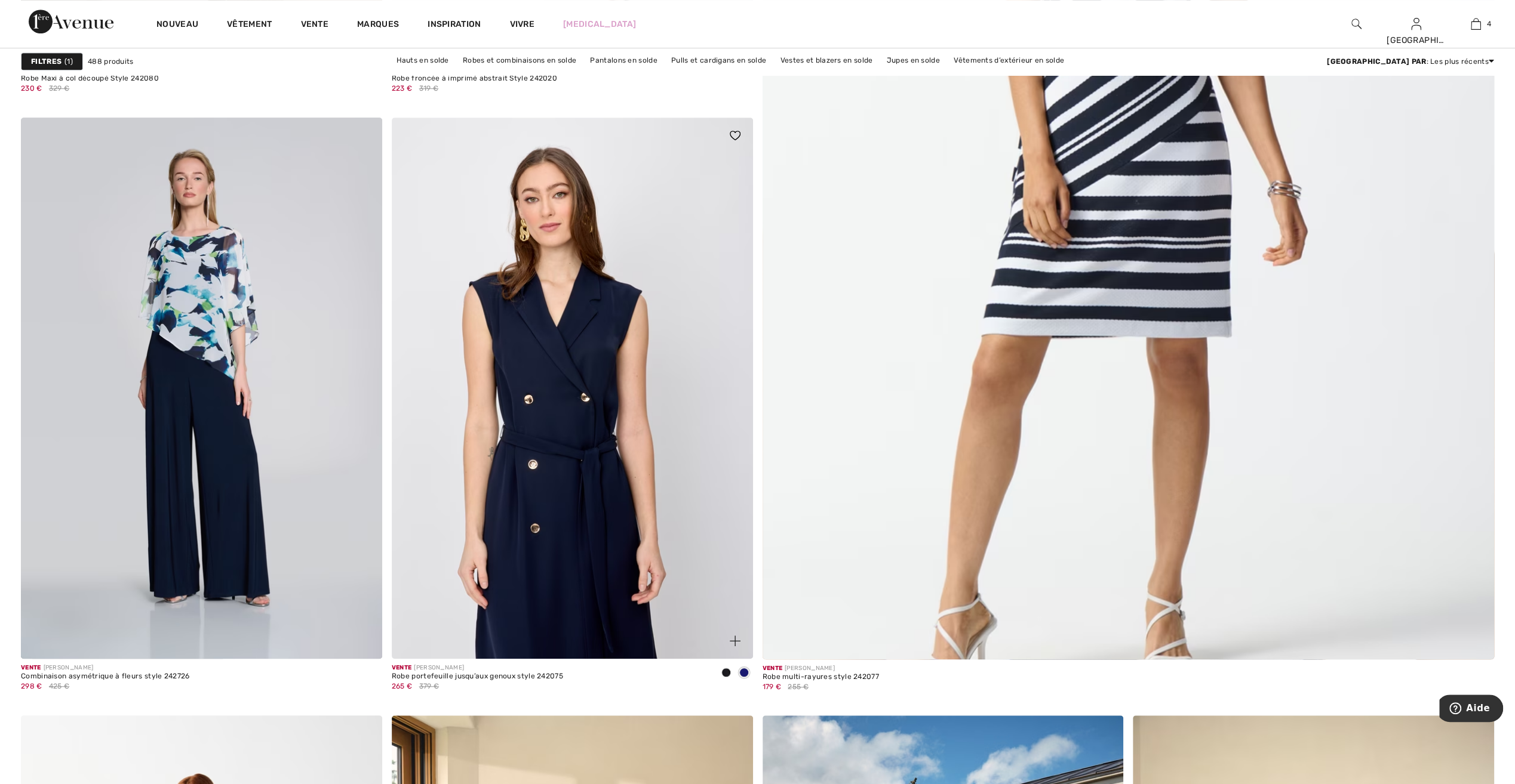
click at [611, 468] on img at bounding box center [572, 389] width 361 height 541
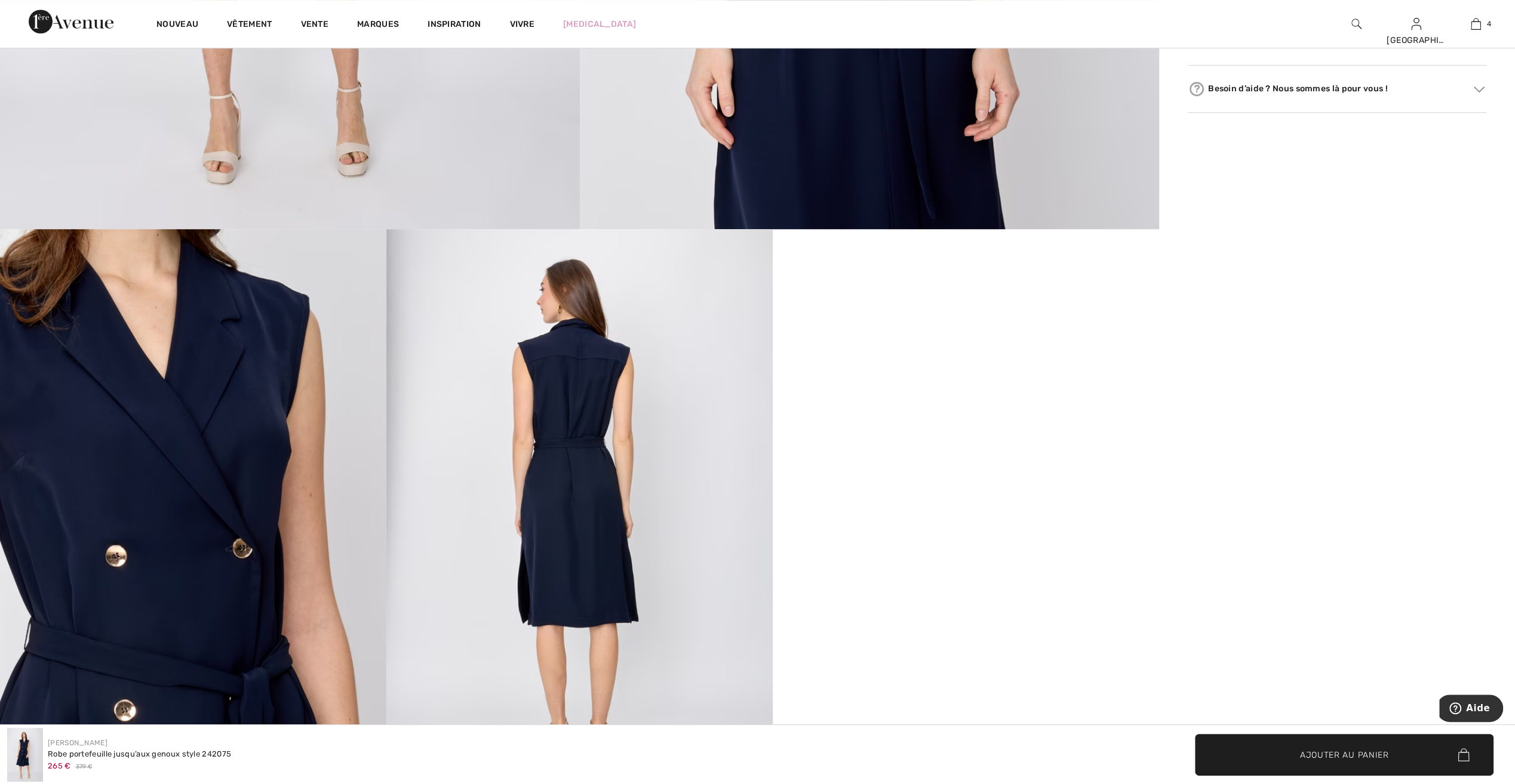
scroll to position [776, 0]
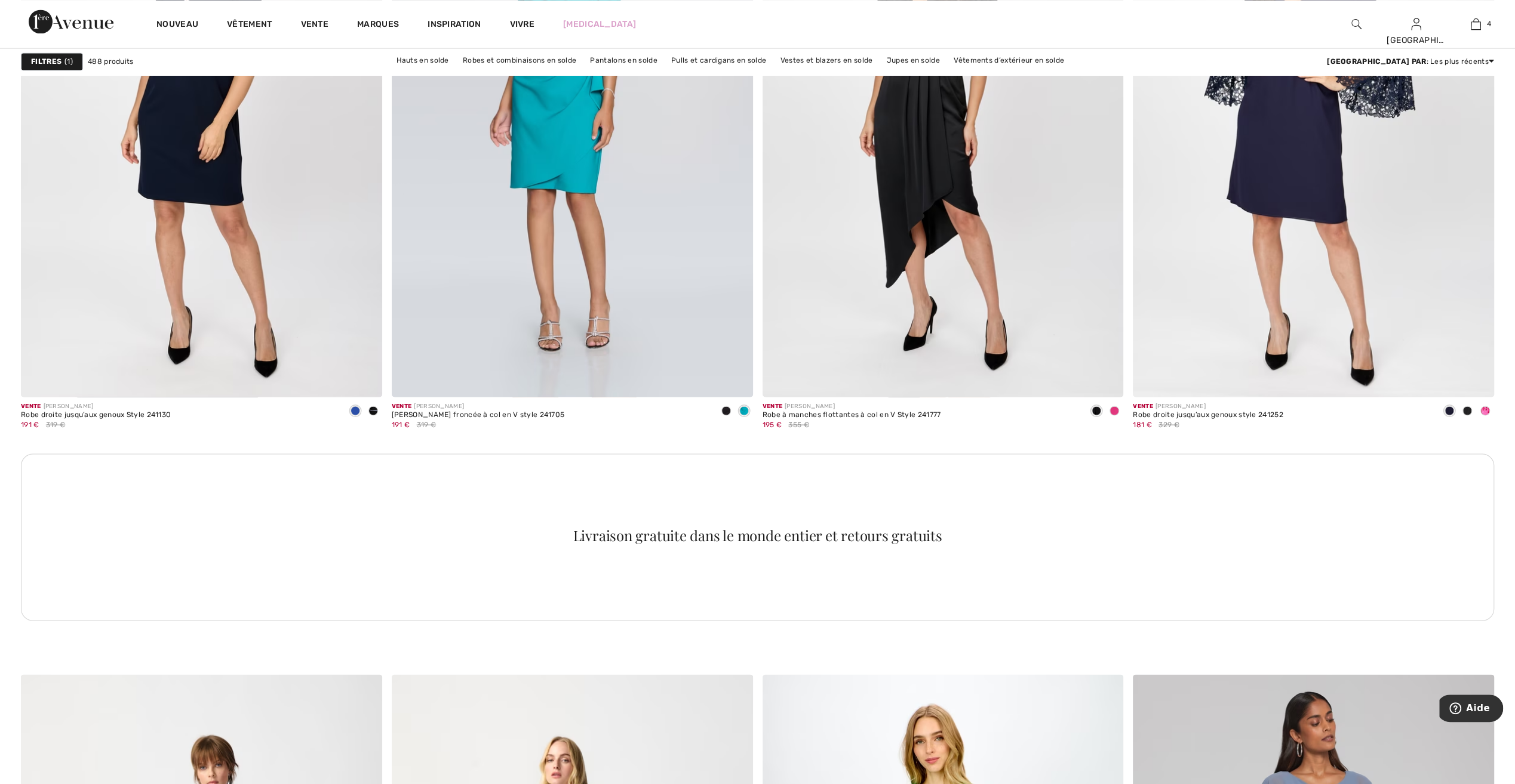
scroll to position [6624, 0]
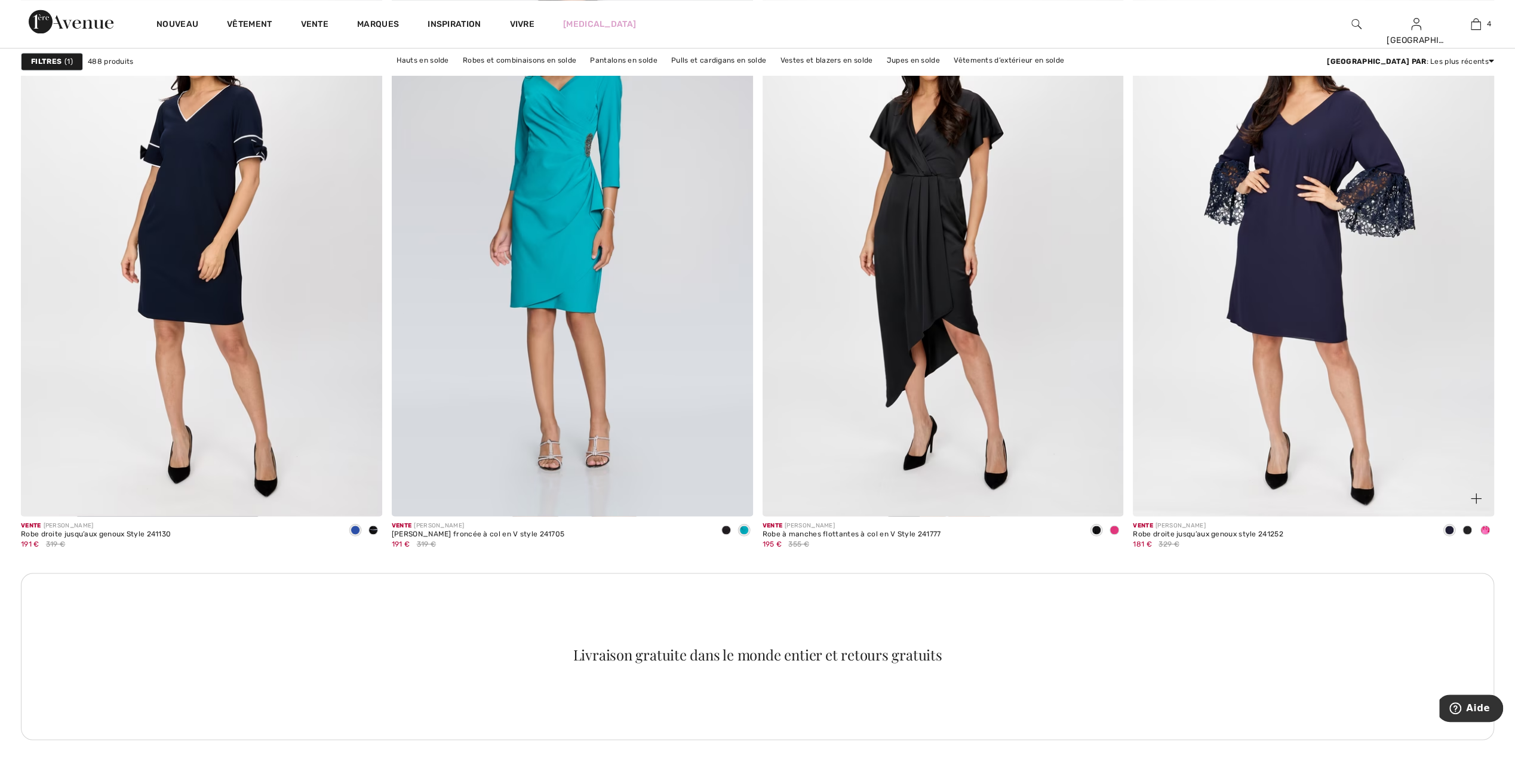
click at [1483, 525] on span at bounding box center [1485, 530] width 10 height 10
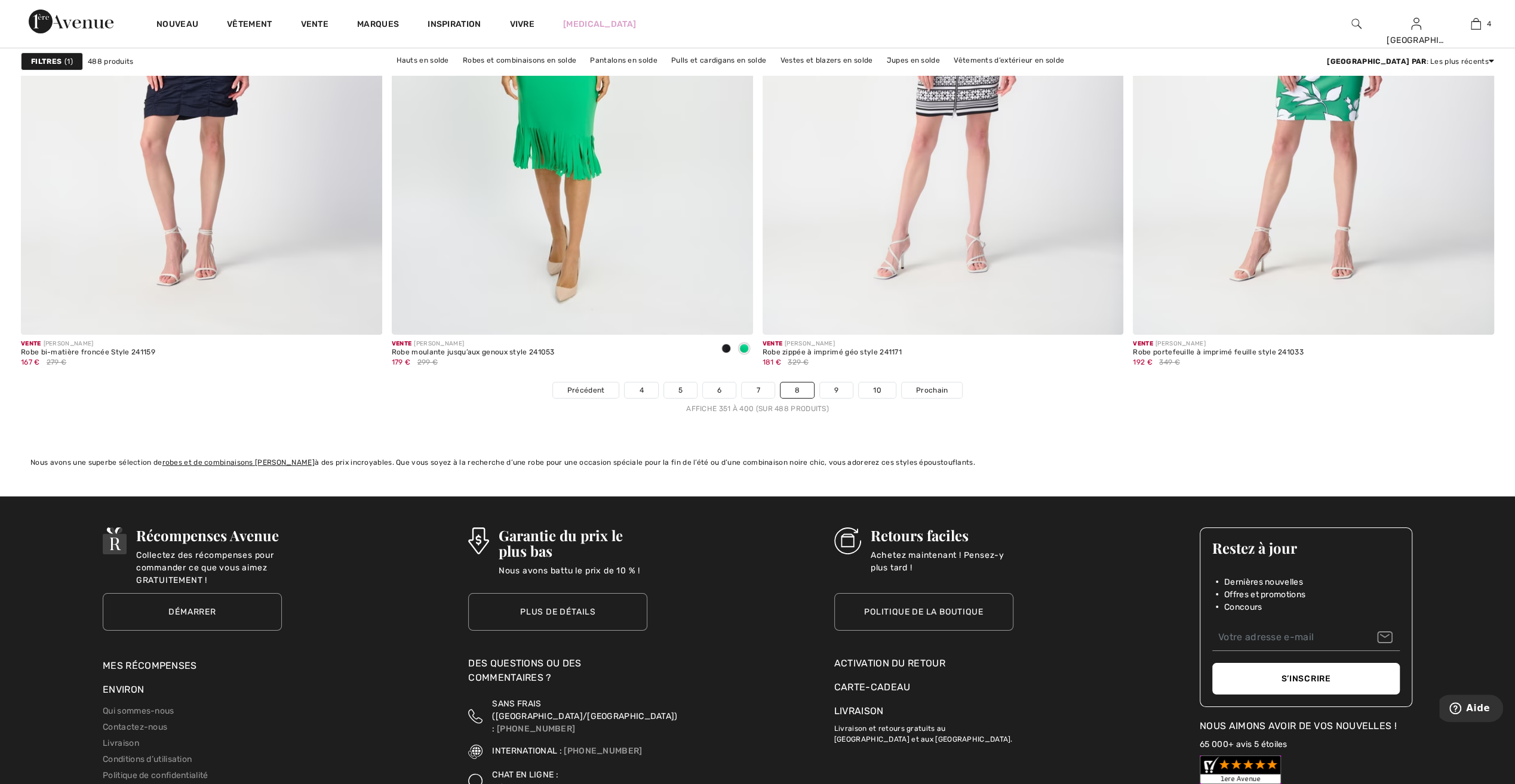
scroll to position [8833, 0]
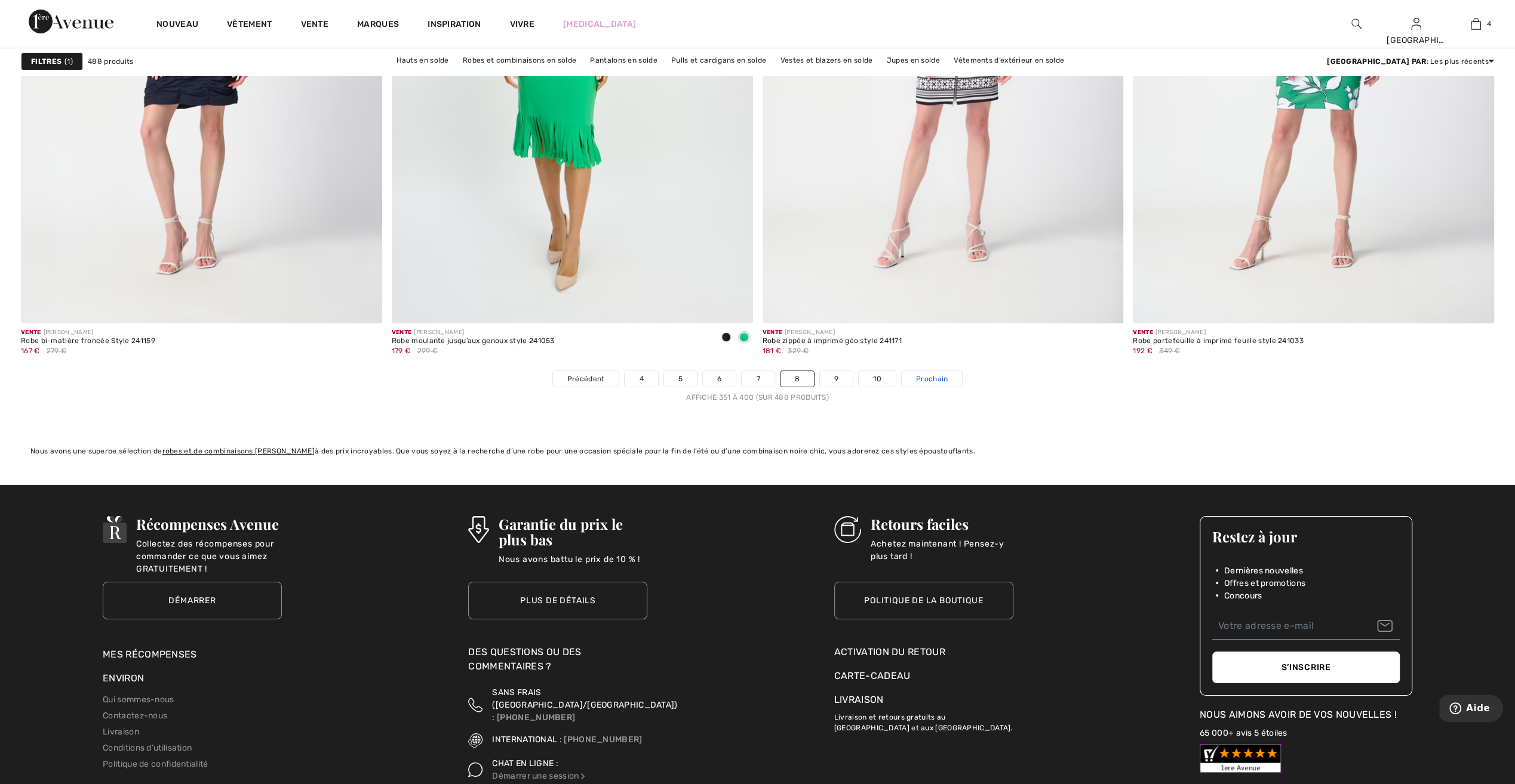
click at [945, 375] on span "Prochain" at bounding box center [931, 379] width 31 height 10
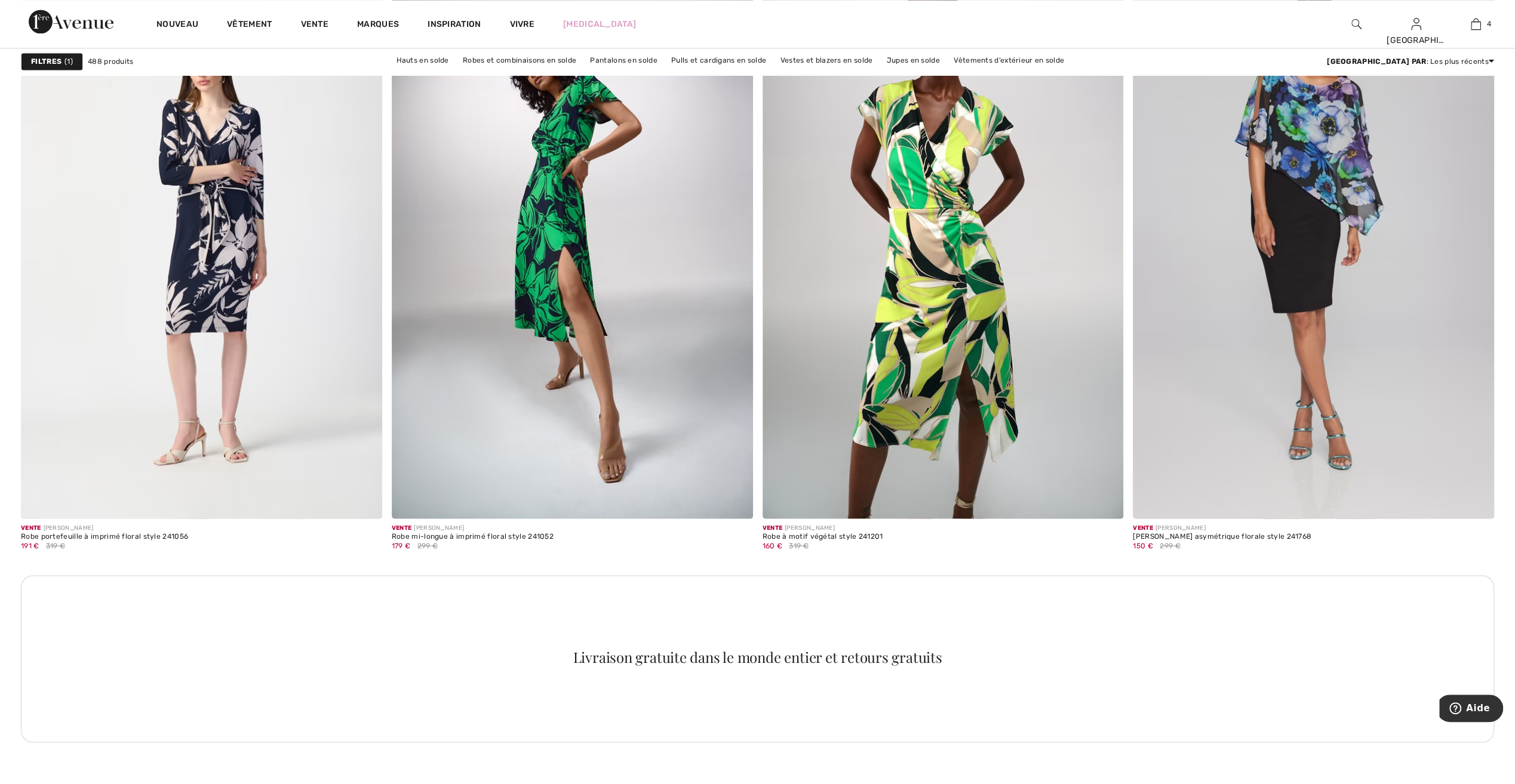
scroll to position [1969, 0]
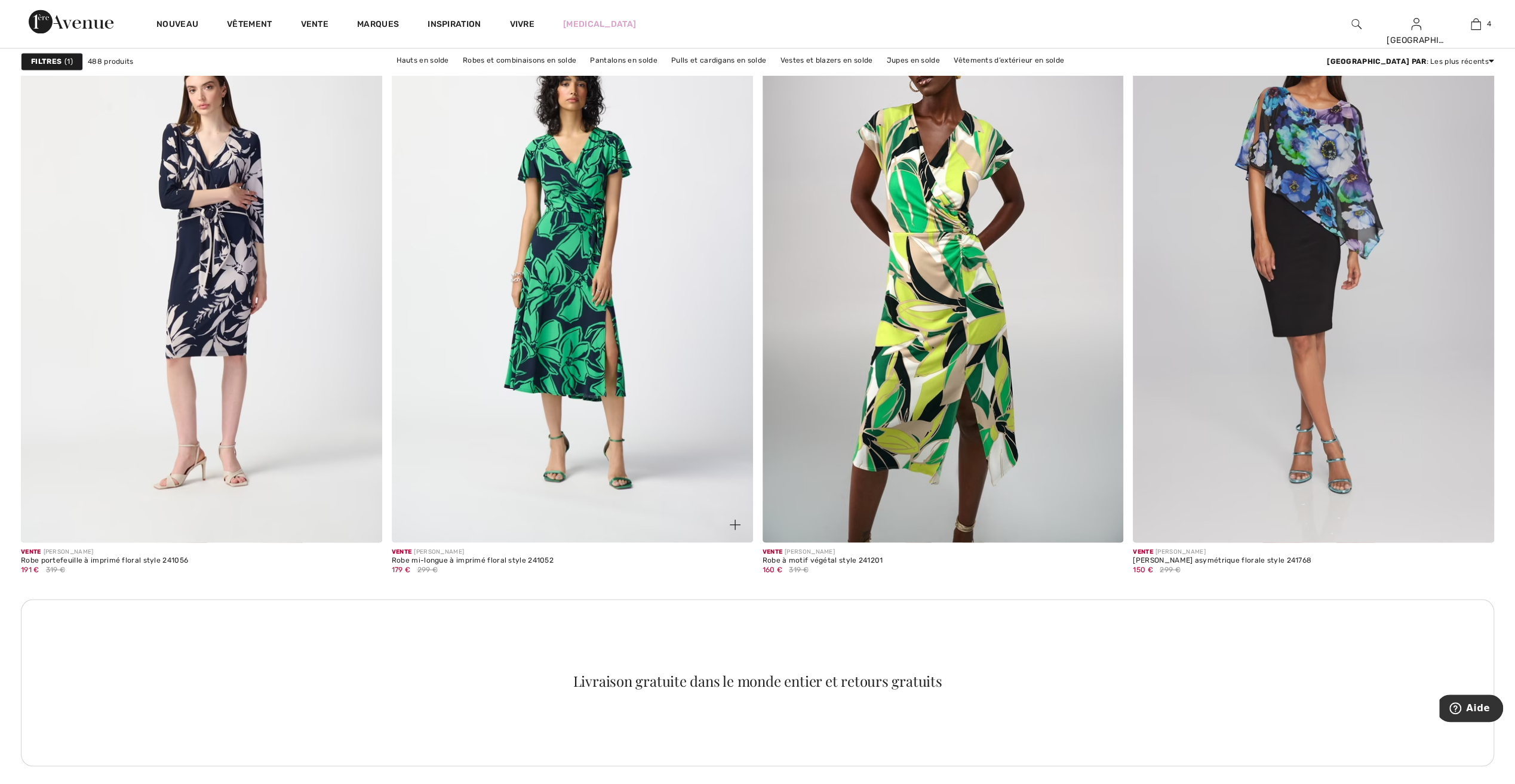
click at [569, 383] on img at bounding box center [572, 271] width 361 height 541
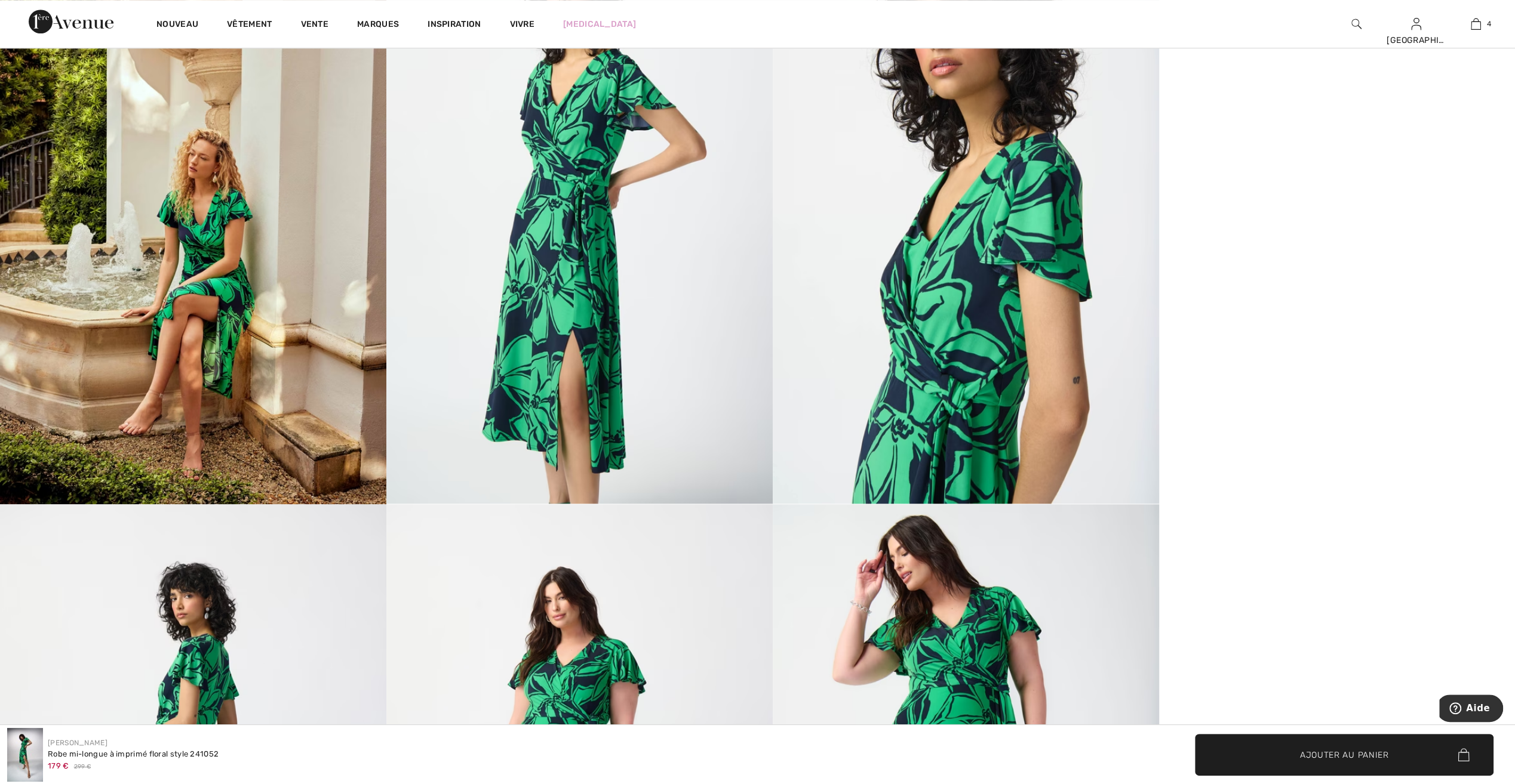
scroll to position [1313, 0]
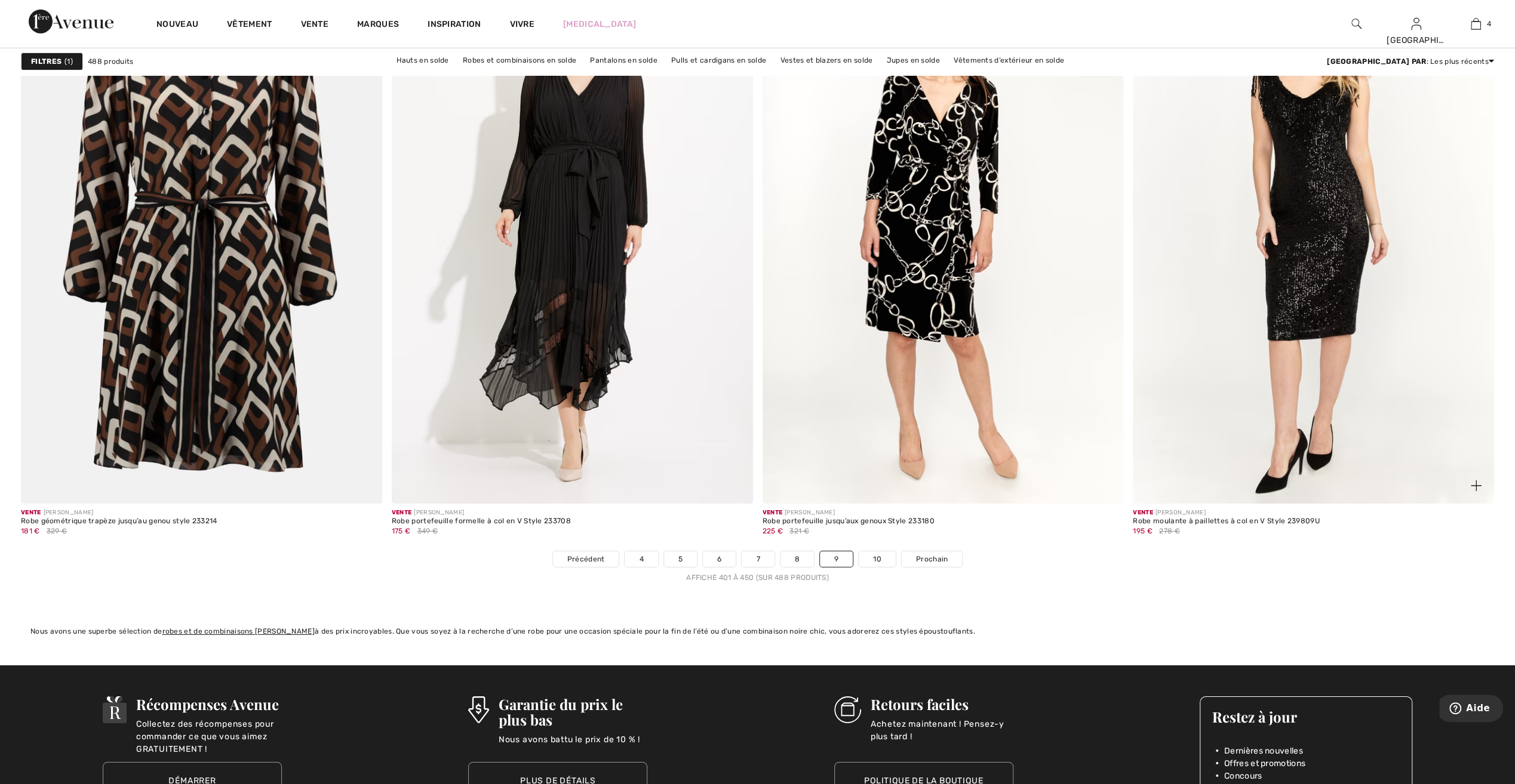
scroll to position [8653, 0]
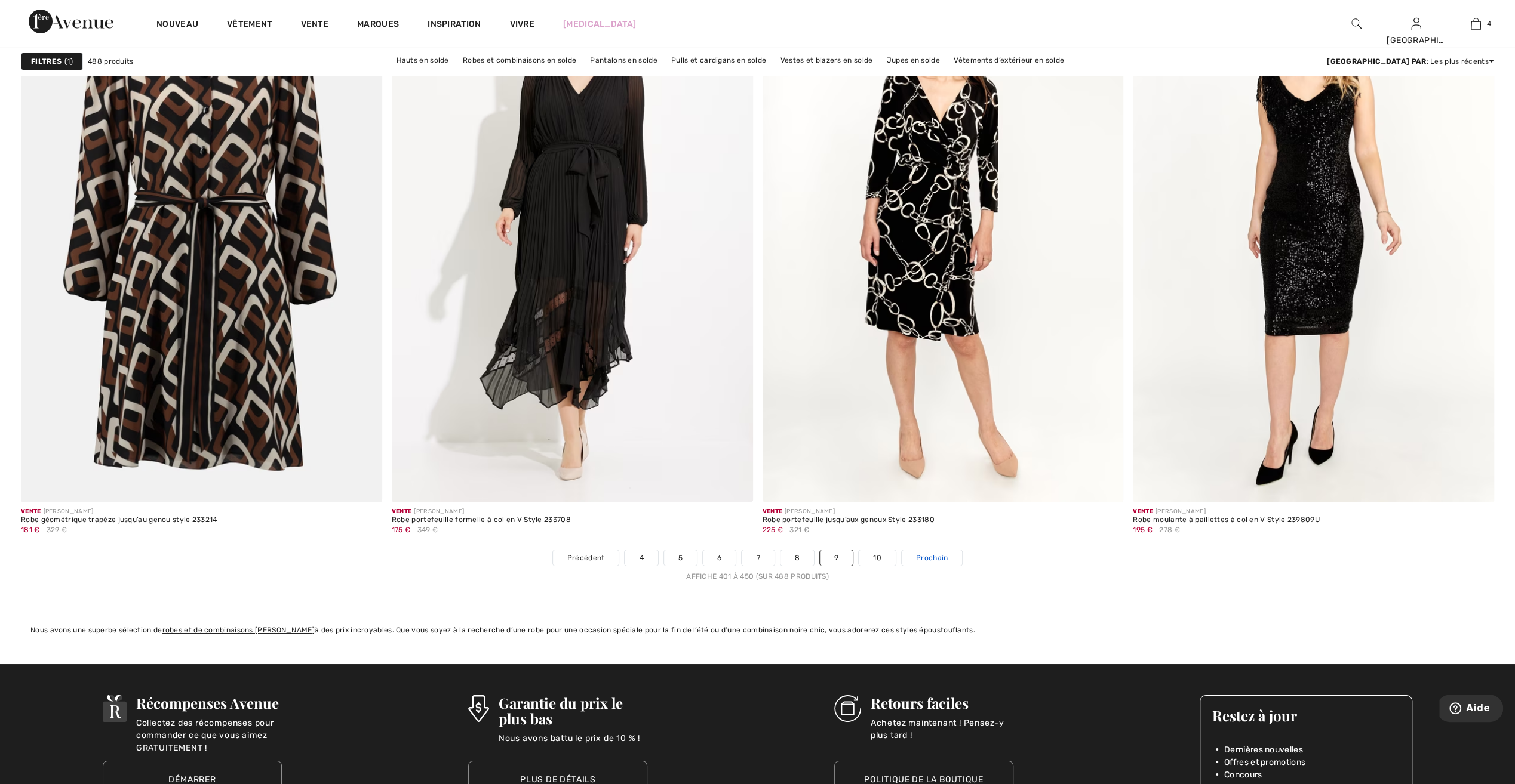
click at [944, 555] on span "Prochain" at bounding box center [931, 557] width 31 height 10
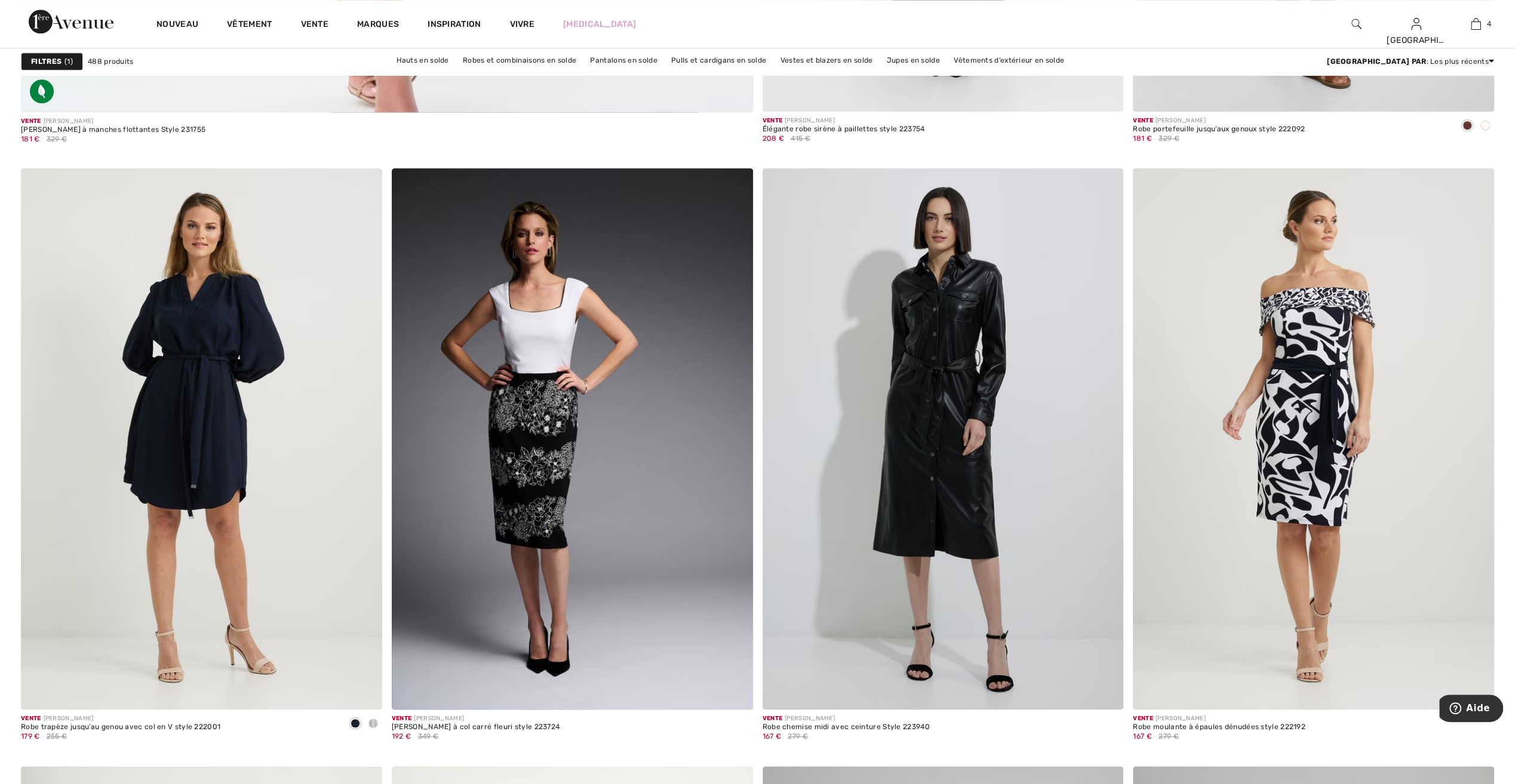
scroll to position [5849, 0]
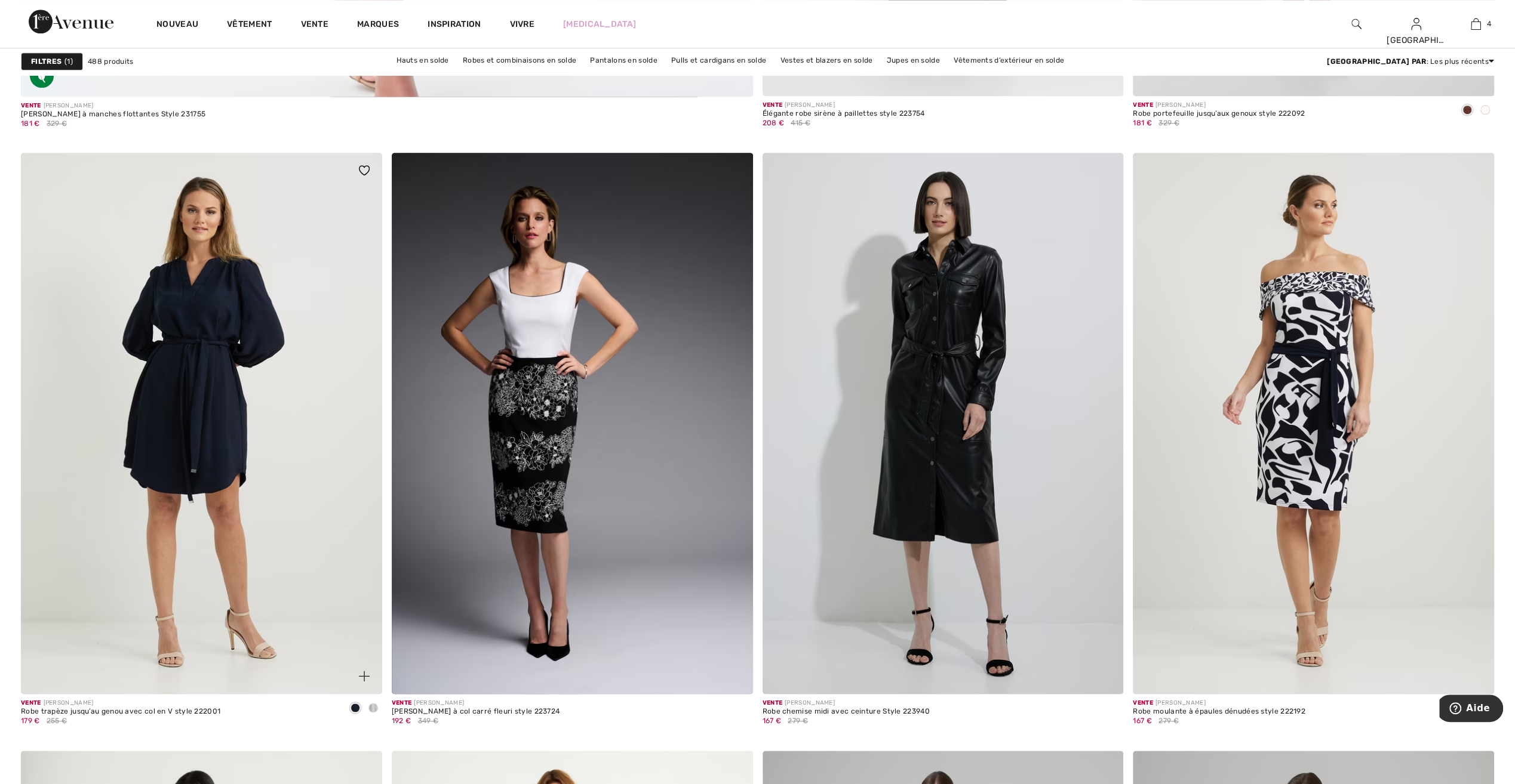
click at [368, 707] on div at bounding box center [373, 709] width 18 height 20
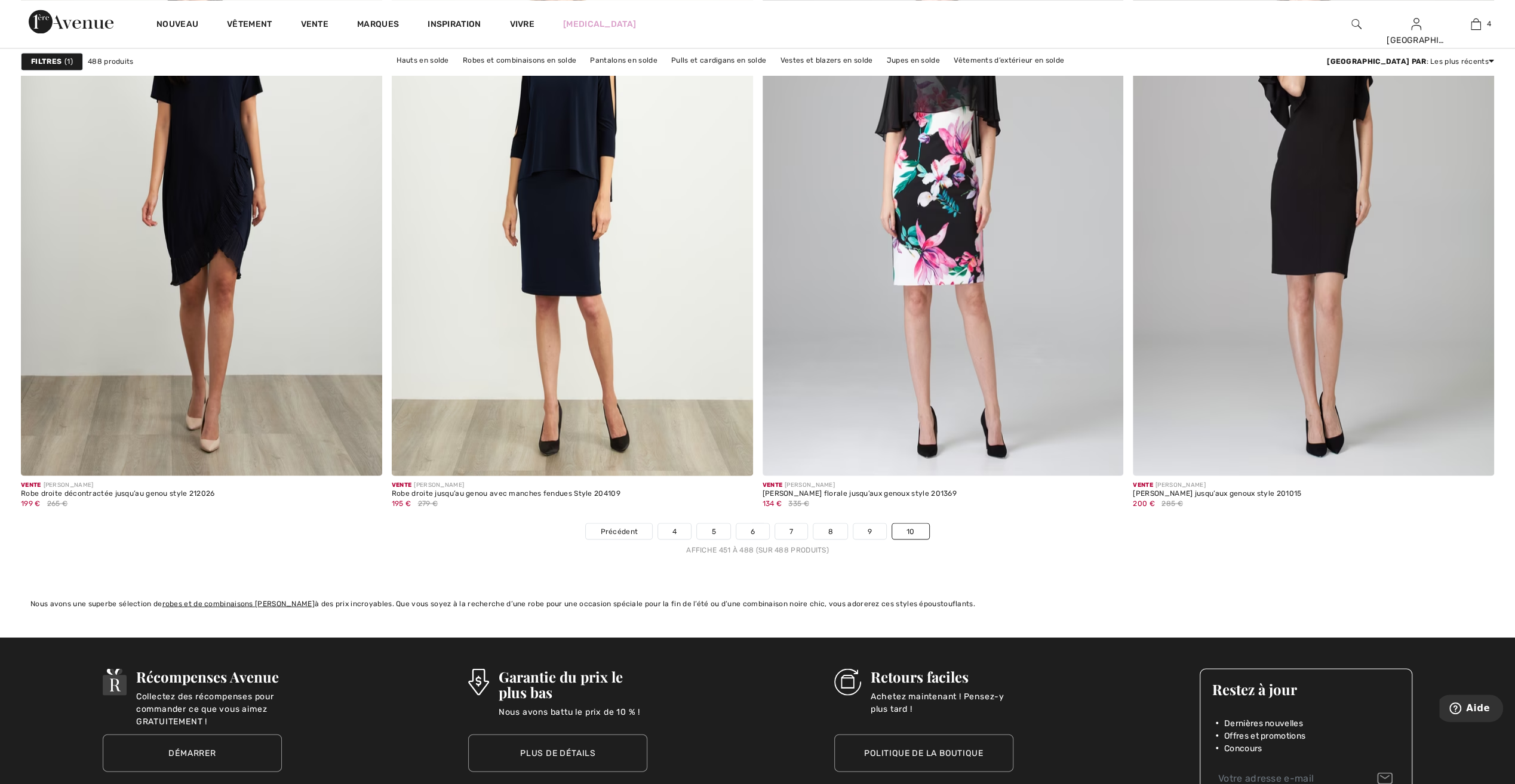
scroll to position [6684, 0]
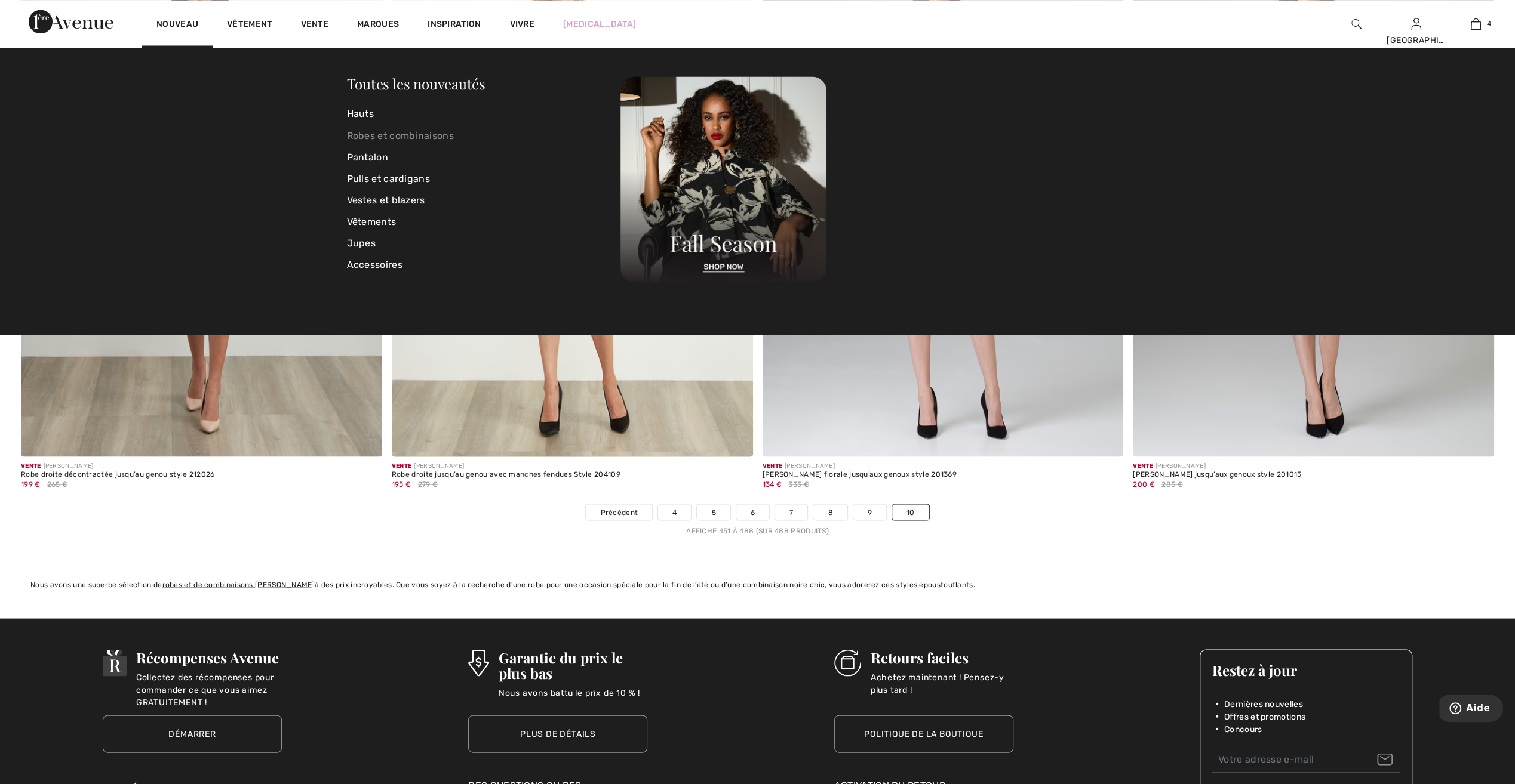
click at [376, 138] on link "Robes et combinaisons" at bounding box center [484, 135] width 274 height 22
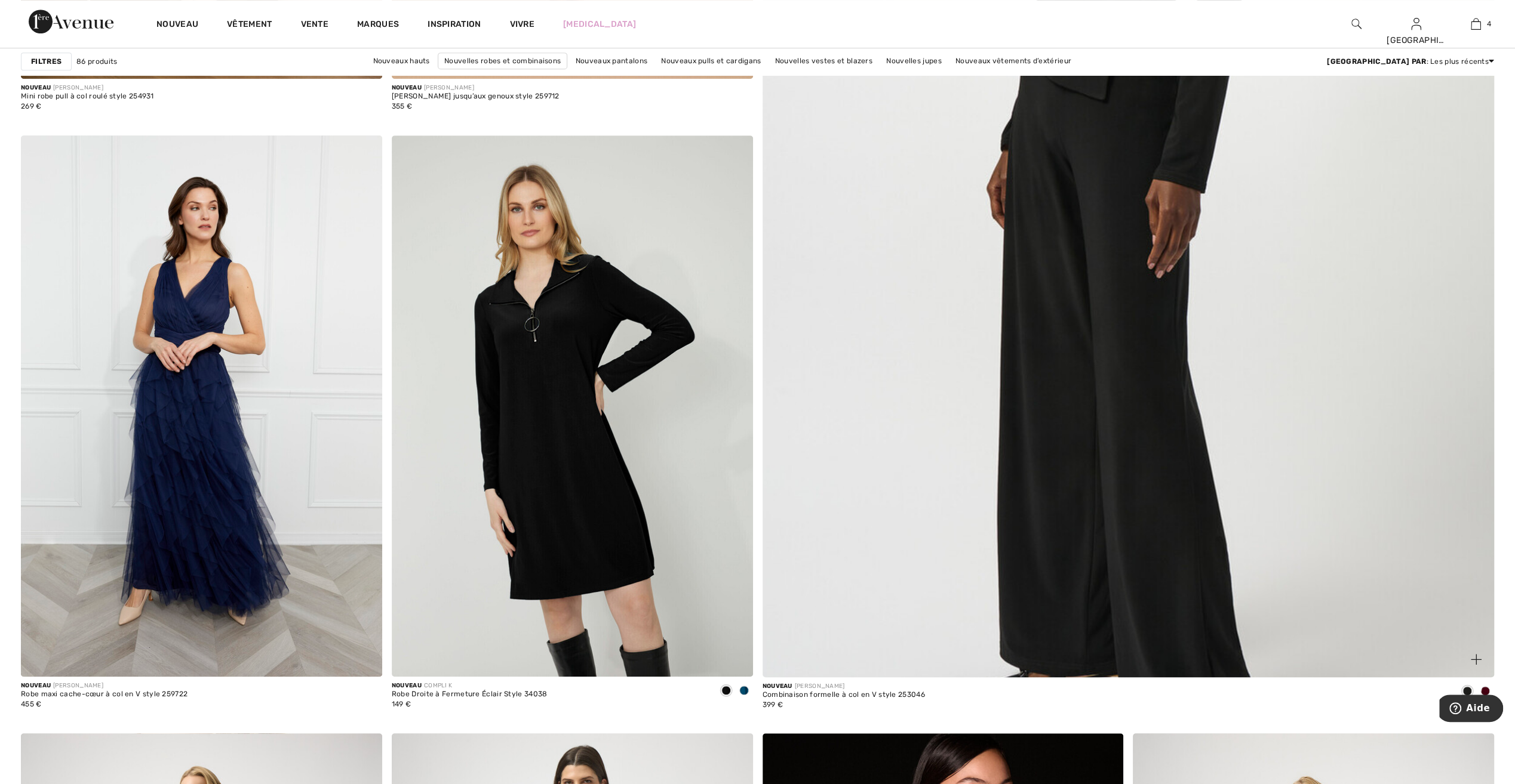
scroll to position [656, 0]
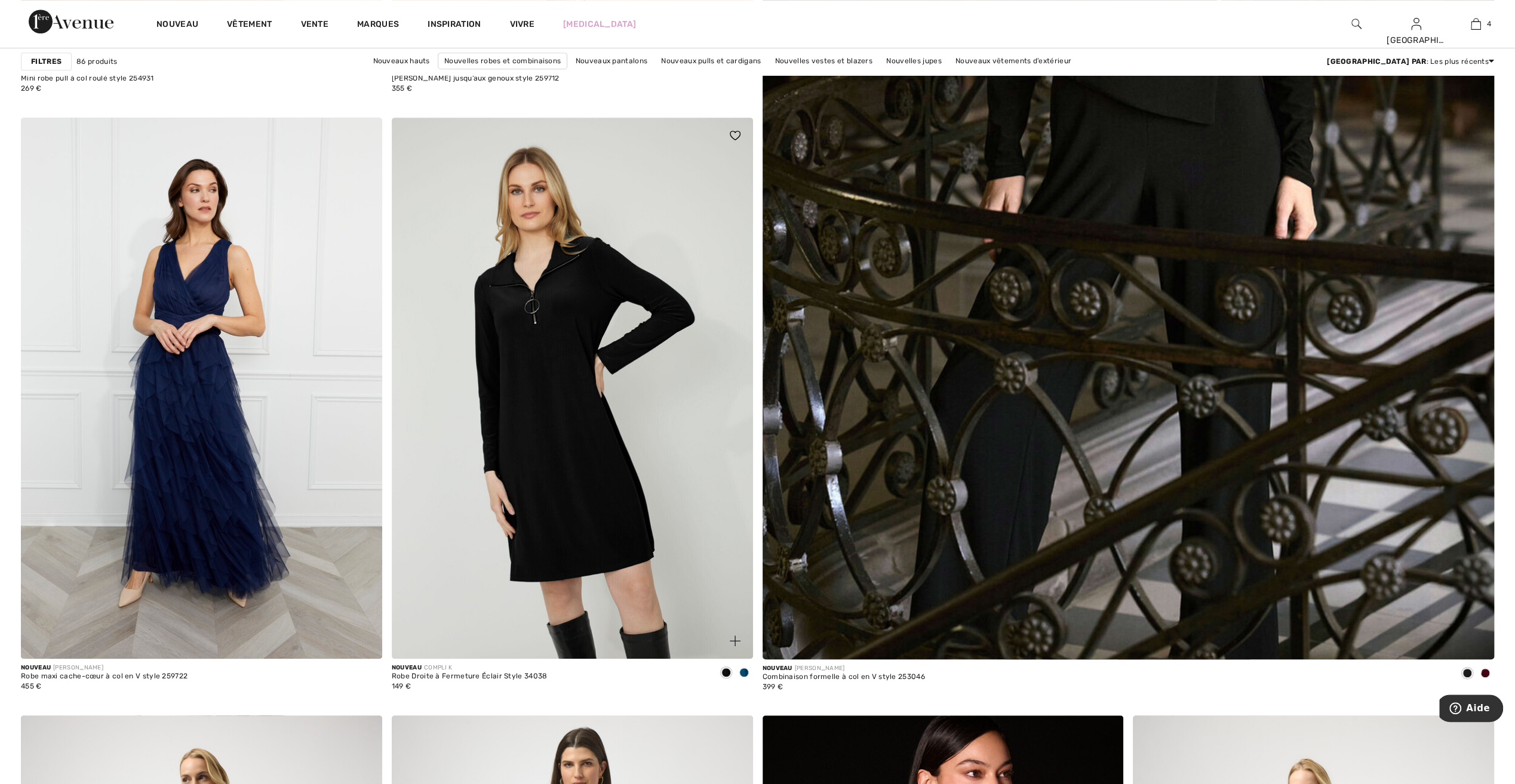
click at [745, 673] on span at bounding box center [744, 672] width 10 height 10
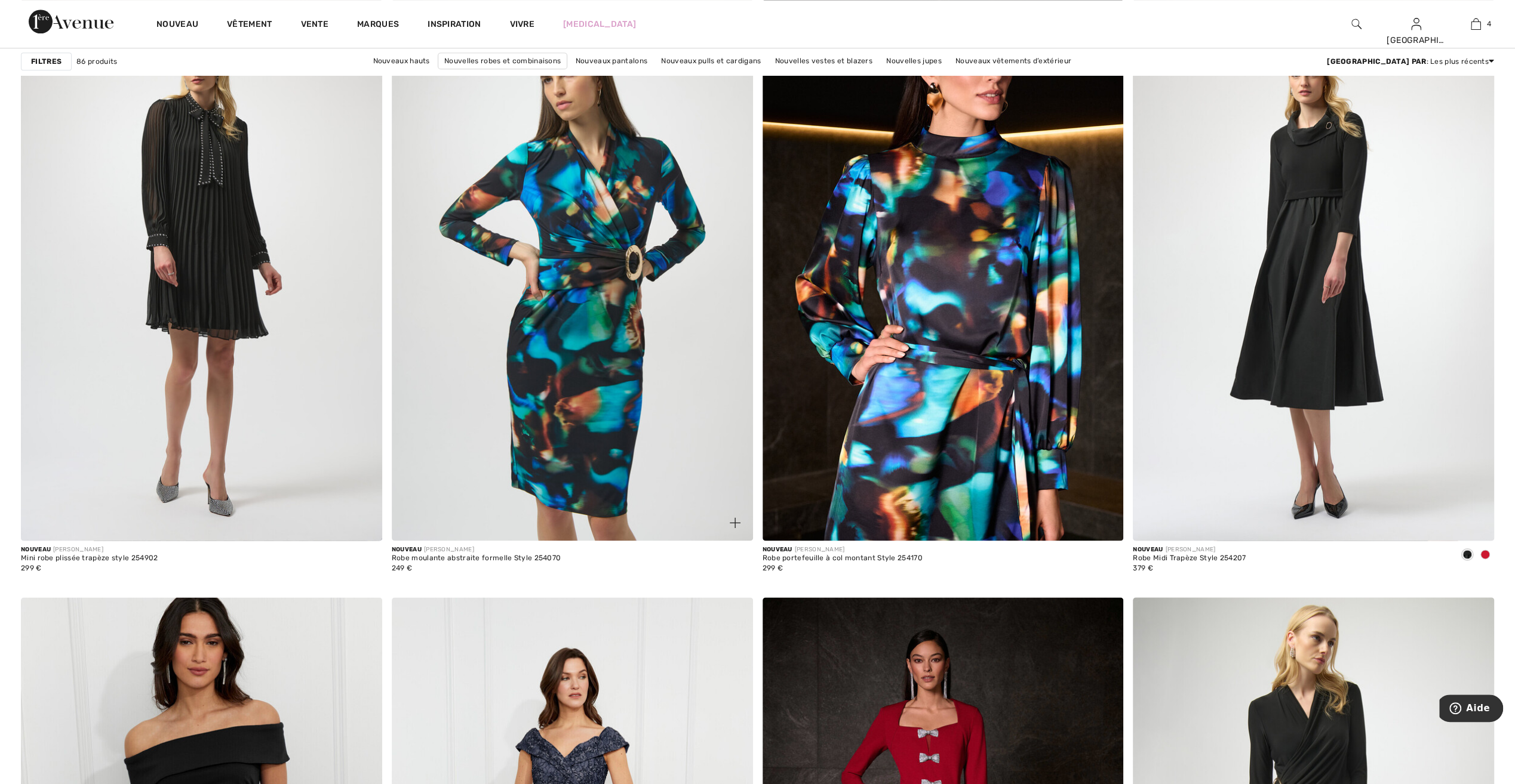
scroll to position [1432, 0]
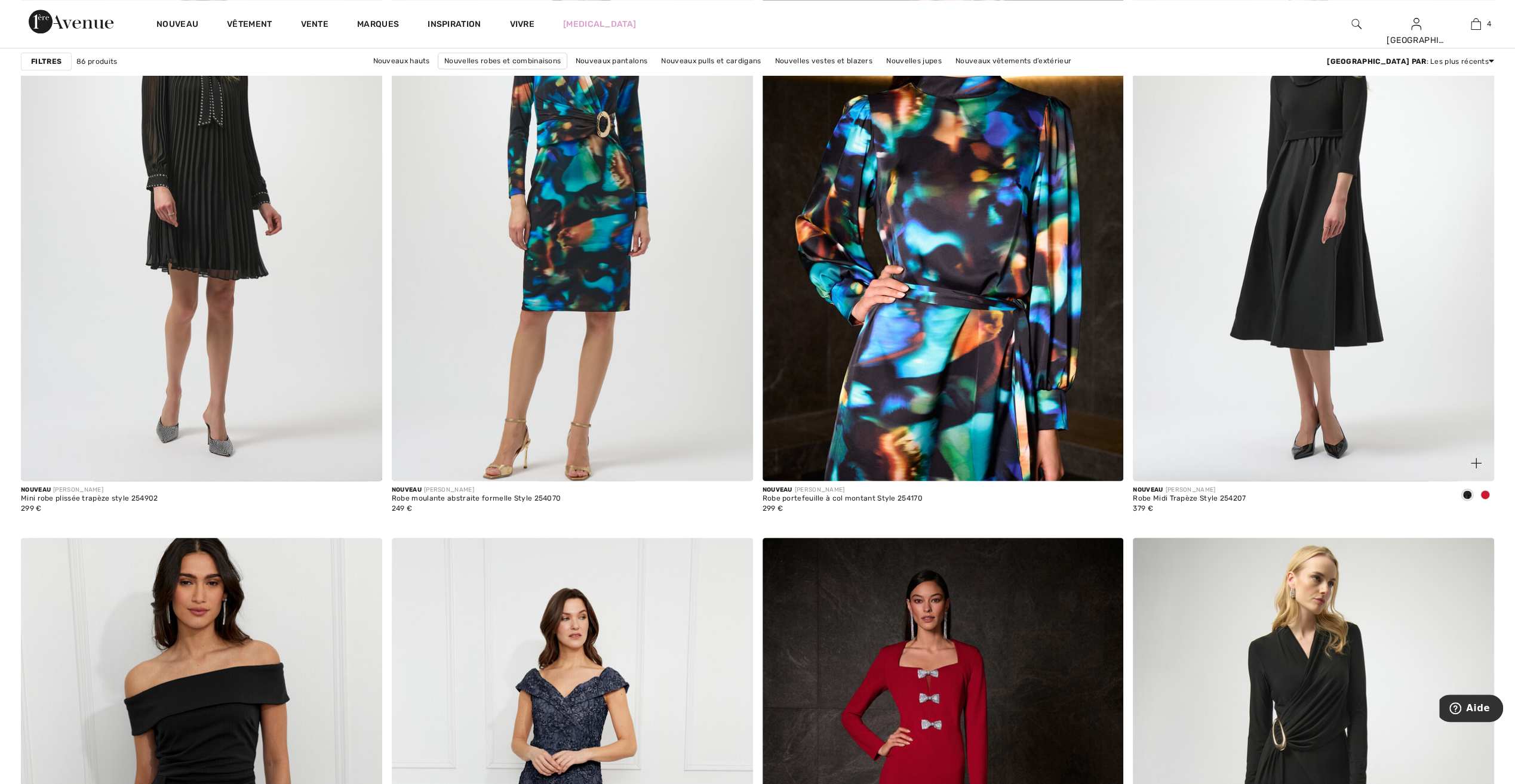
click at [1486, 497] on span at bounding box center [1485, 495] width 10 height 10
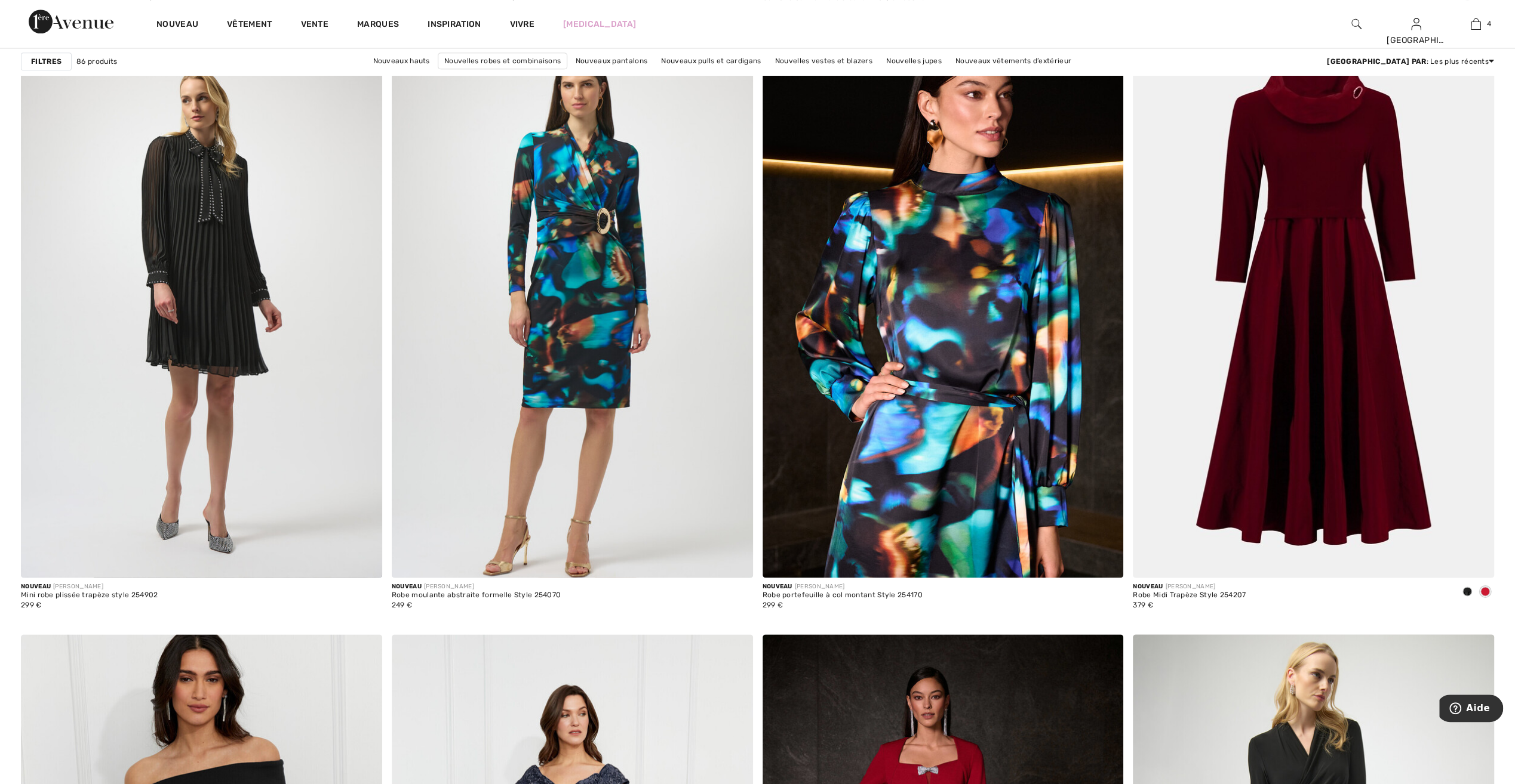
scroll to position [1373, 0]
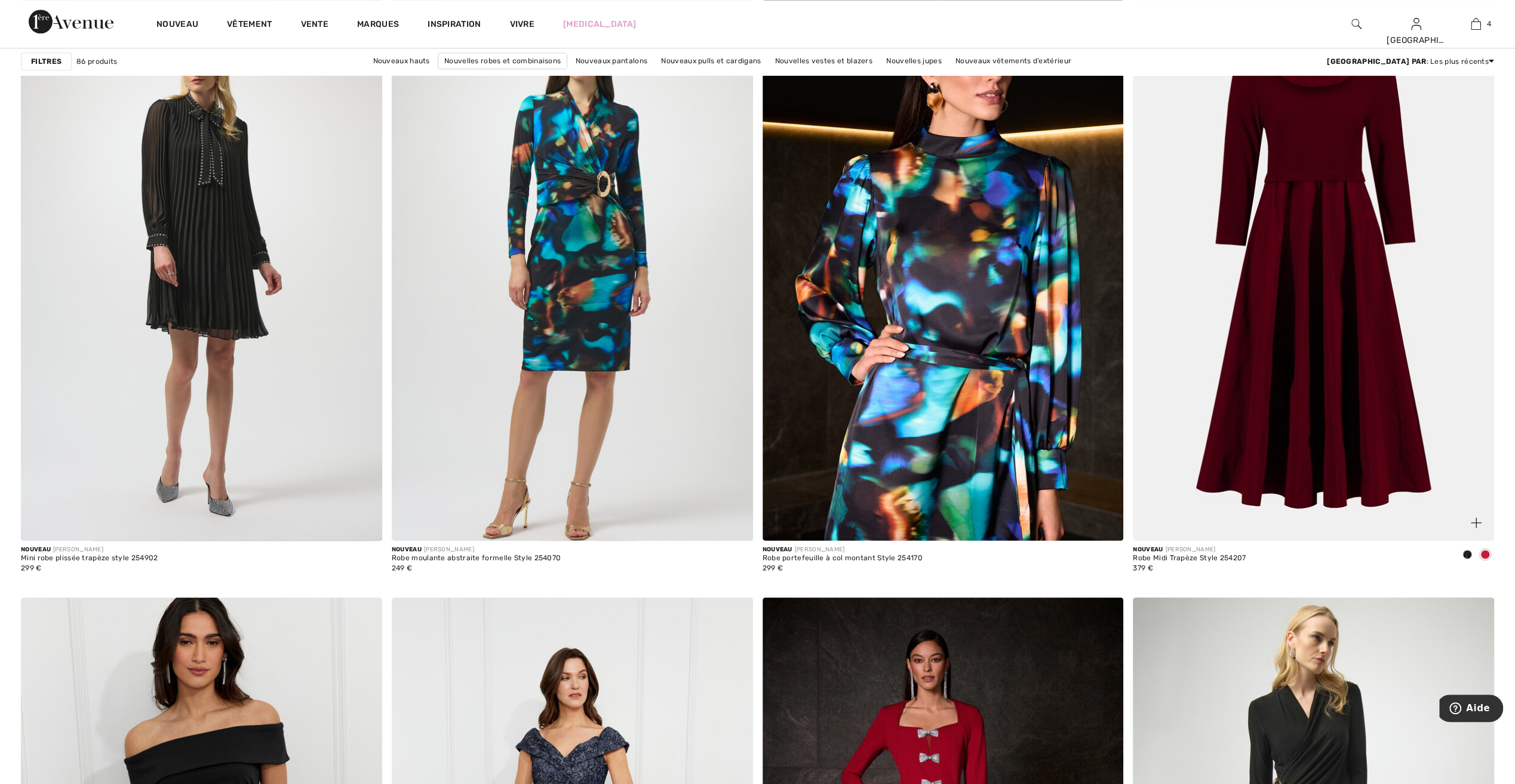
click at [1463, 551] on span at bounding box center [1467, 555] width 10 height 10
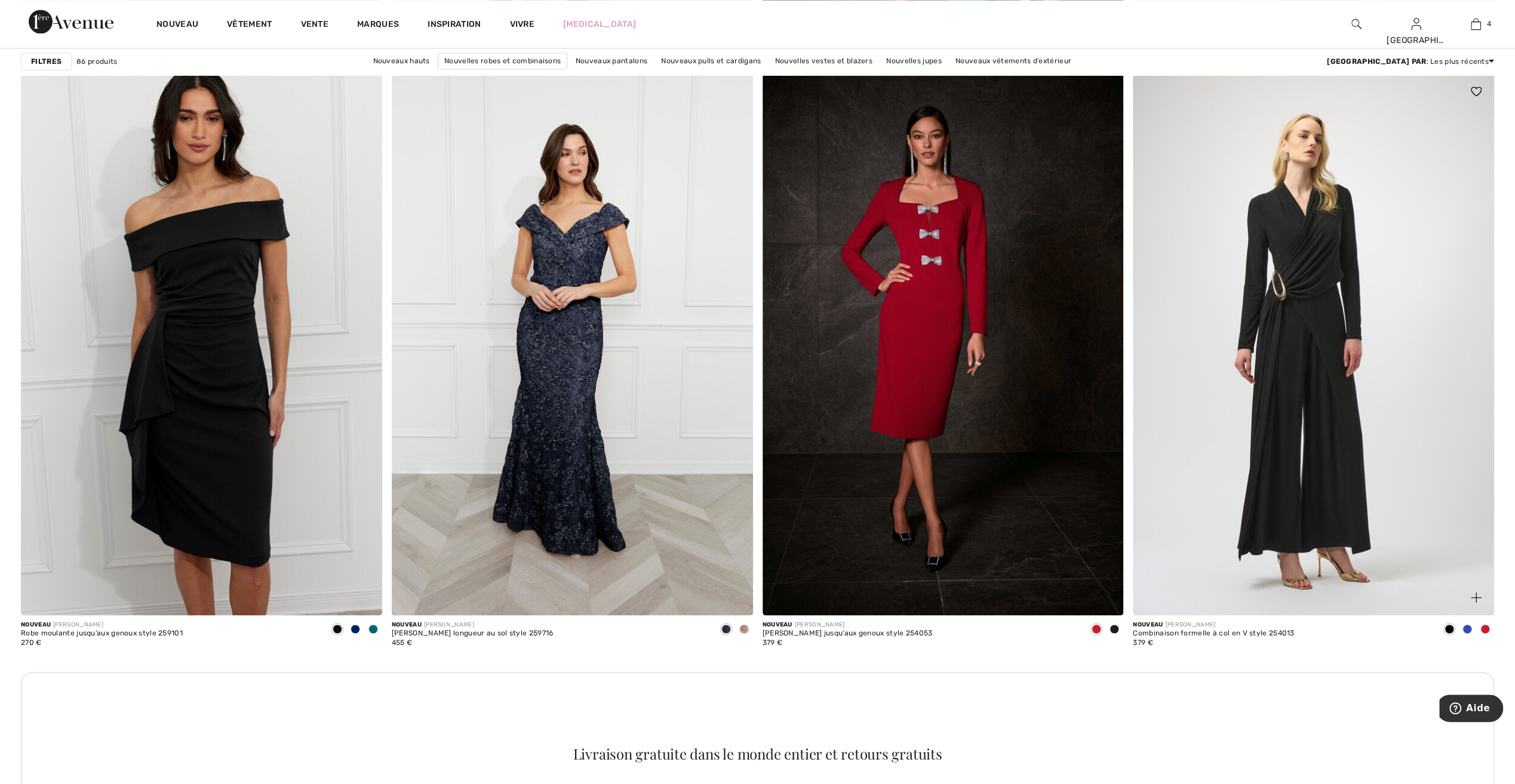
scroll to position [1910, 0]
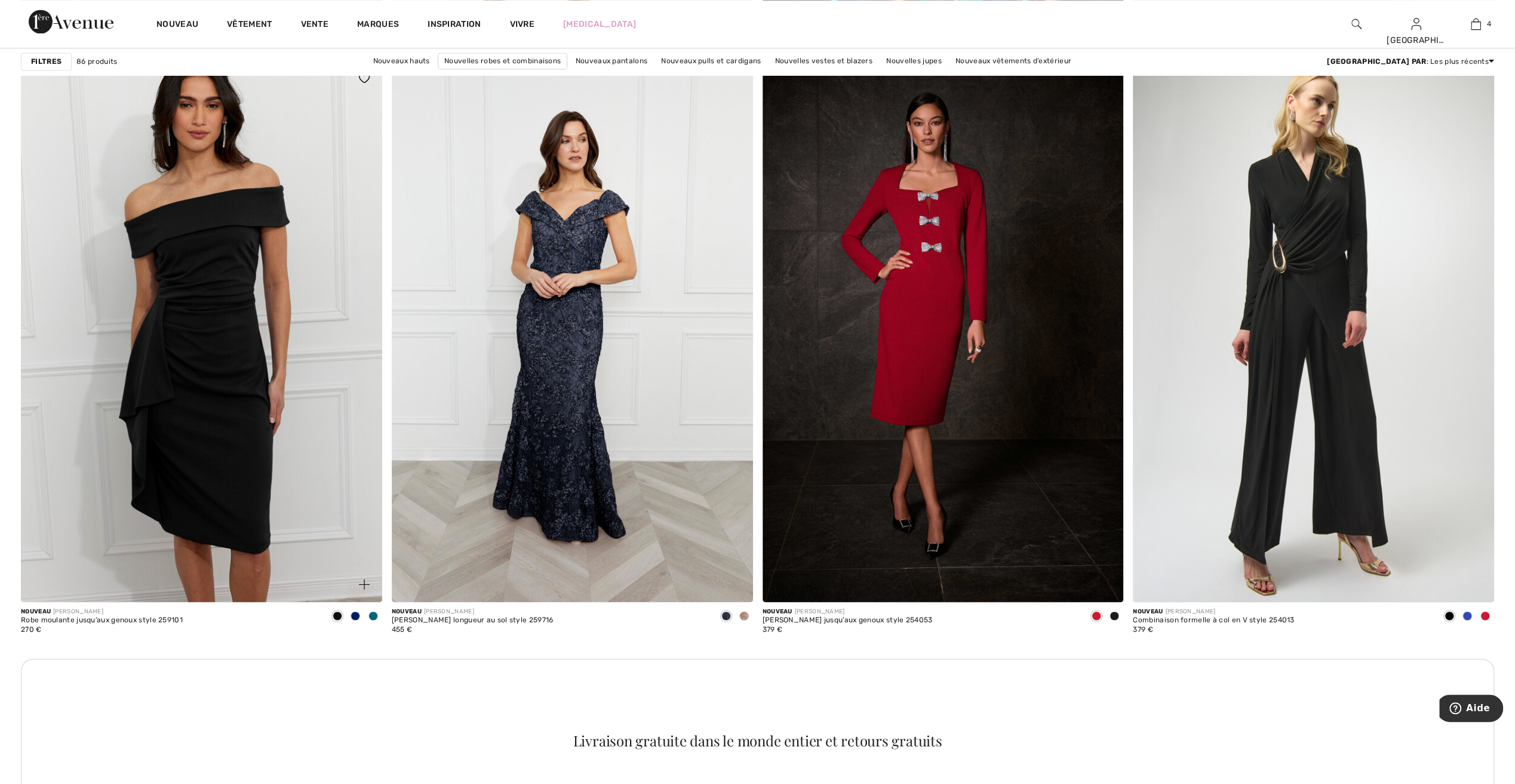
click at [370, 614] on span at bounding box center [373, 616] width 10 height 10
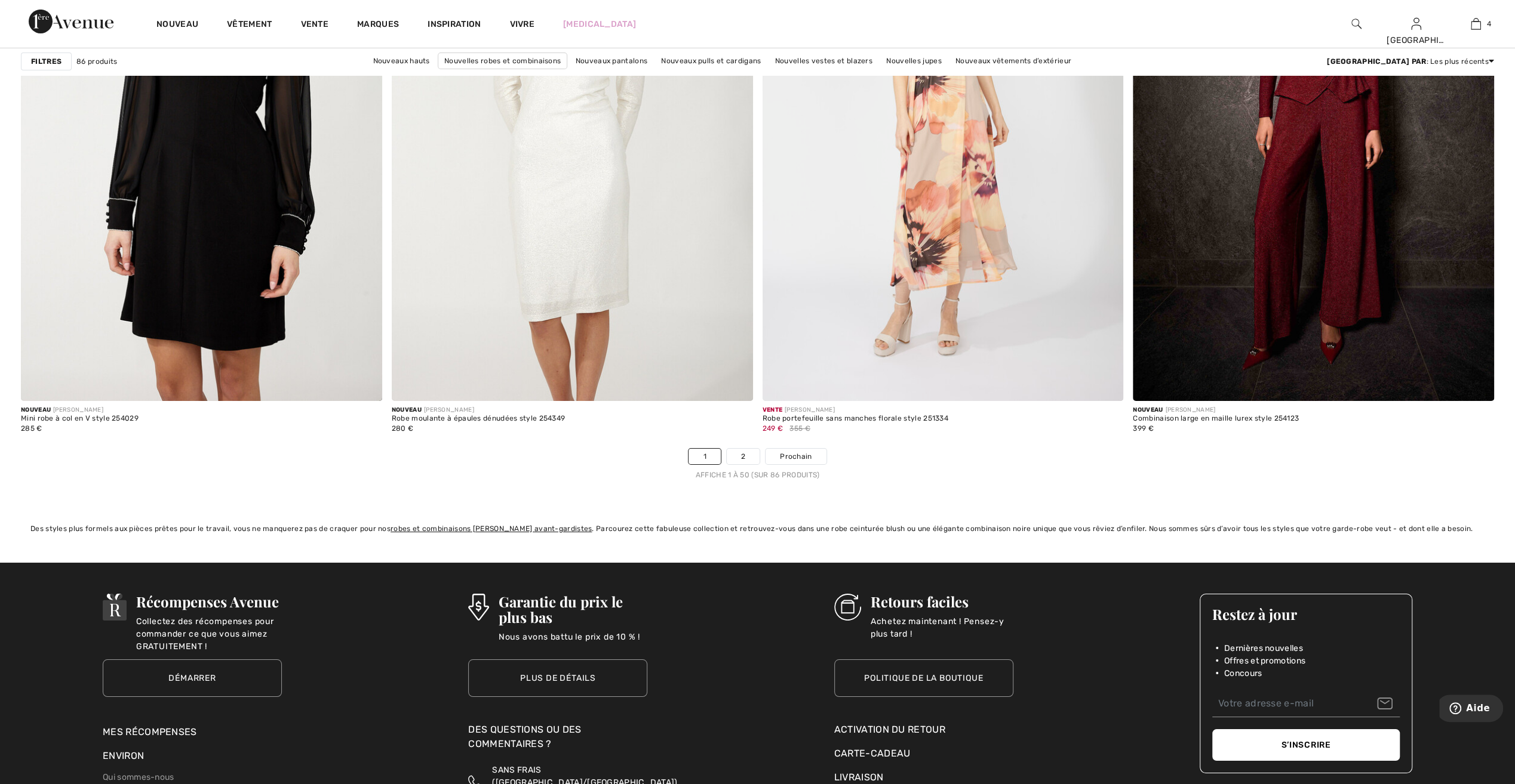
scroll to position [8773, 0]
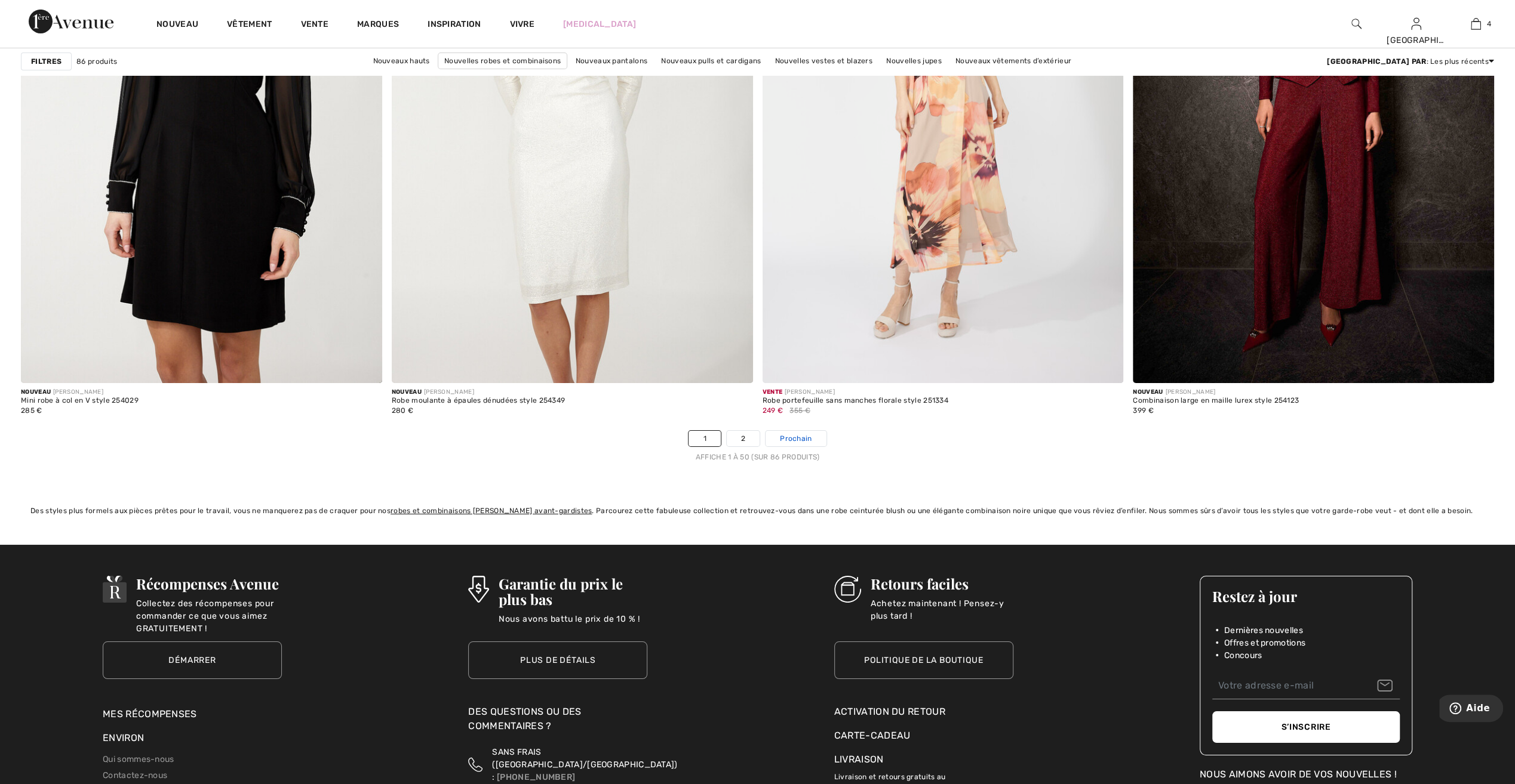
click at [807, 436] on span "Prochain" at bounding box center [795, 438] width 31 height 10
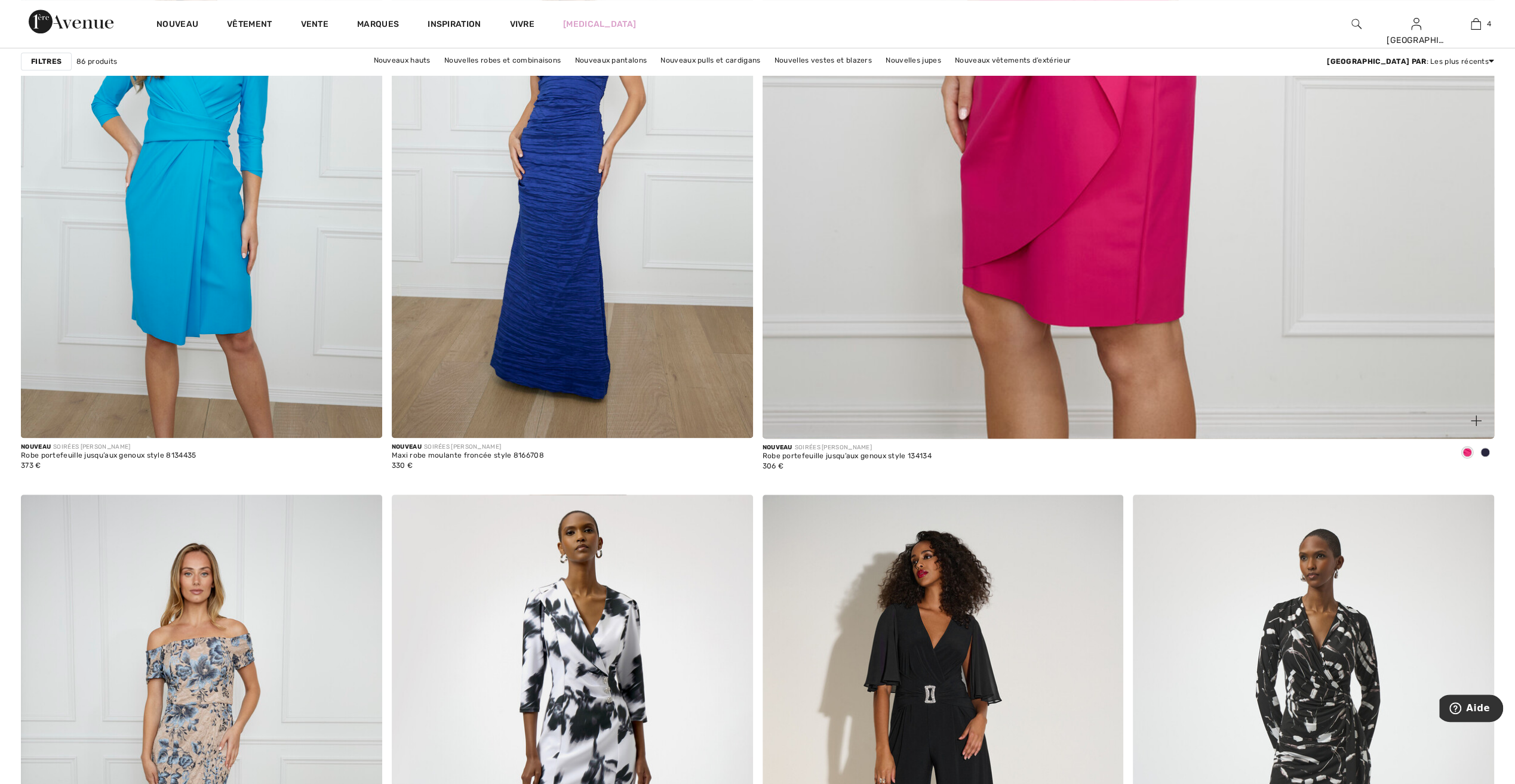
scroll to position [776, 0]
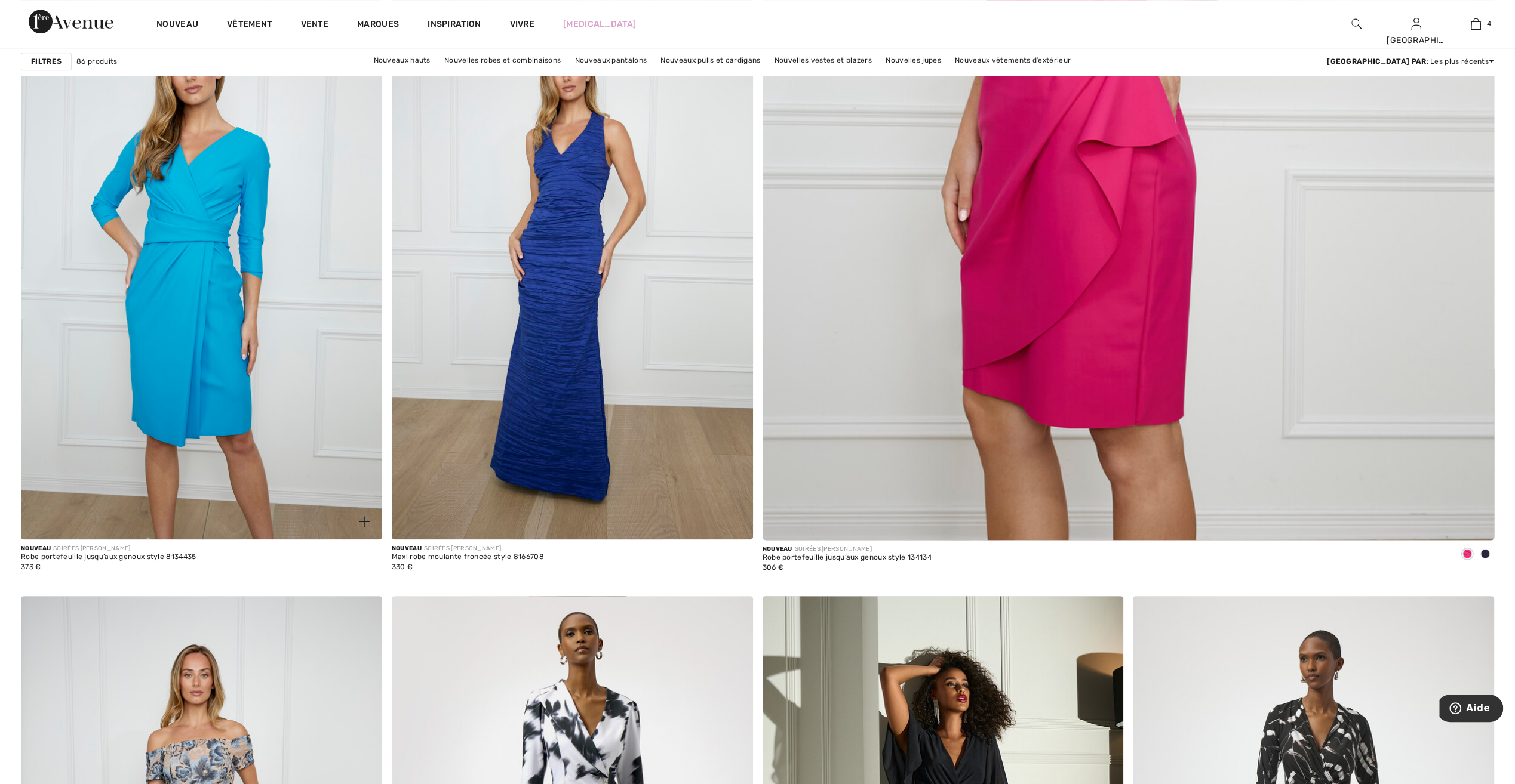
click at [359, 516] on img at bounding box center [364, 521] width 10 height 10
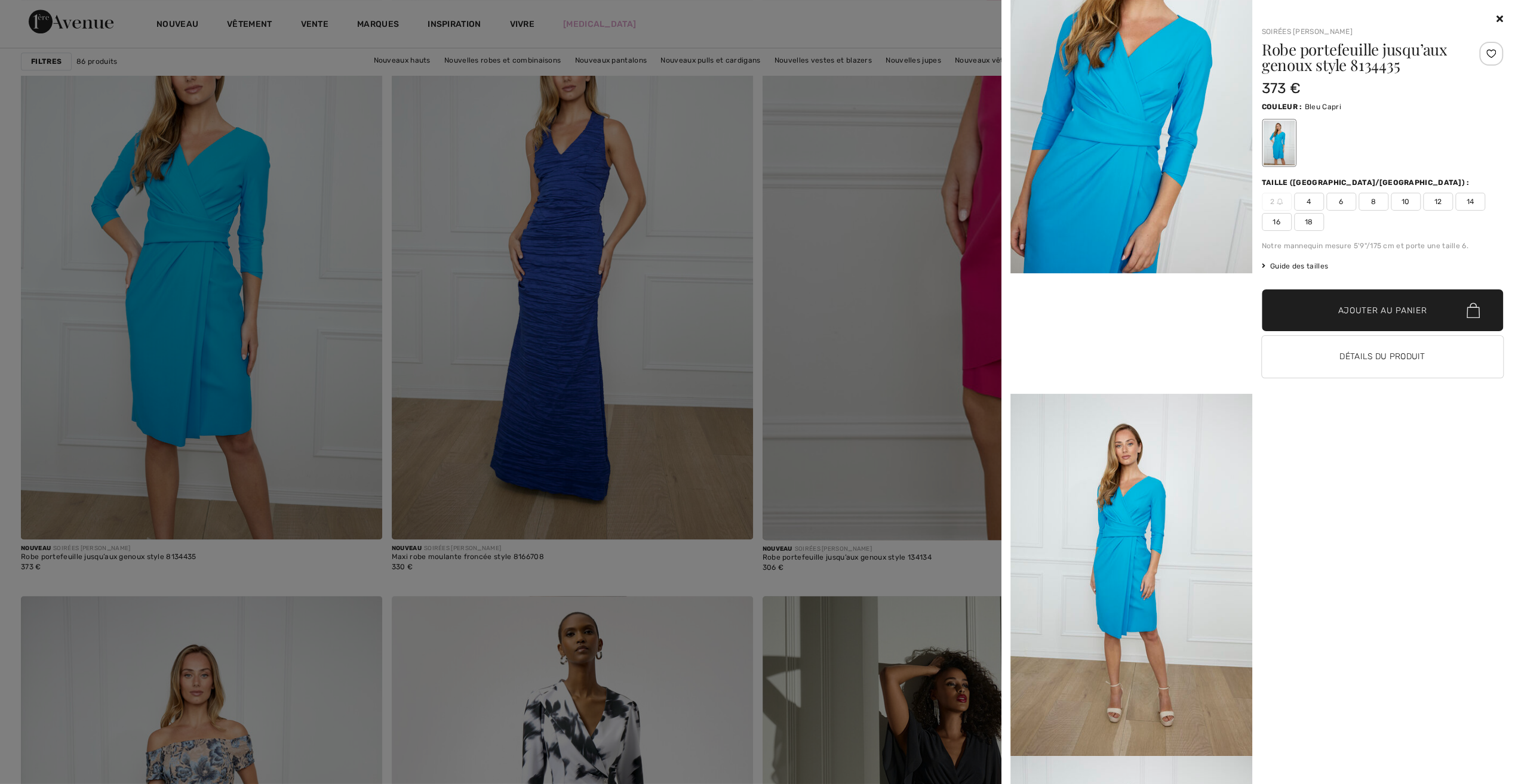
scroll to position [477, 0]
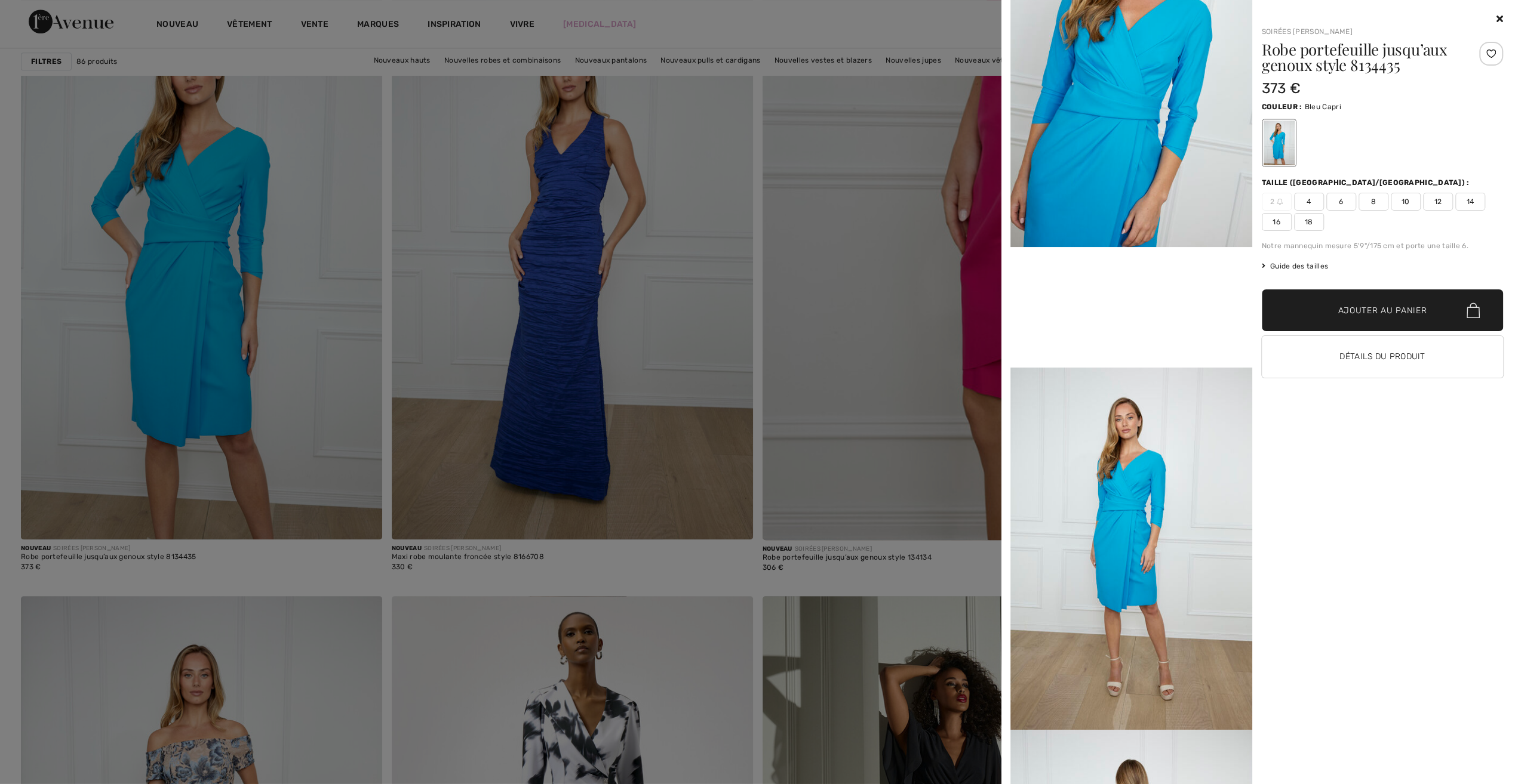
click at [636, 27] on div at bounding box center [757, 392] width 1515 height 784
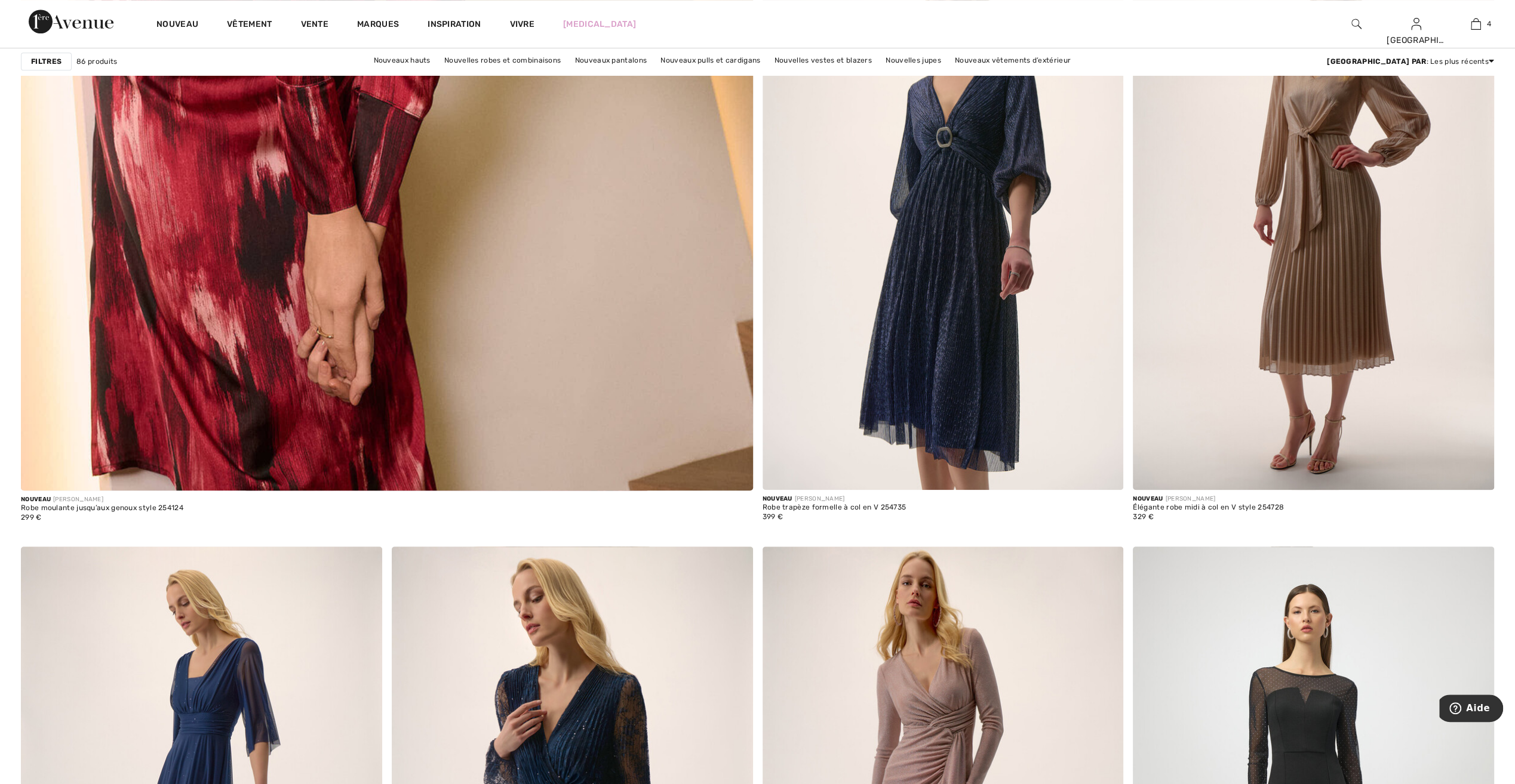
scroll to position [5490, 0]
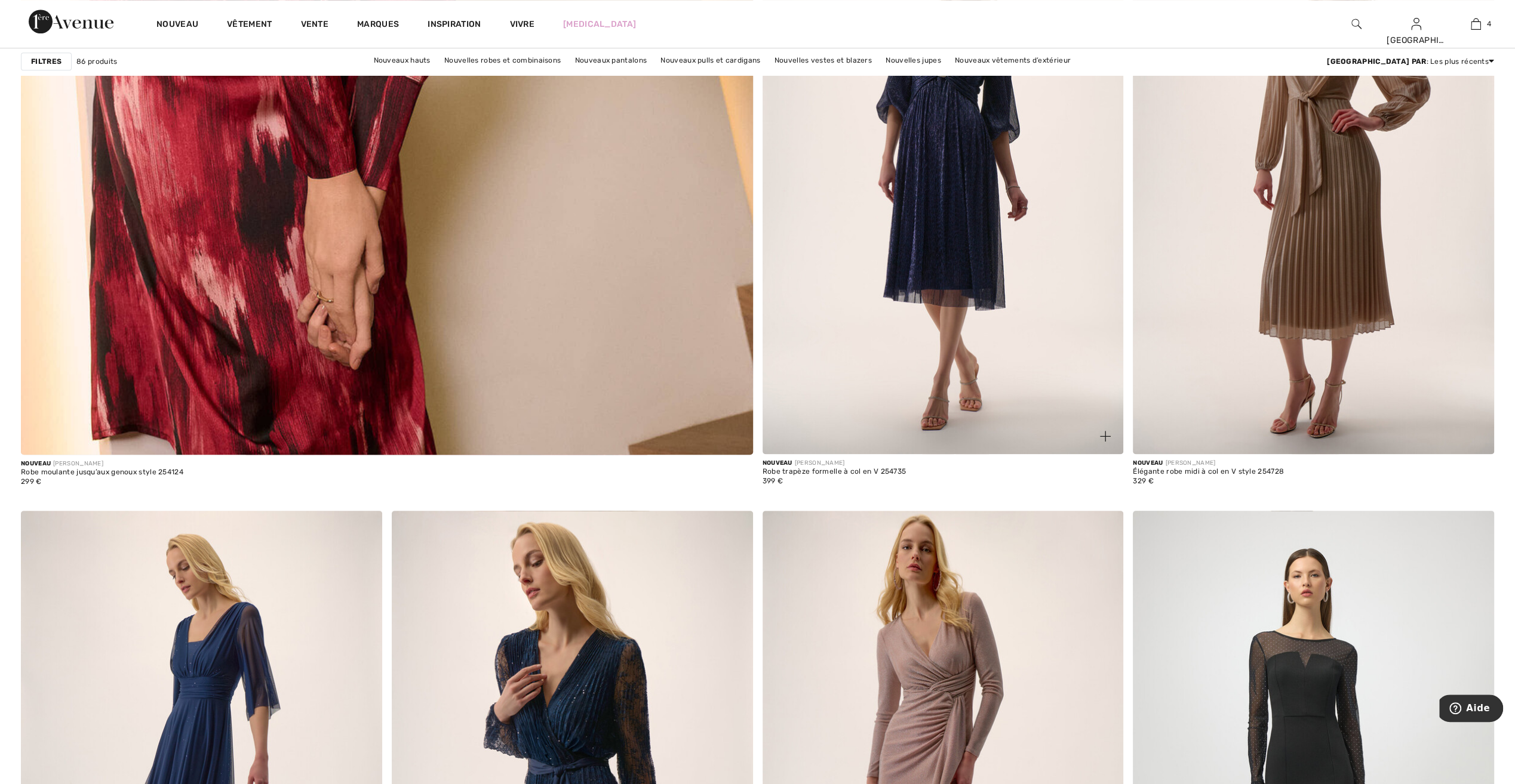
click at [1103, 431] on img at bounding box center [1105, 436] width 10 height 10
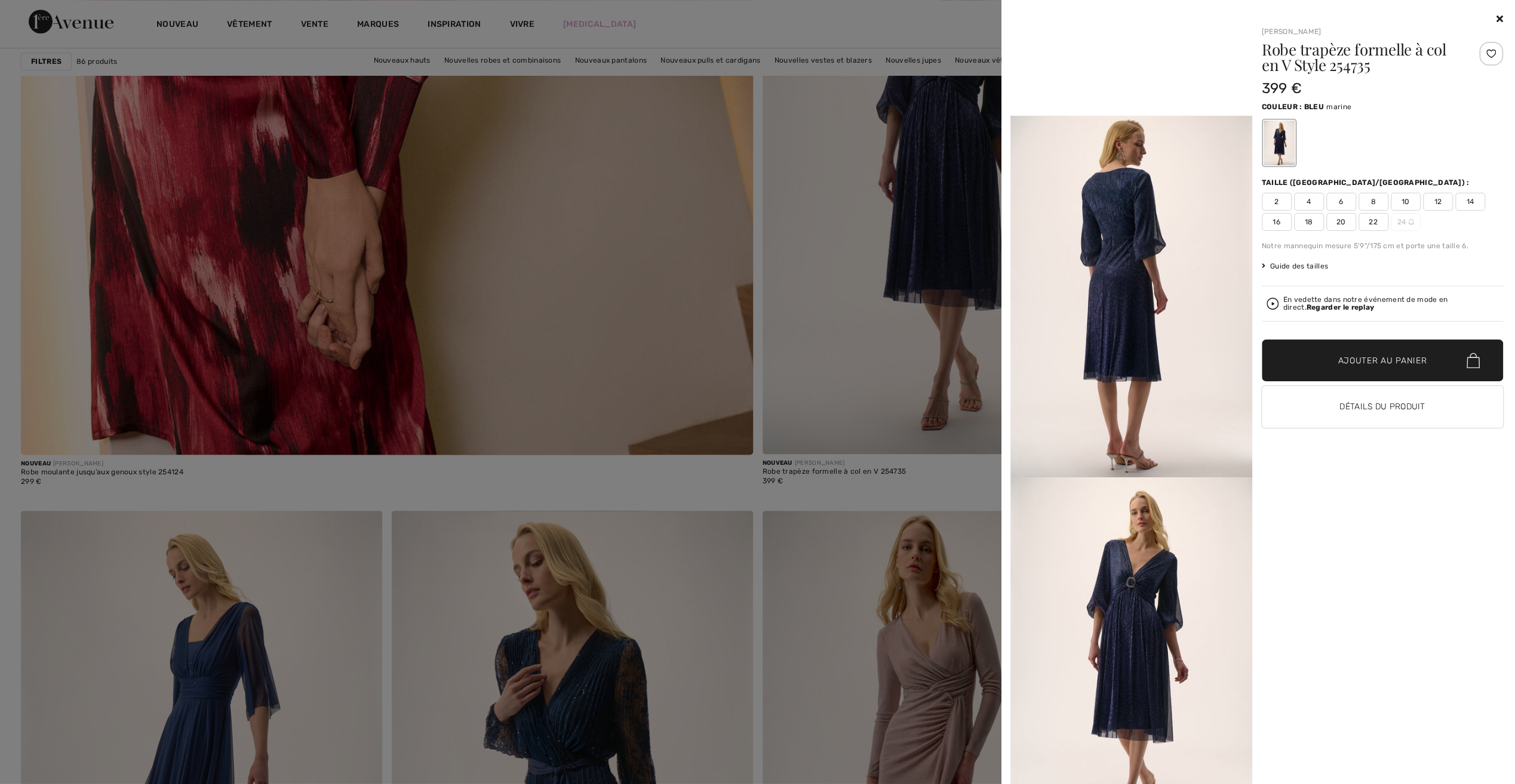
scroll to position [776, 0]
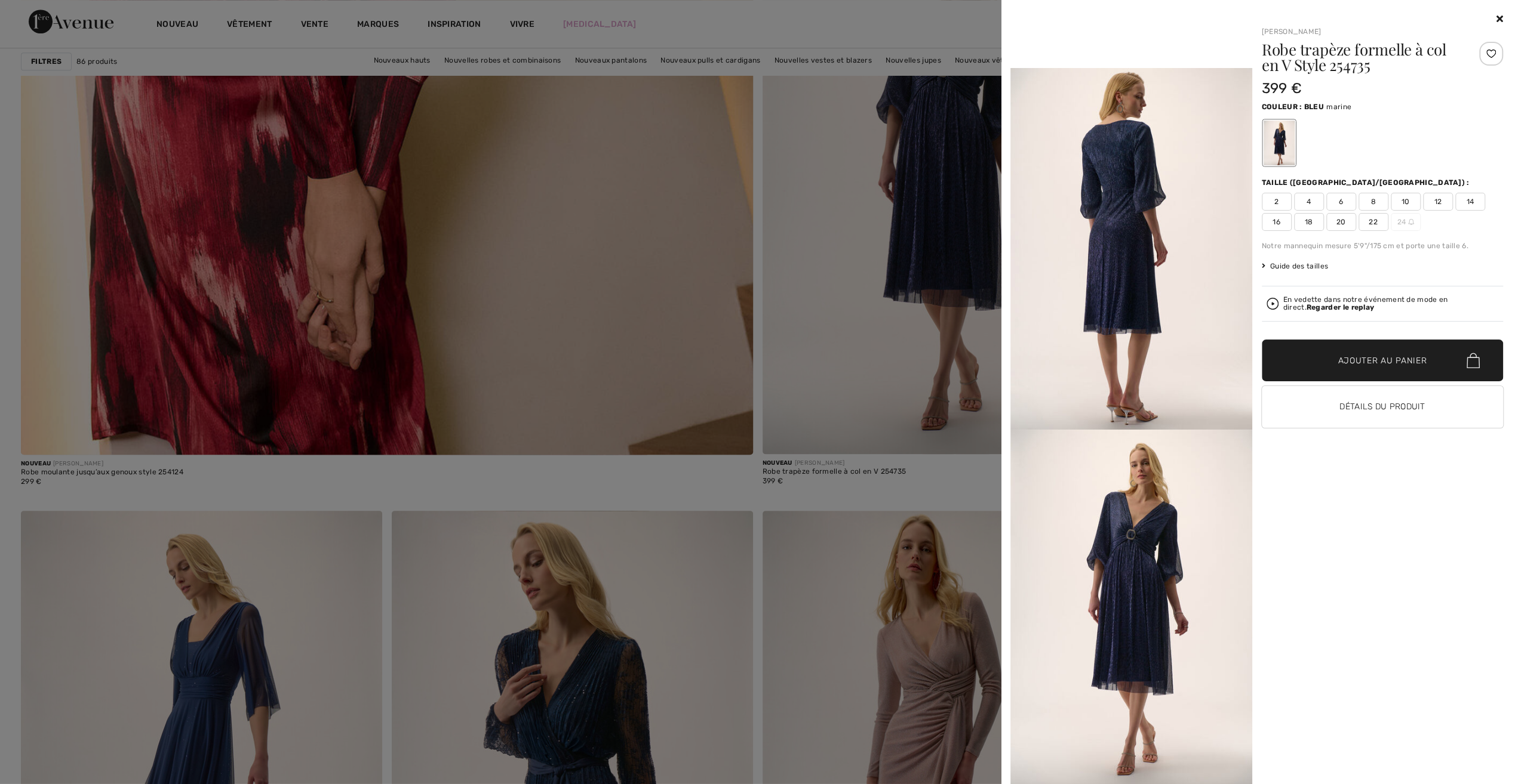
click at [1306, 307] on strong "Regarder le replay" at bounding box center [1340, 308] width 68 height 8
click at [1306, 303] on strong "Regarder le replay" at bounding box center [1340, 308] width 68 height 8
click at [1096, 68] on video "Votre navigateur ne prend pas en charge la balise vidéo." at bounding box center [1131, 8] width 242 height 121
click at [1352, 403] on button "Détails du produit" at bounding box center [1382, 407] width 242 height 42
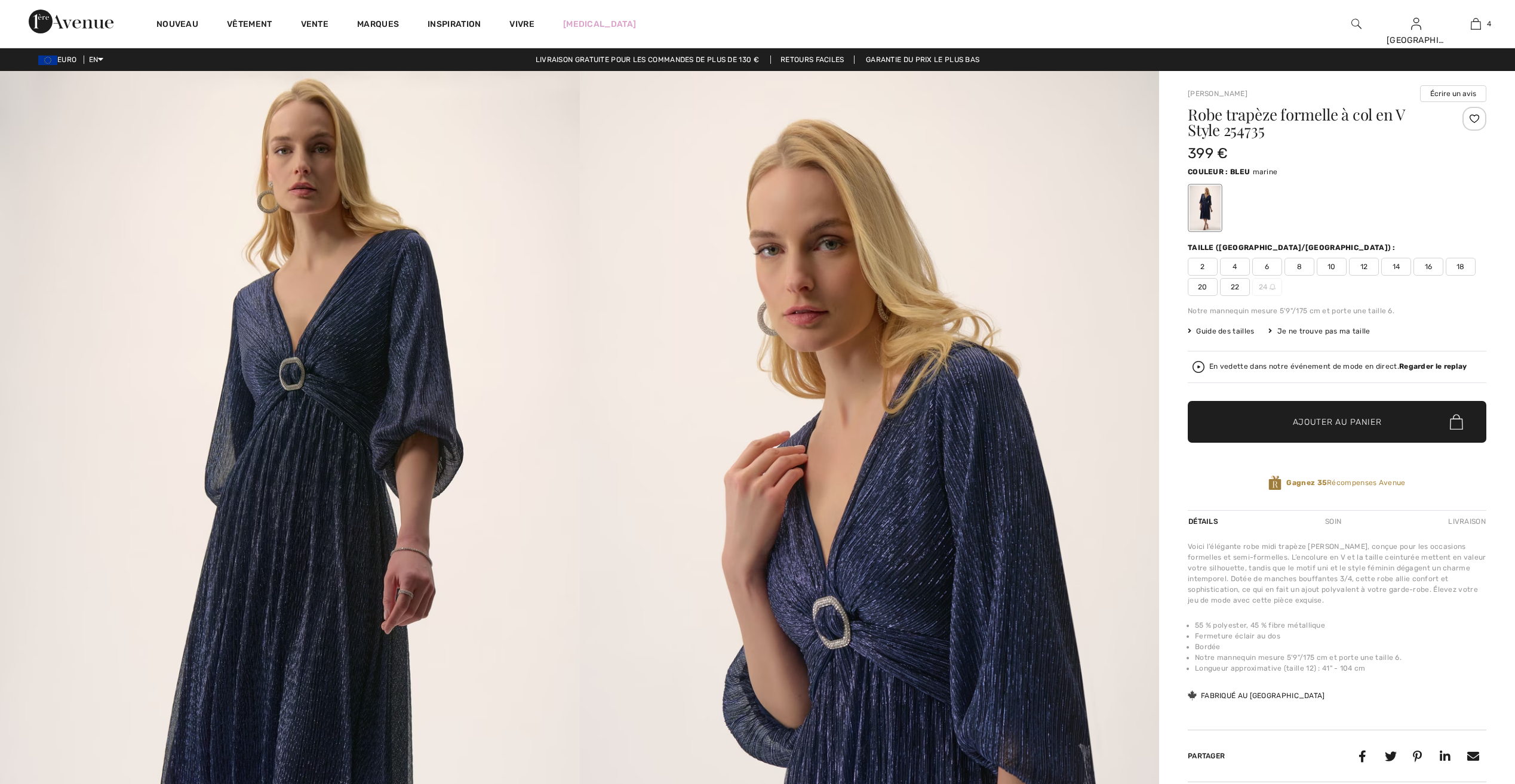
click at [1415, 366] on strong "Regarder le replay" at bounding box center [1433, 366] width 68 height 8
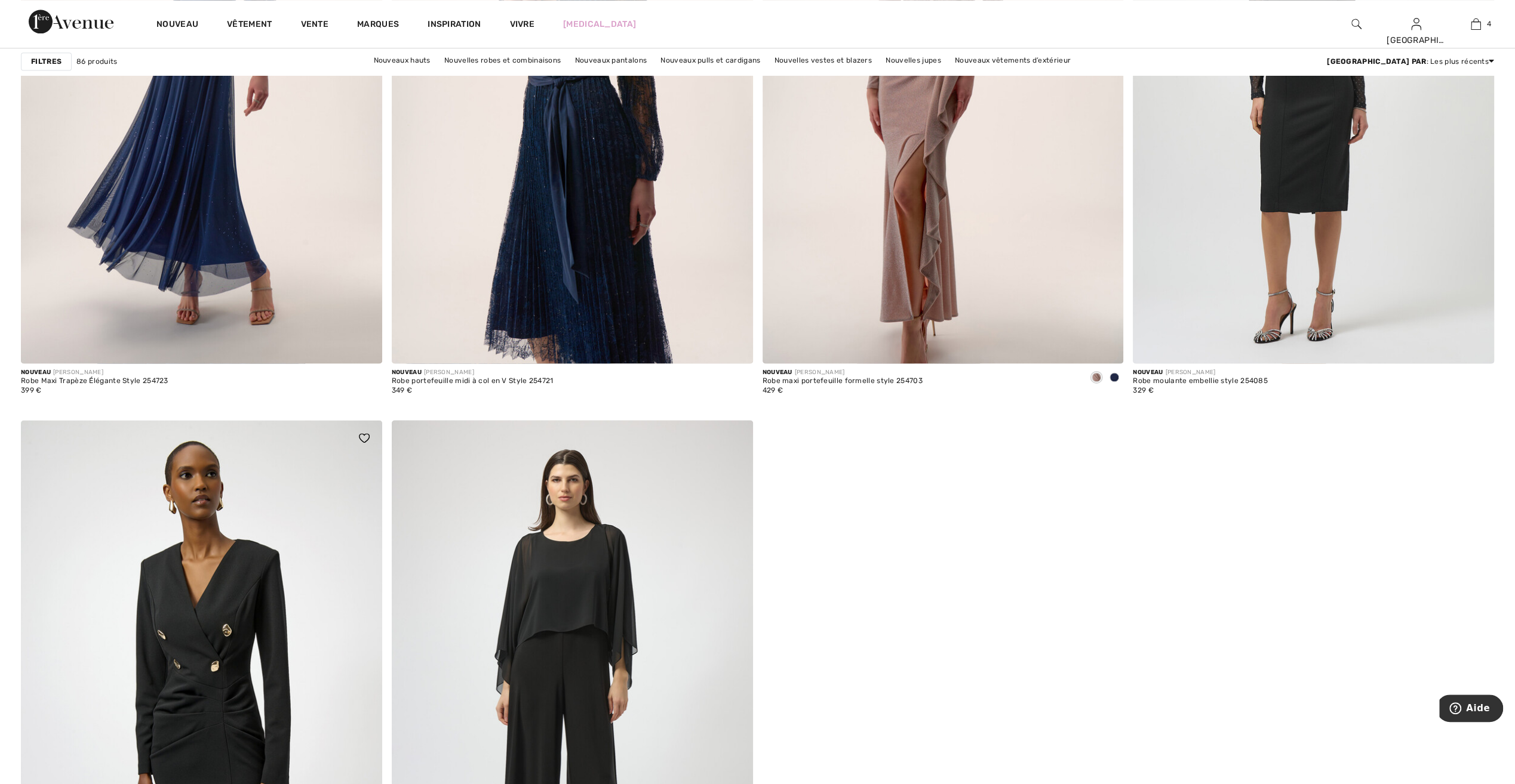
scroll to position [6326, 0]
